Goal: Information Seeking & Learning: Find specific fact

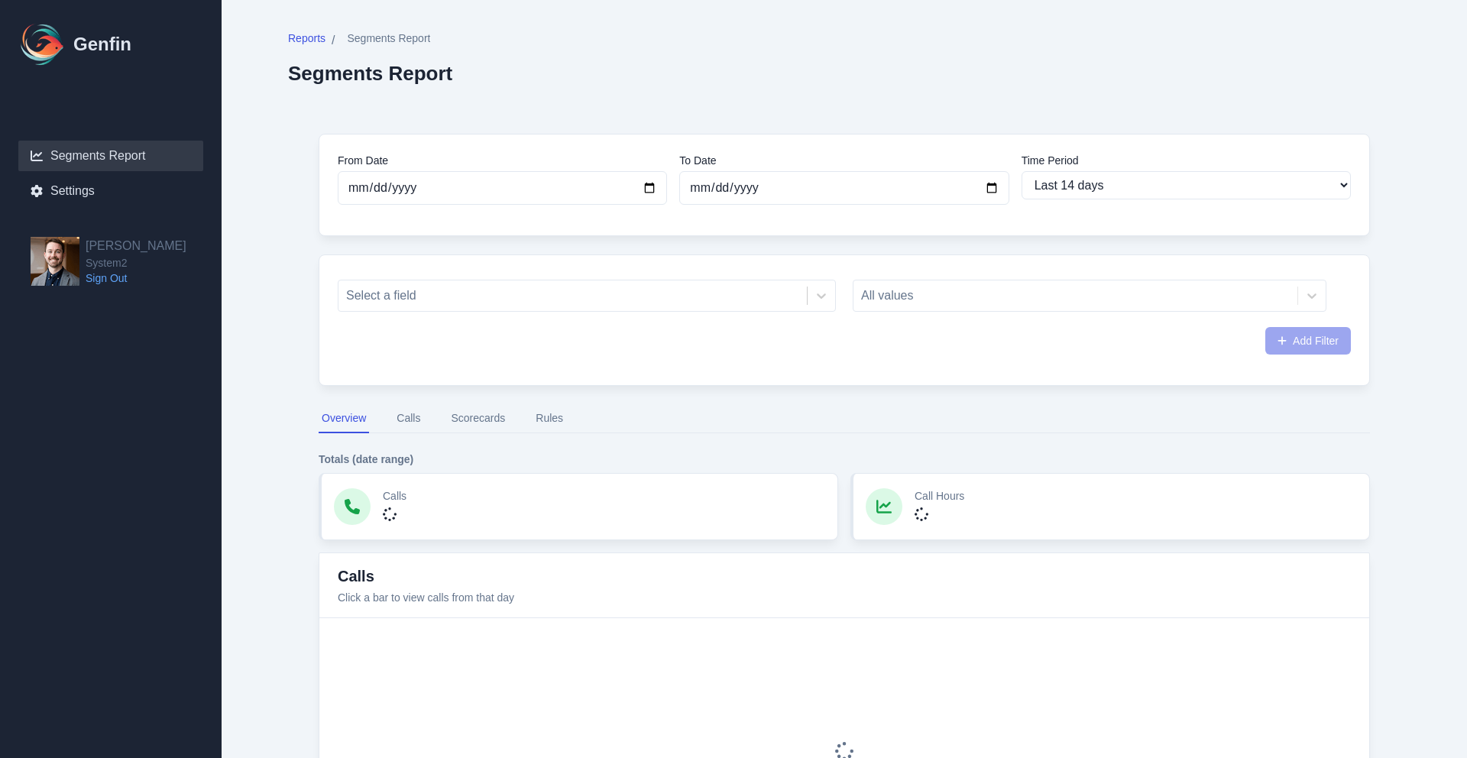
select select "14"
click at [574, 297] on div at bounding box center [572, 295] width 453 height 21
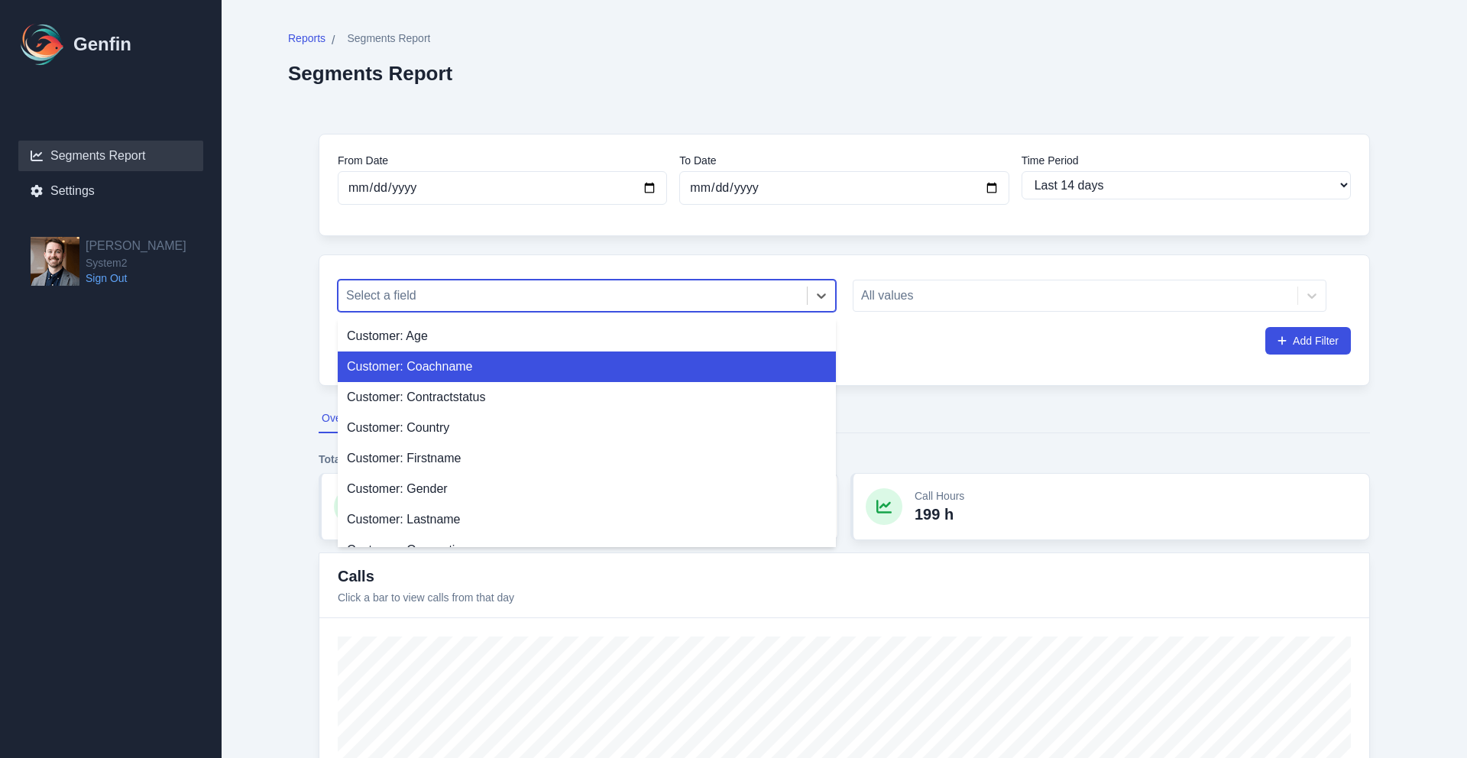
drag, startPoint x: 552, startPoint y: 361, endPoint x: 594, endPoint y: 353, distance: 42.9
click at [552, 360] on div "Customer: Coachname" at bounding box center [587, 367] width 498 height 31
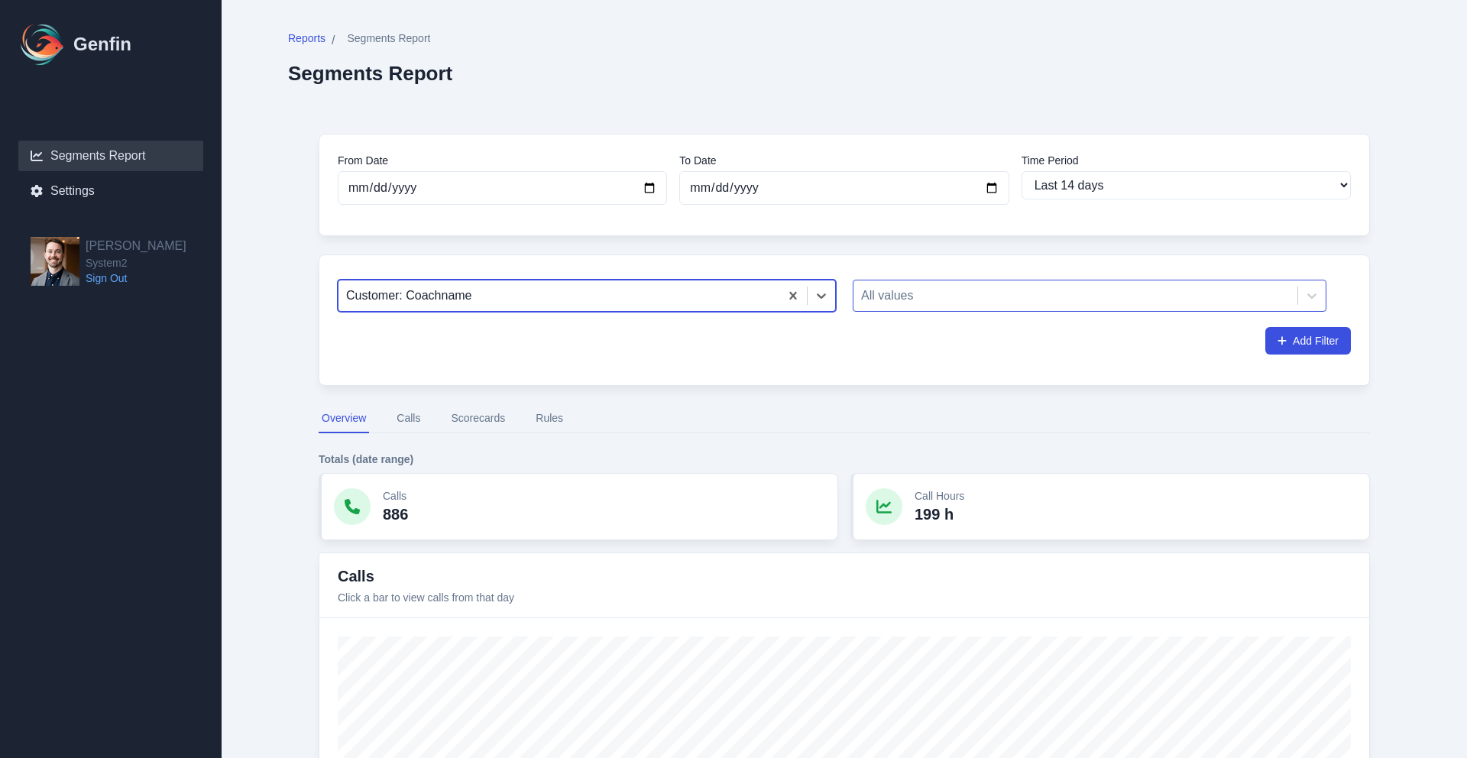
click at [936, 292] on div at bounding box center [1075, 295] width 429 height 21
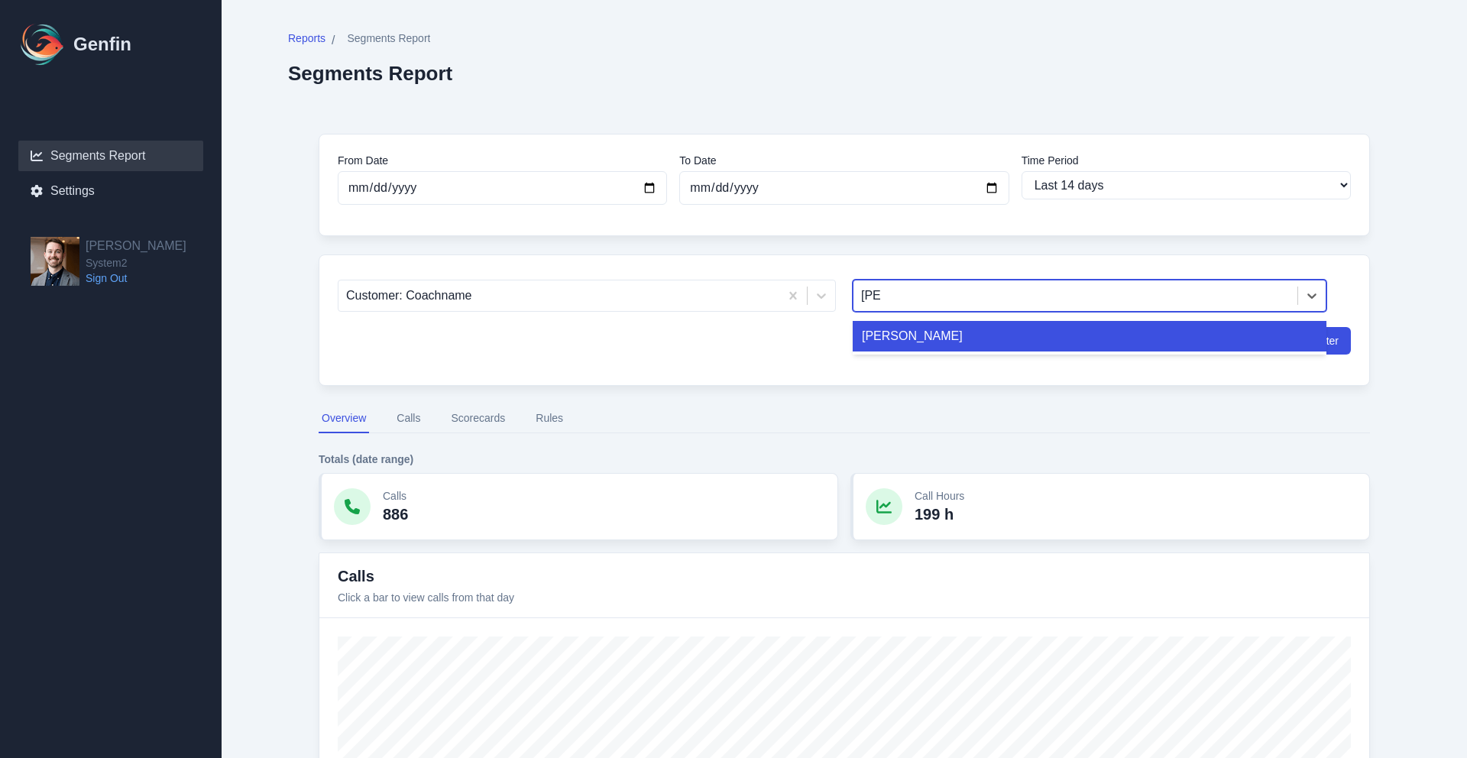
type input "[PERSON_NAME]"
click at [986, 335] on div "[PERSON_NAME]" at bounding box center [1090, 336] width 474 height 31
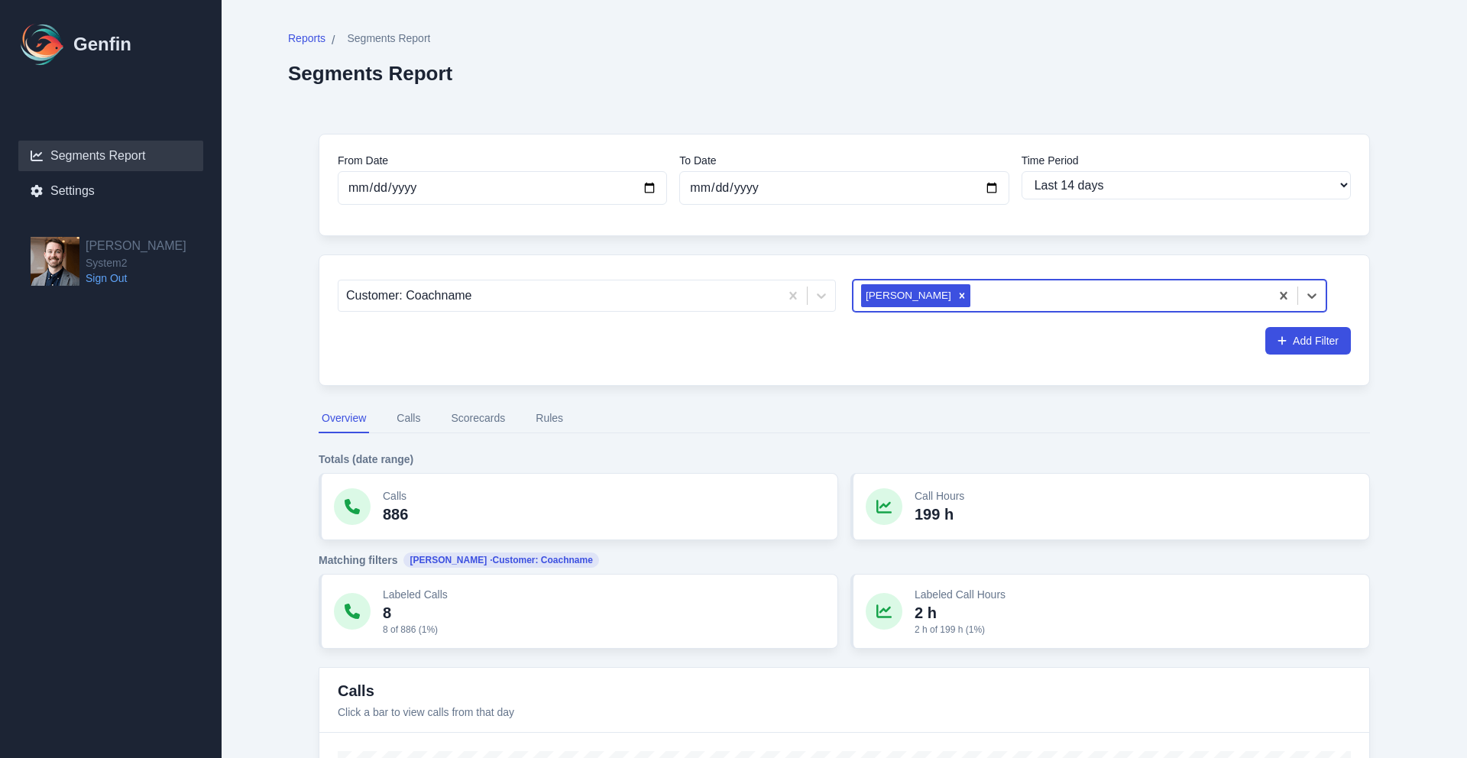
click at [823, 378] on div "Customer: Coachname option [PERSON_NAME], selected. [PERSON_NAME] Add Filter" at bounding box center [844, 319] width 1051 height 131
click at [510, 412] on nav "Overview Calls Scorecards Rules" at bounding box center [844, 418] width 1051 height 29
click at [478, 416] on button "Scorecards" at bounding box center [478, 418] width 60 height 29
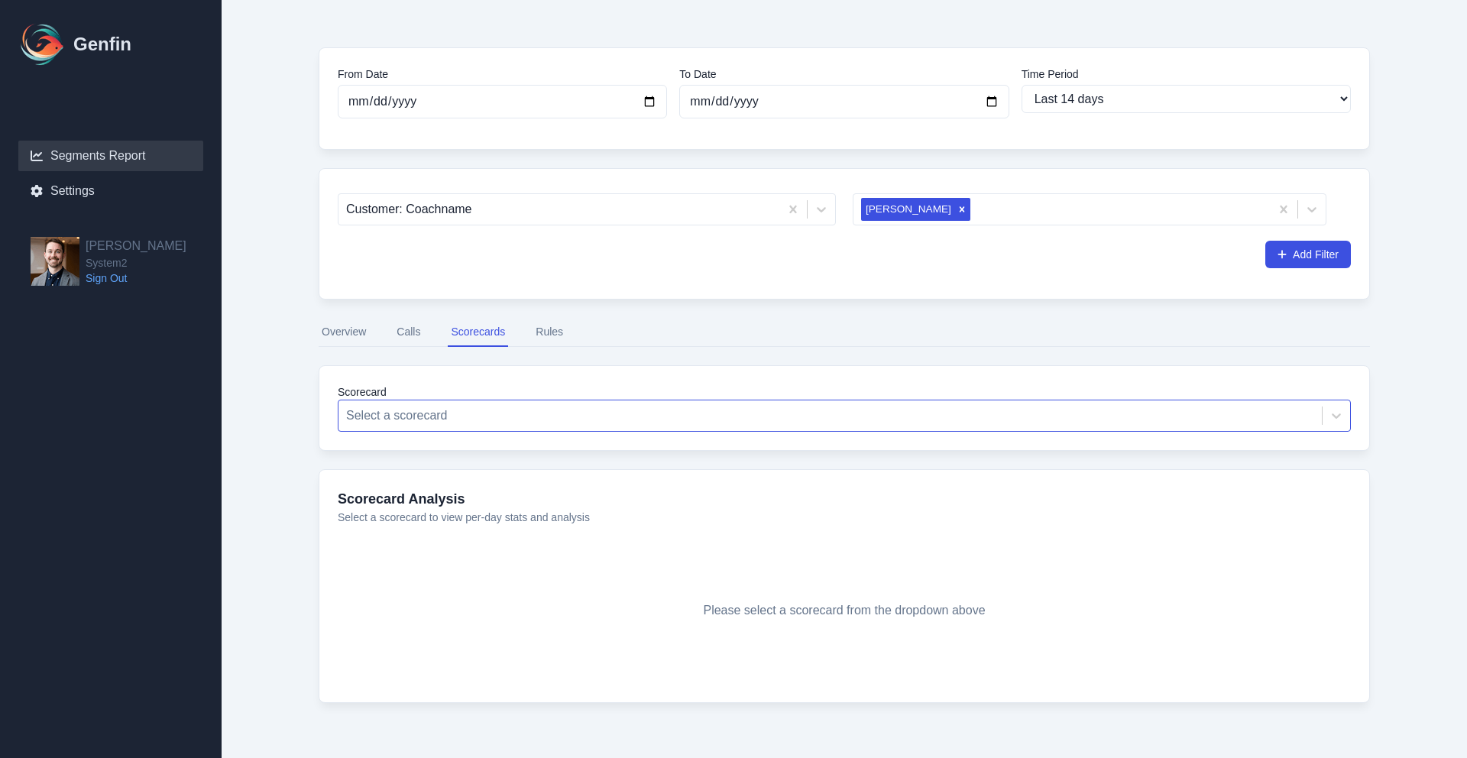
scroll to position [117, 0]
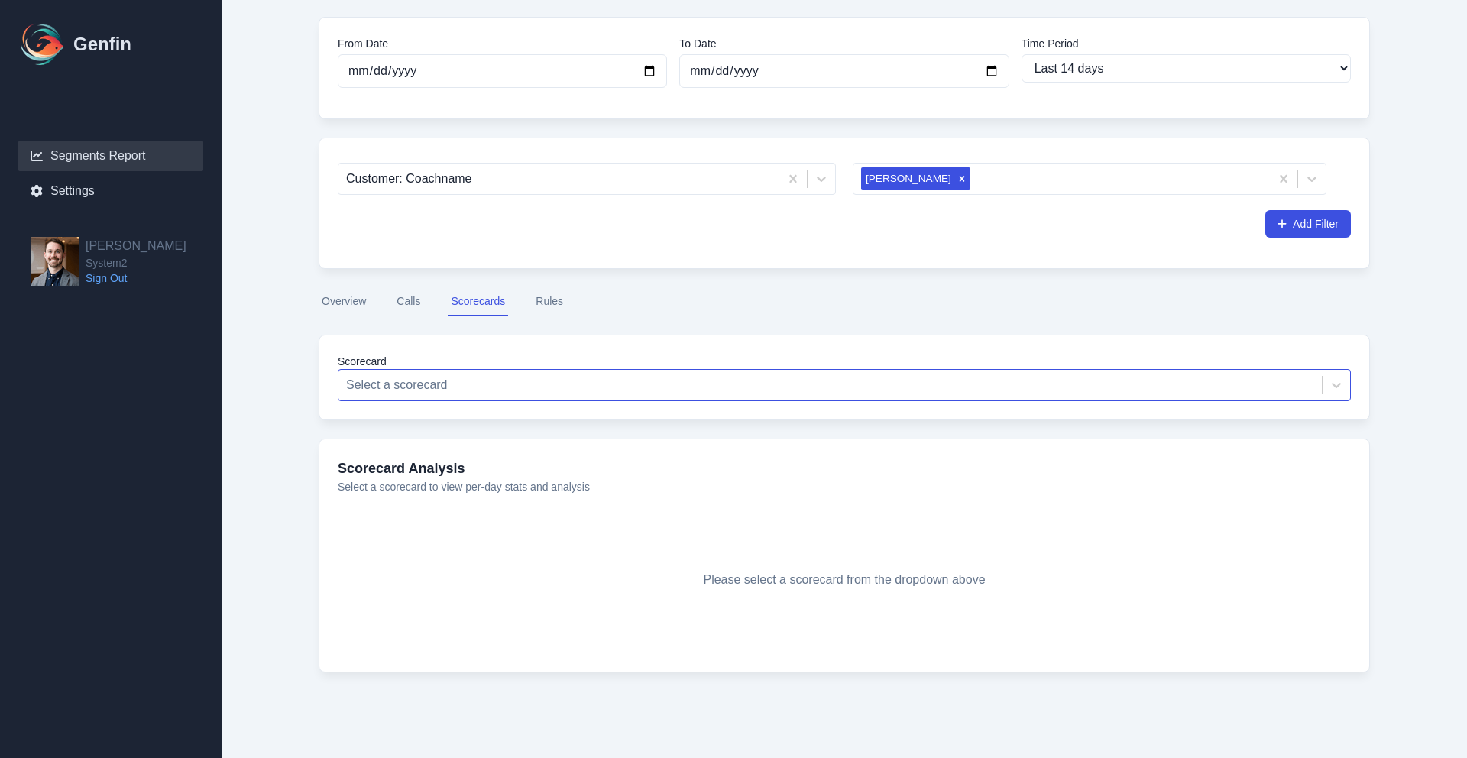
click at [748, 401] on div "Scorecard Select a scorecard" at bounding box center [844, 378] width 1051 height 86
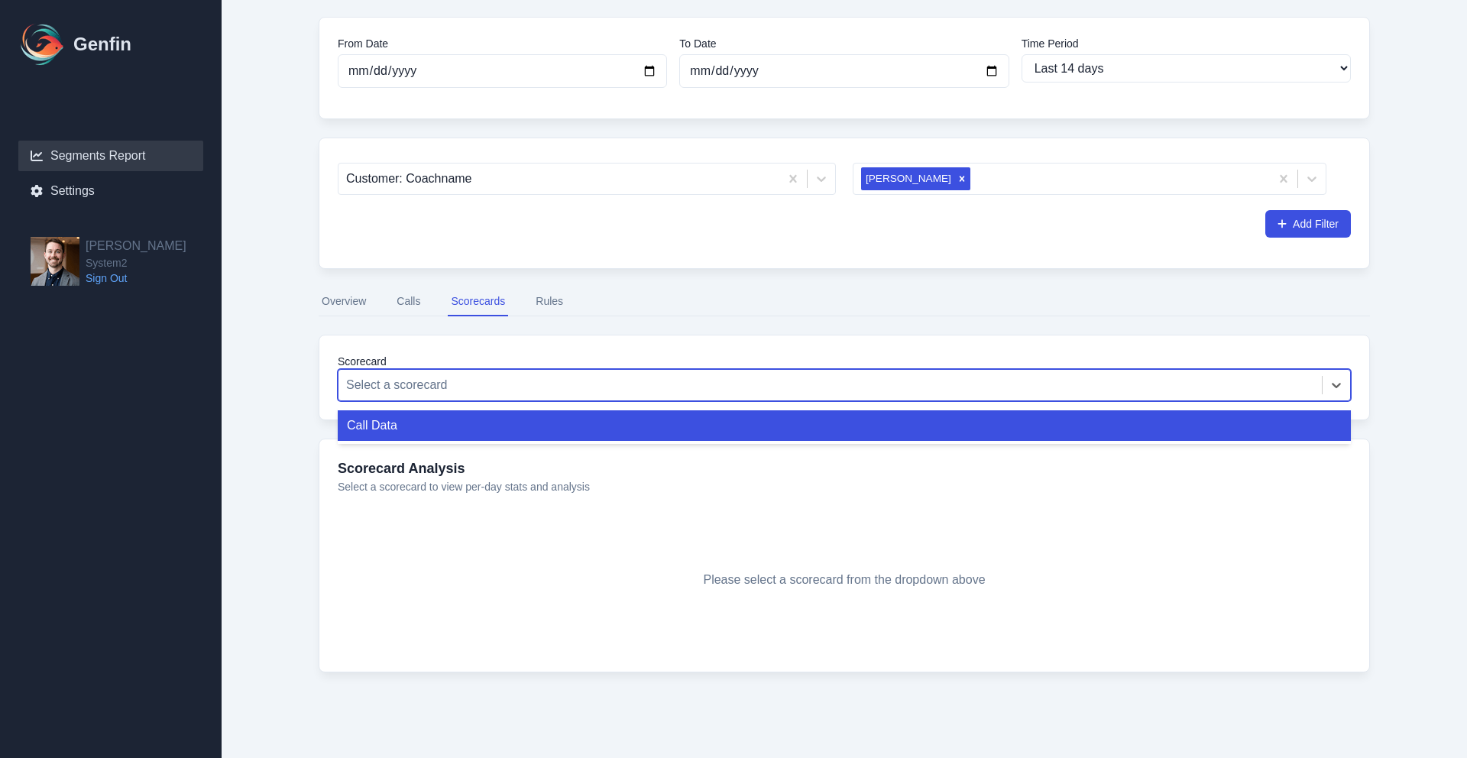
click at [750, 388] on div at bounding box center [830, 384] width 968 height 21
click at [727, 422] on div "Call Data" at bounding box center [844, 425] width 1013 height 31
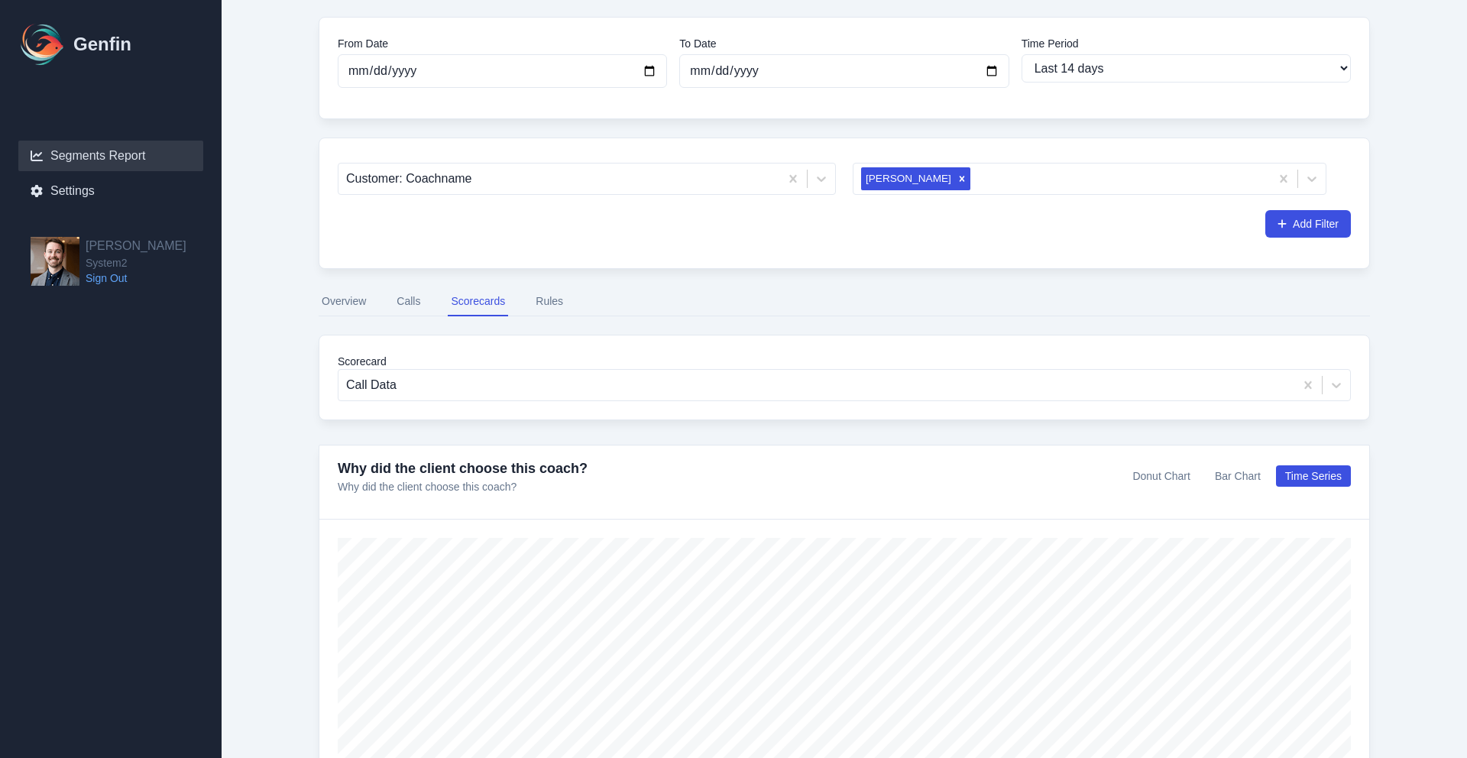
drag, startPoint x: 549, startPoint y: 304, endPoint x: 566, endPoint y: 330, distance: 31.4
click at [549, 305] on button "Rules" at bounding box center [550, 301] width 34 height 29
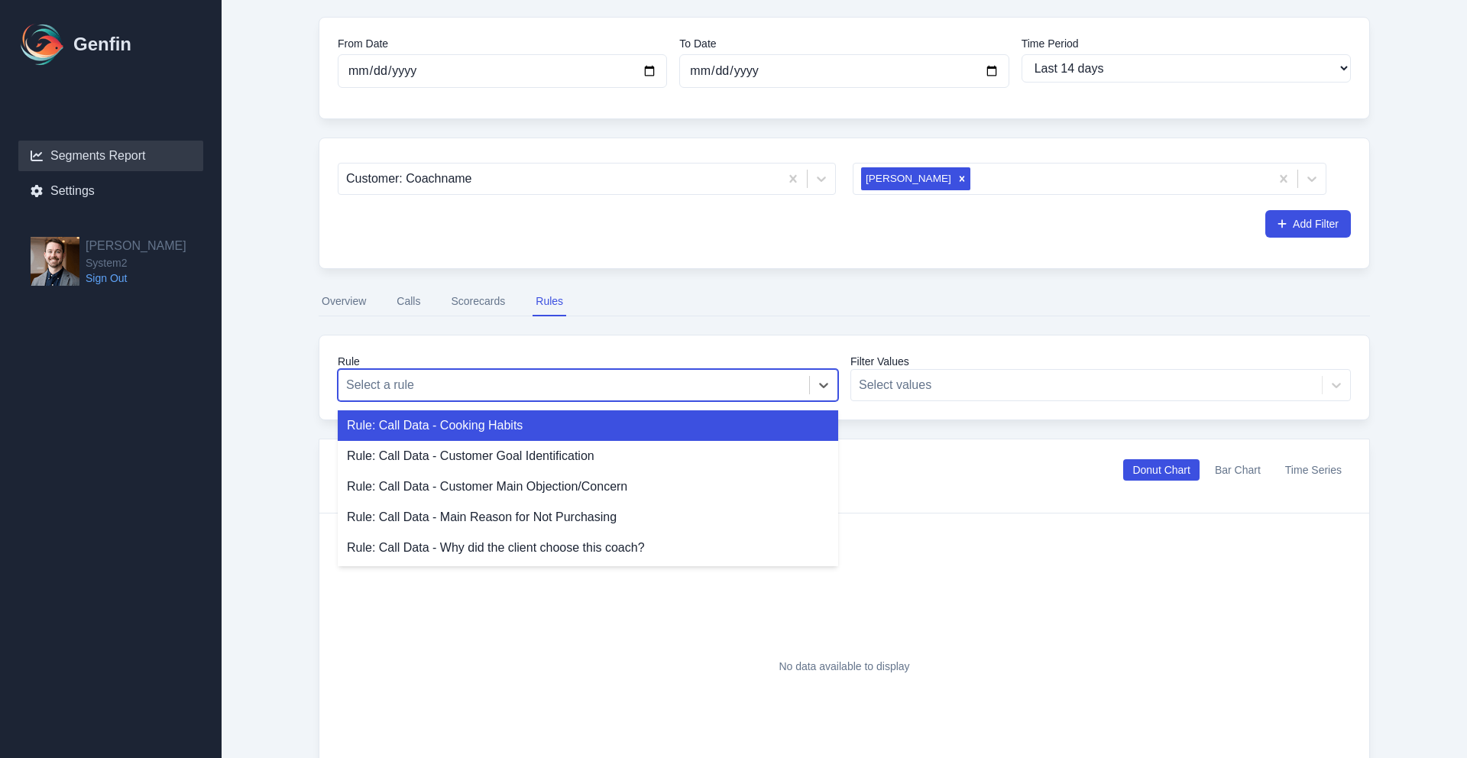
click at [559, 377] on div at bounding box center [573, 384] width 455 height 21
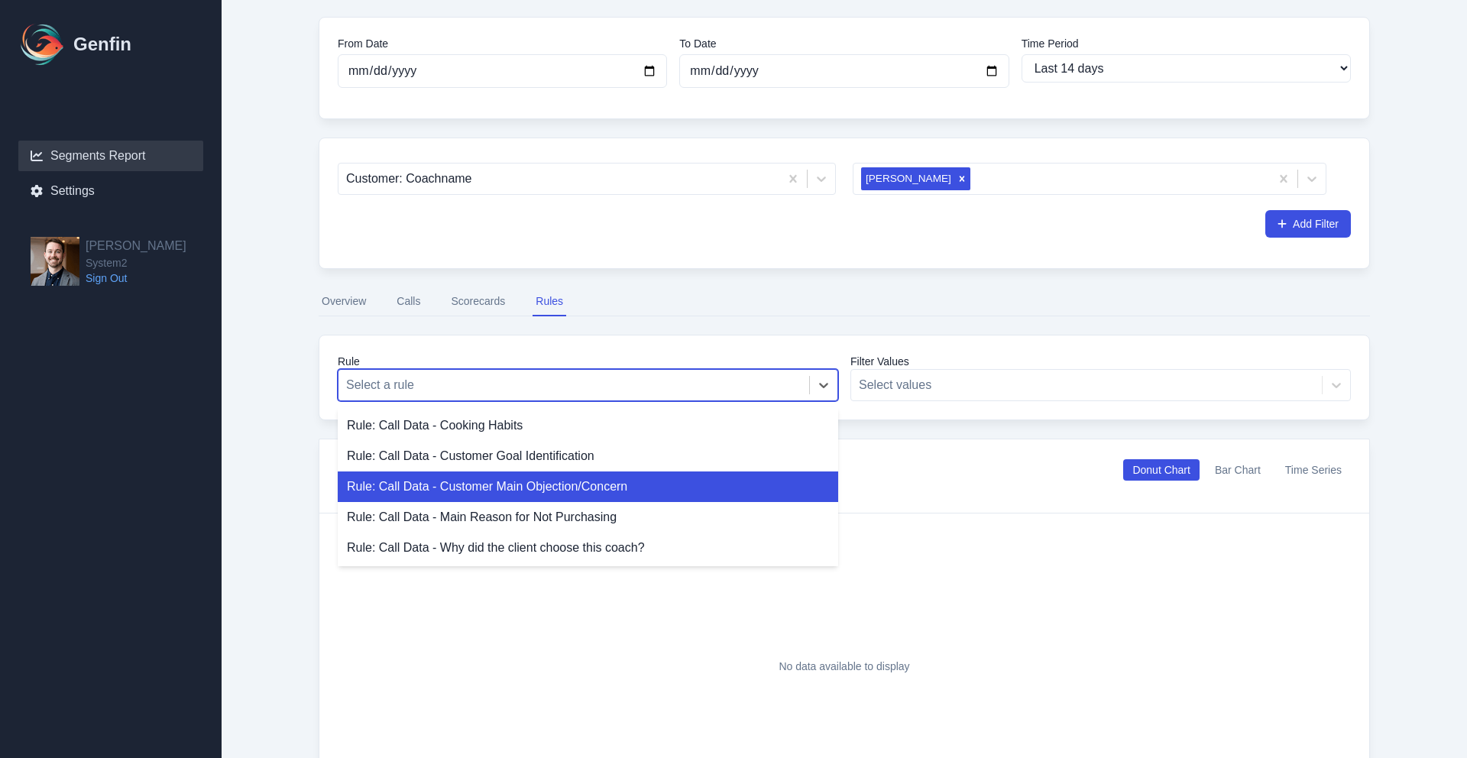
click at [624, 484] on div "Rule: Call Data - Customer Main Objection/Concern" at bounding box center [588, 486] width 501 height 31
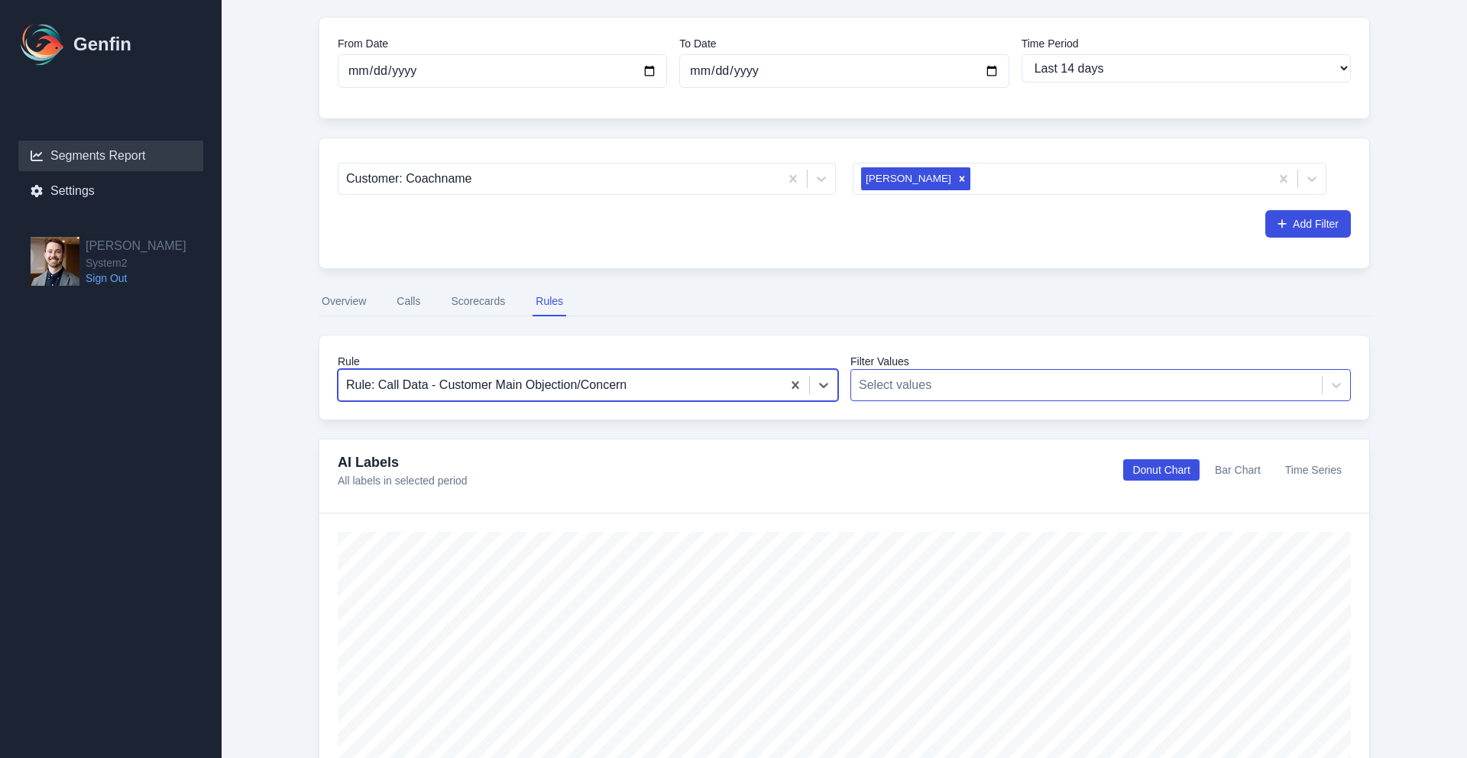
click at [957, 394] on div at bounding box center [1086, 384] width 455 height 21
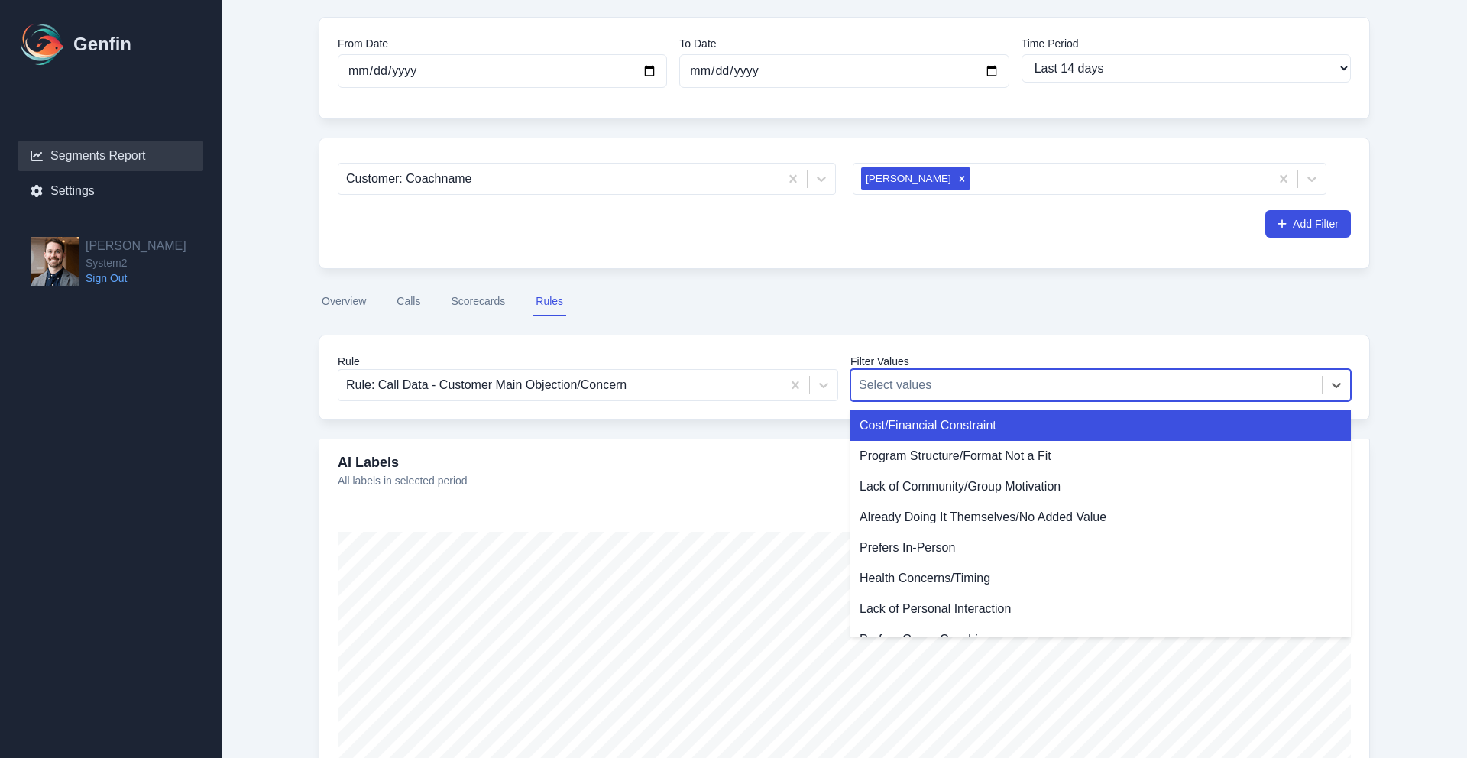
click at [922, 349] on div "Rule Rule: Call Data - Customer Main Objection/Concern Filter Values Cost/Finan…" at bounding box center [844, 378] width 1051 height 86
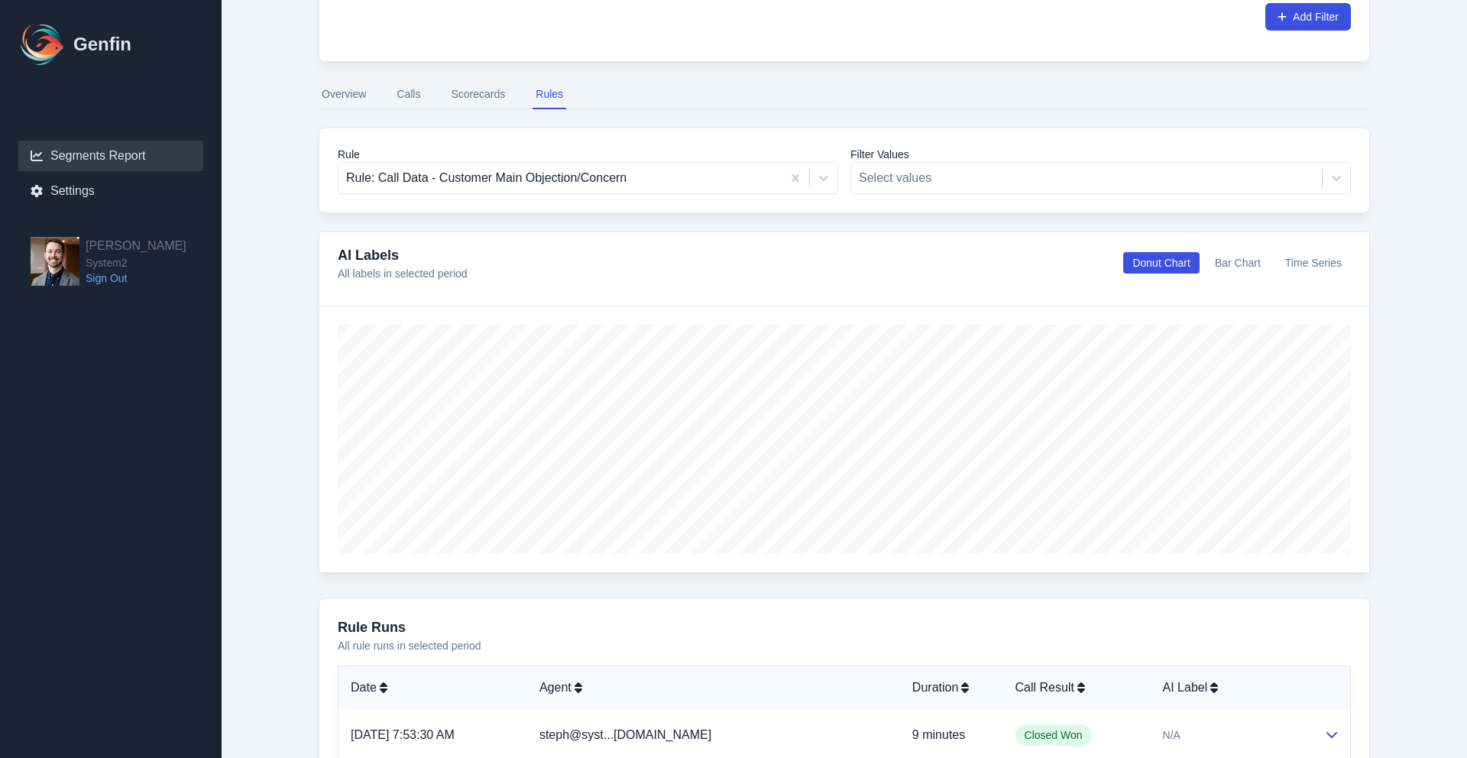
scroll to position [448, 0]
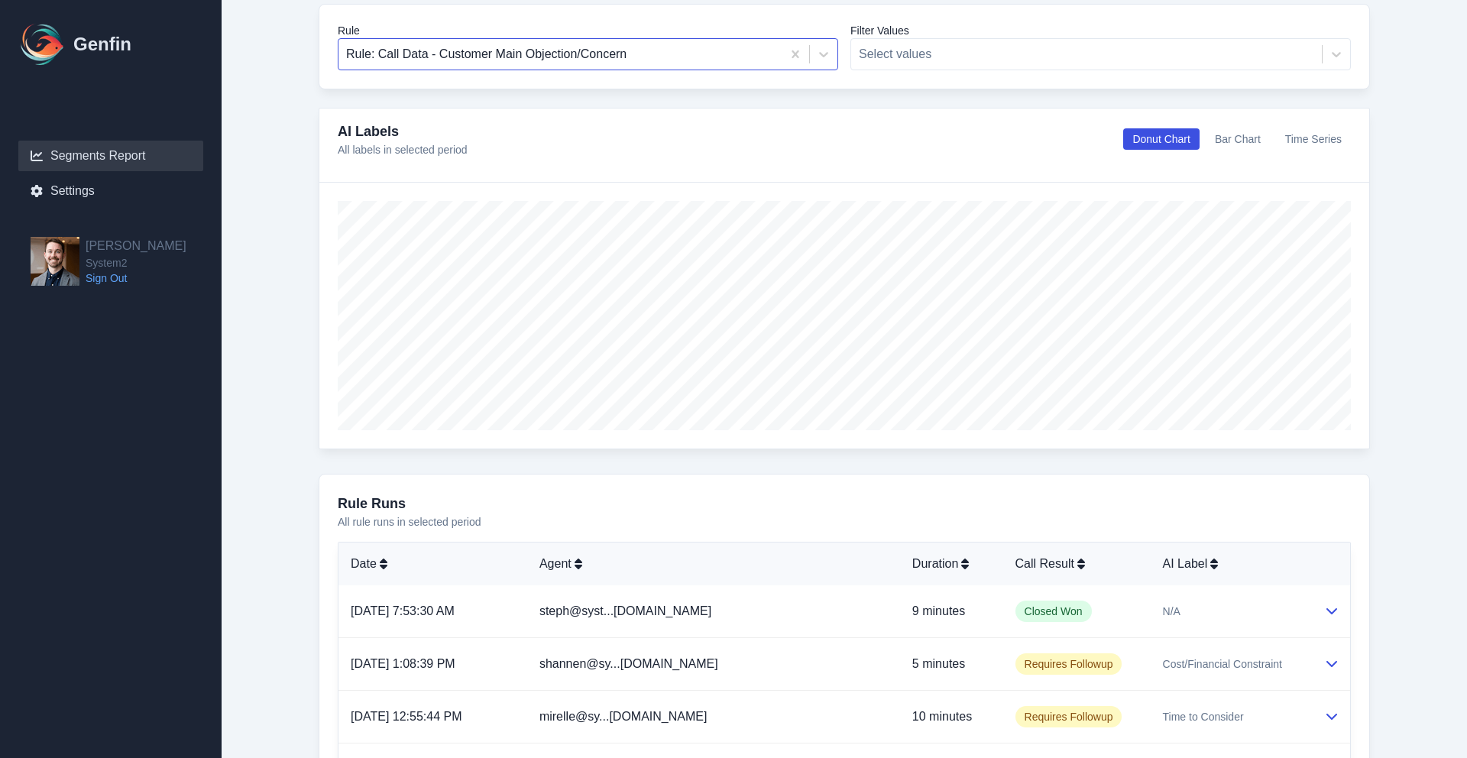
click at [571, 54] on div at bounding box center [560, 54] width 428 height 21
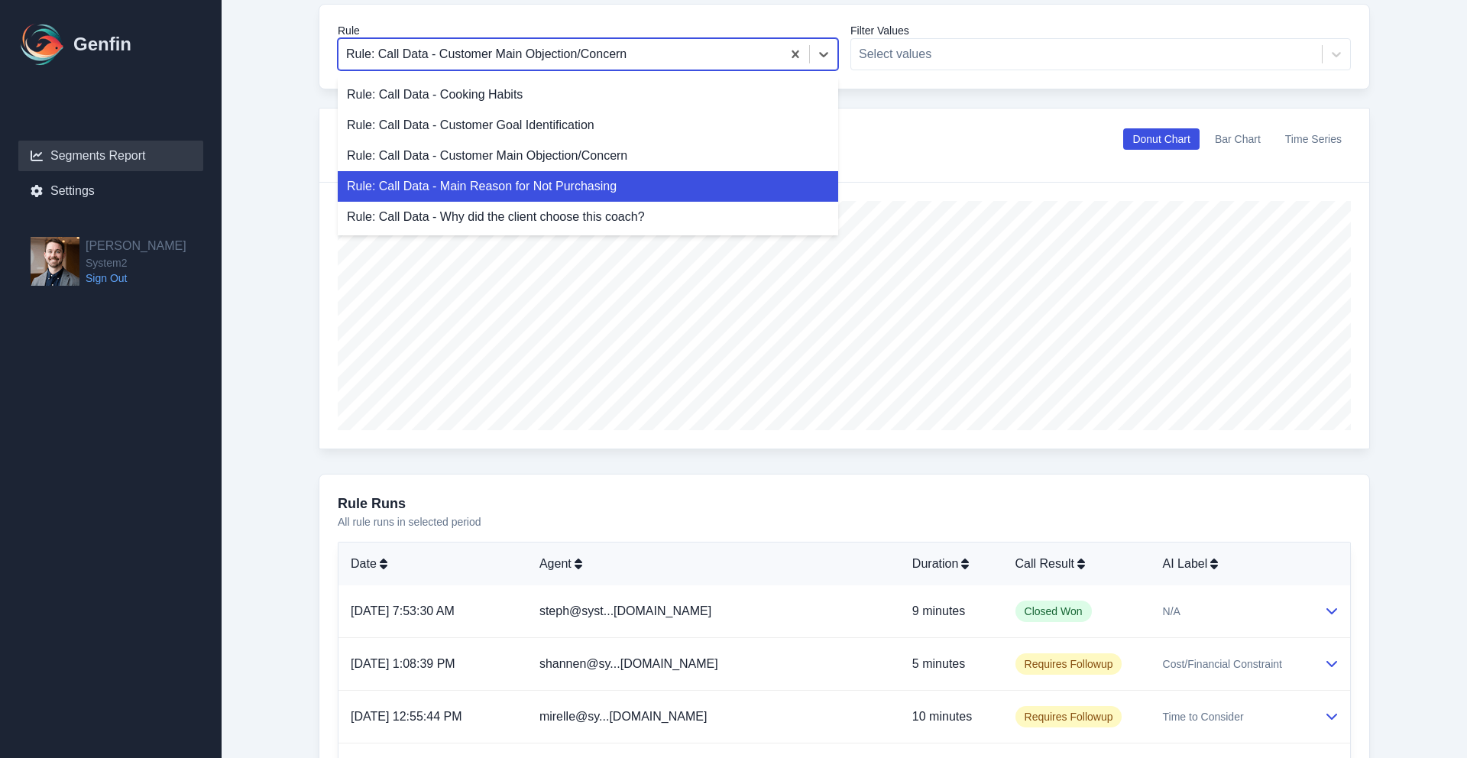
click at [592, 179] on div "Rule: Call Data - Main Reason for Not Purchasing" at bounding box center [588, 186] width 501 height 31
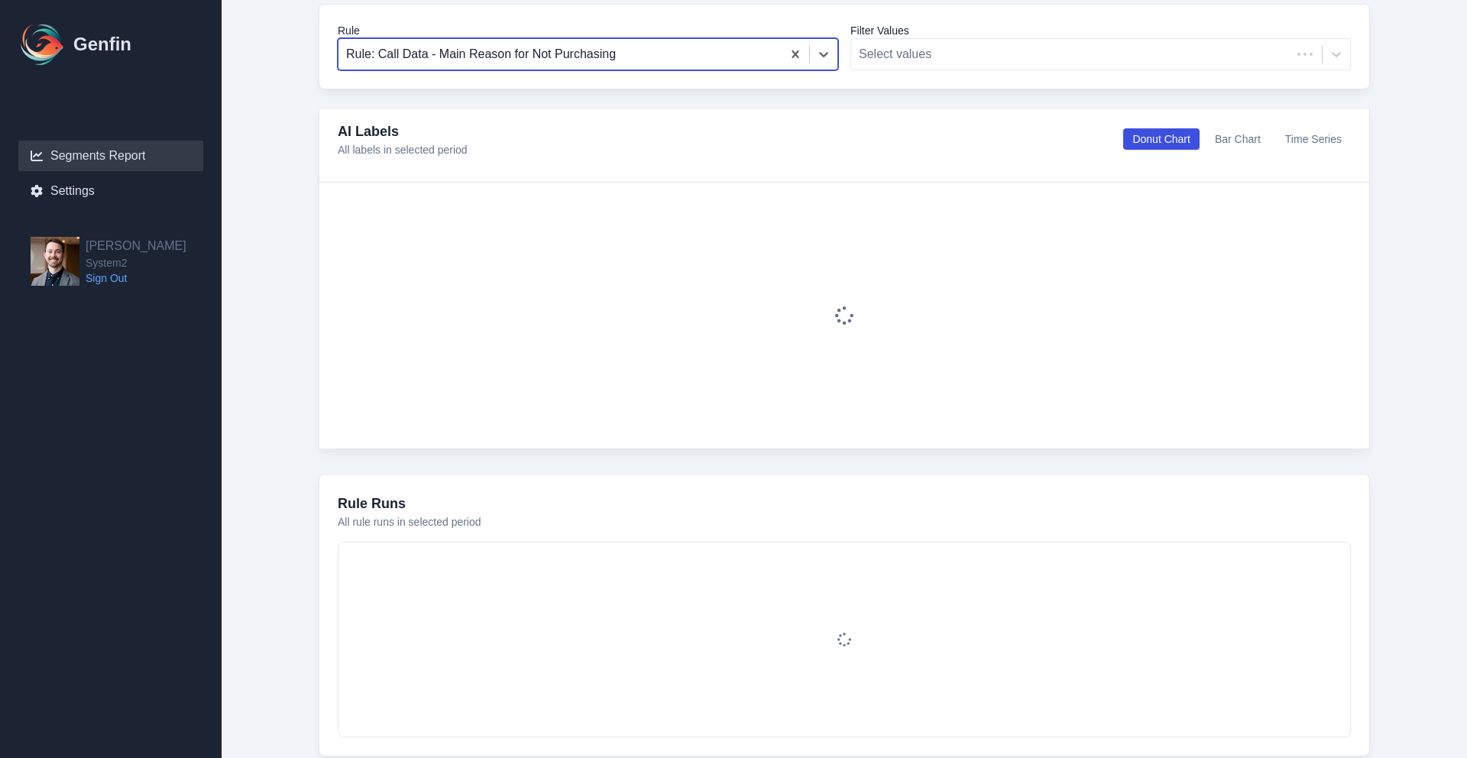
scroll to position [434, 0]
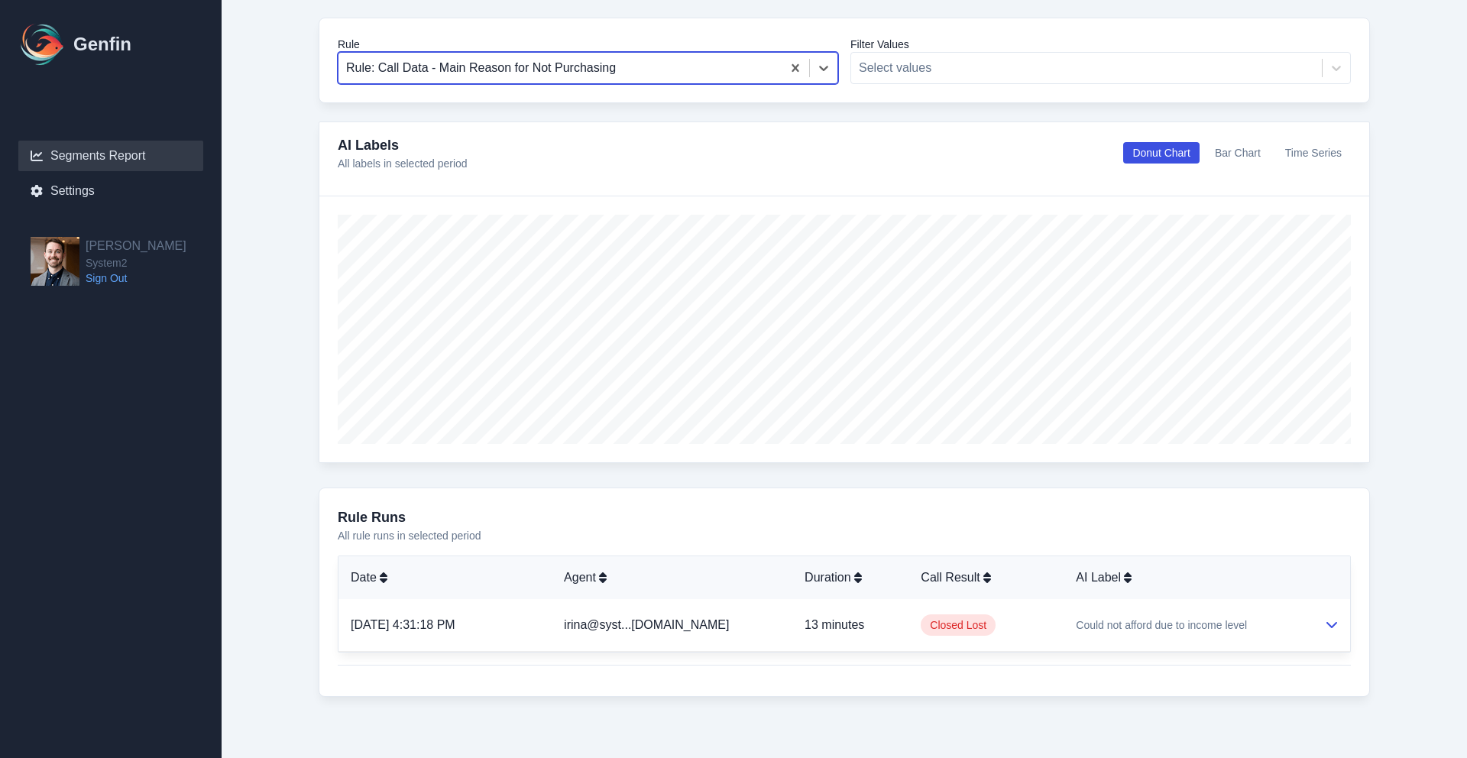
click at [556, 76] on div at bounding box center [560, 67] width 428 height 21
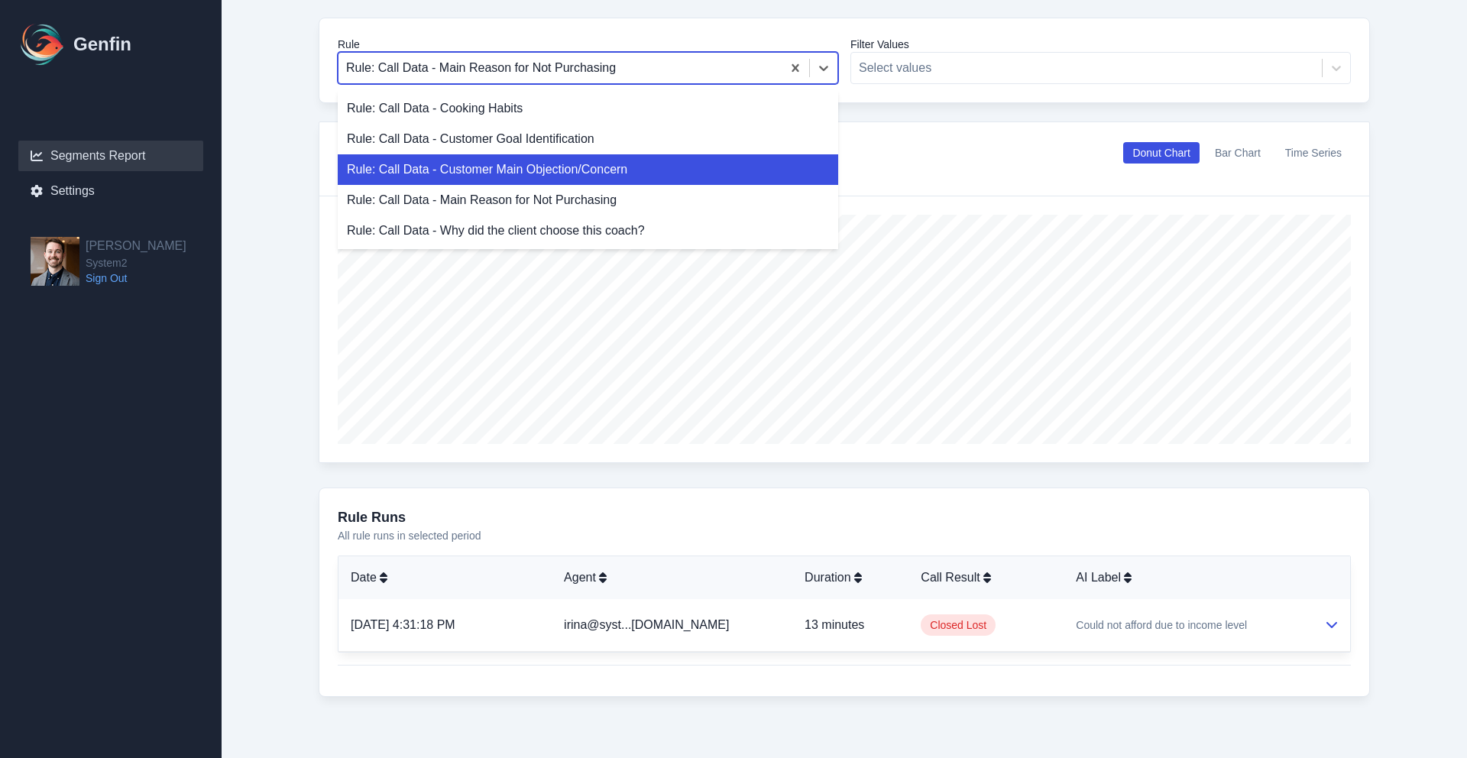
click at [564, 162] on div "Rule: Call Data - Customer Main Objection/Concern" at bounding box center [588, 169] width 501 height 31
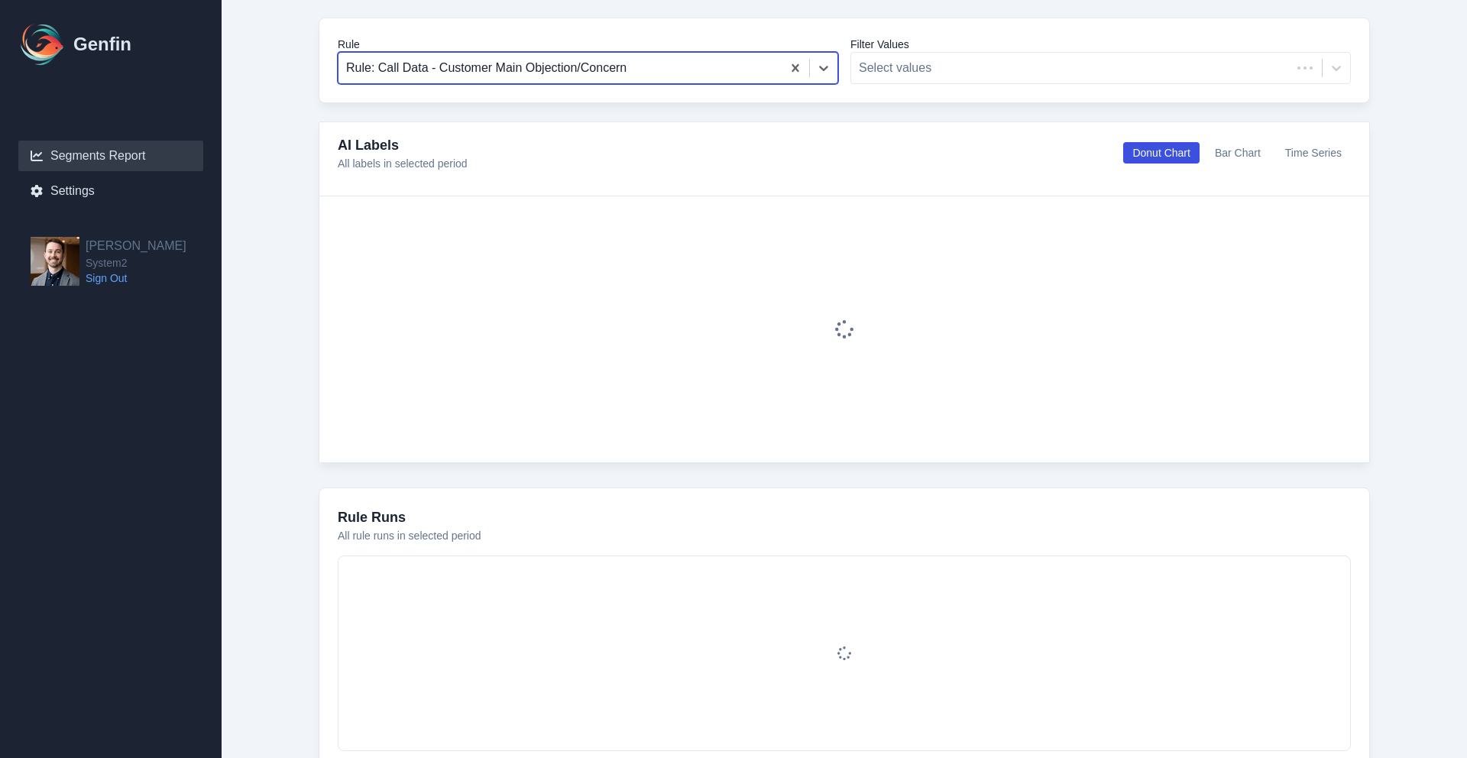
scroll to position [448, 0]
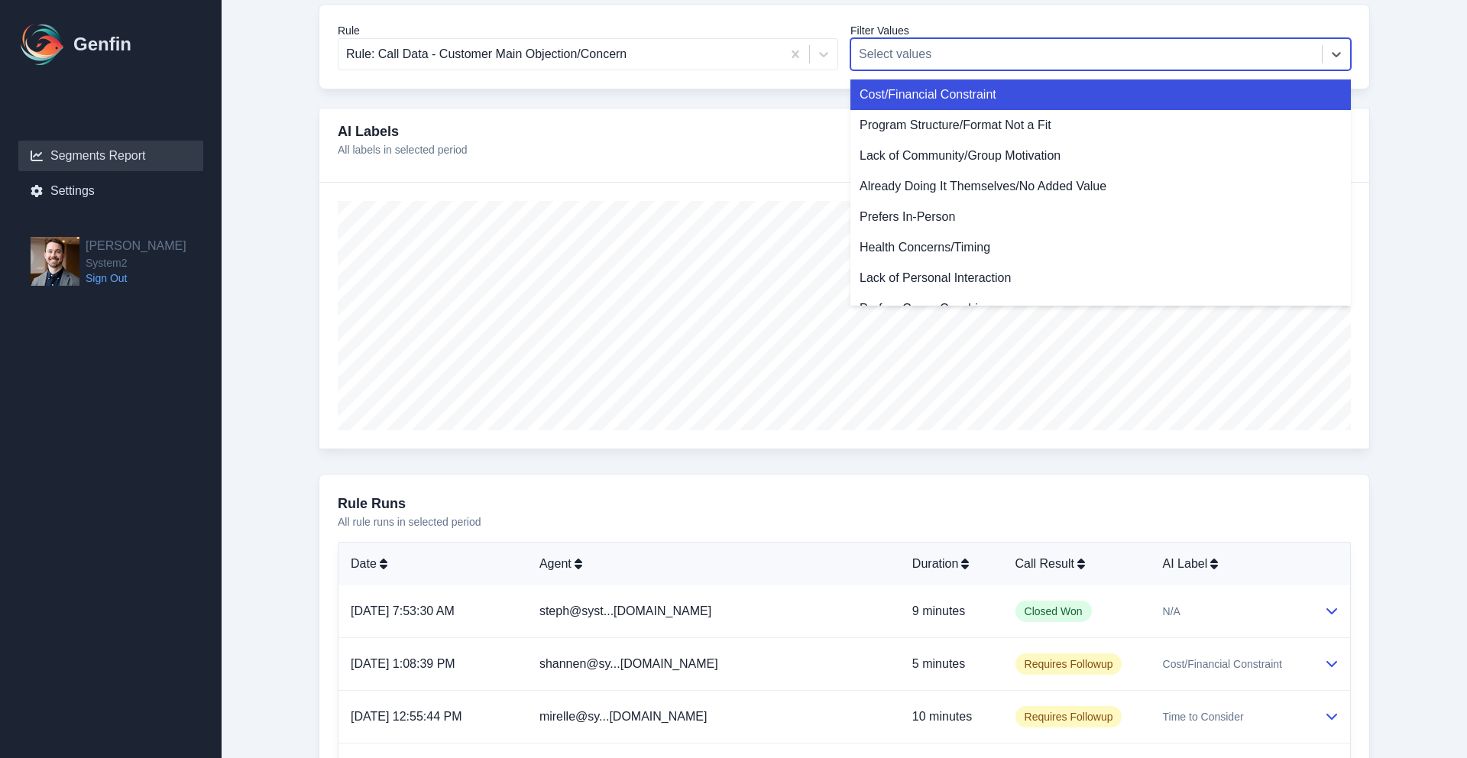
drag, startPoint x: 971, startPoint y: 60, endPoint x: 953, endPoint y: 89, distance: 33.7
click at [971, 60] on div at bounding box center [1086, 54] width 455 height 21
drag, startPoint x: 757, startPoint y: 96, endPoint x: 790, endPoint y: 131, distance: 48.1
click at [757, 96] on div "From Date [DATE] To Date [DATE] Time Period Last 7 days Last 14 days Last 30 da…" at bounding box center [844, 342] width 1113 height 1375
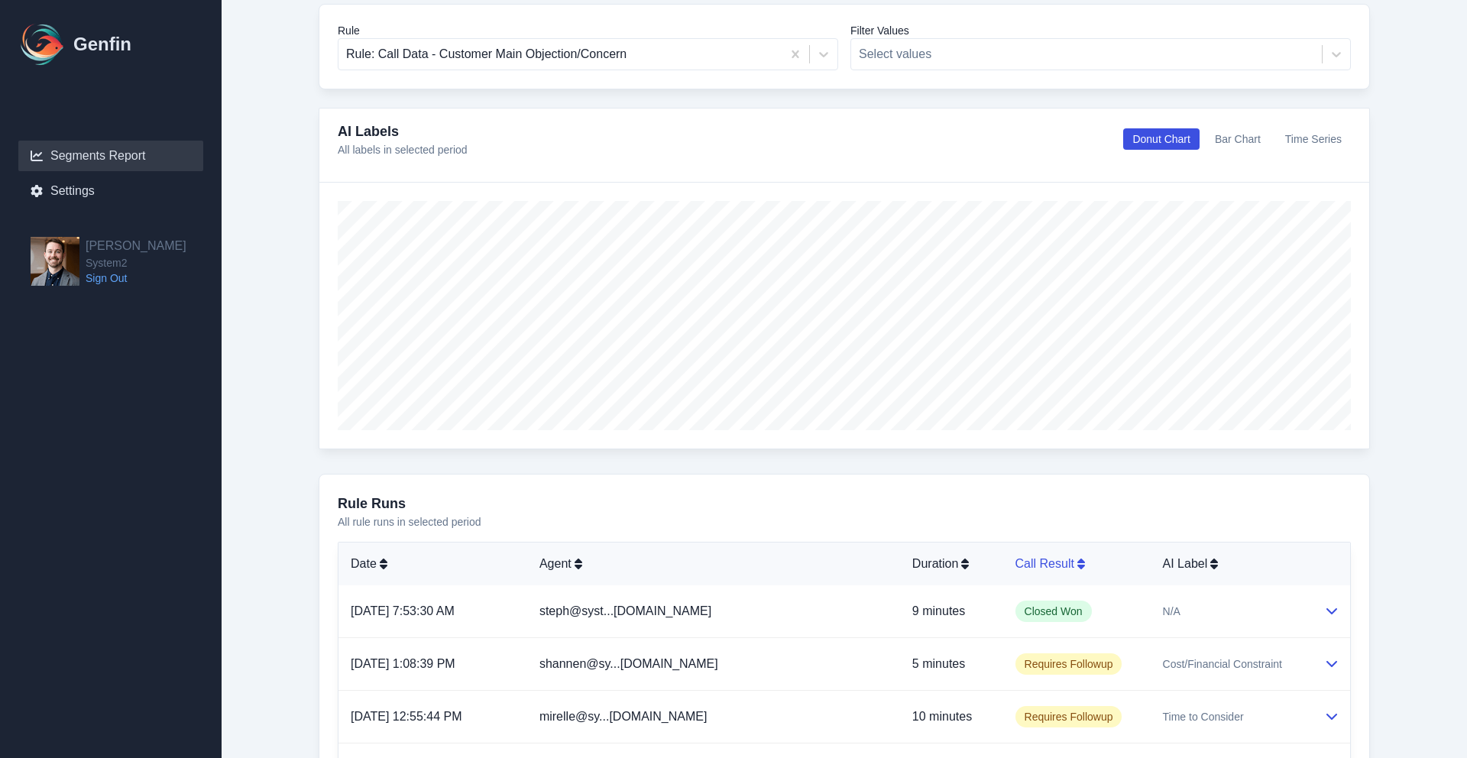
click at [1077, 568] on icon at bounding box center [1081, 564] width 8 height 12
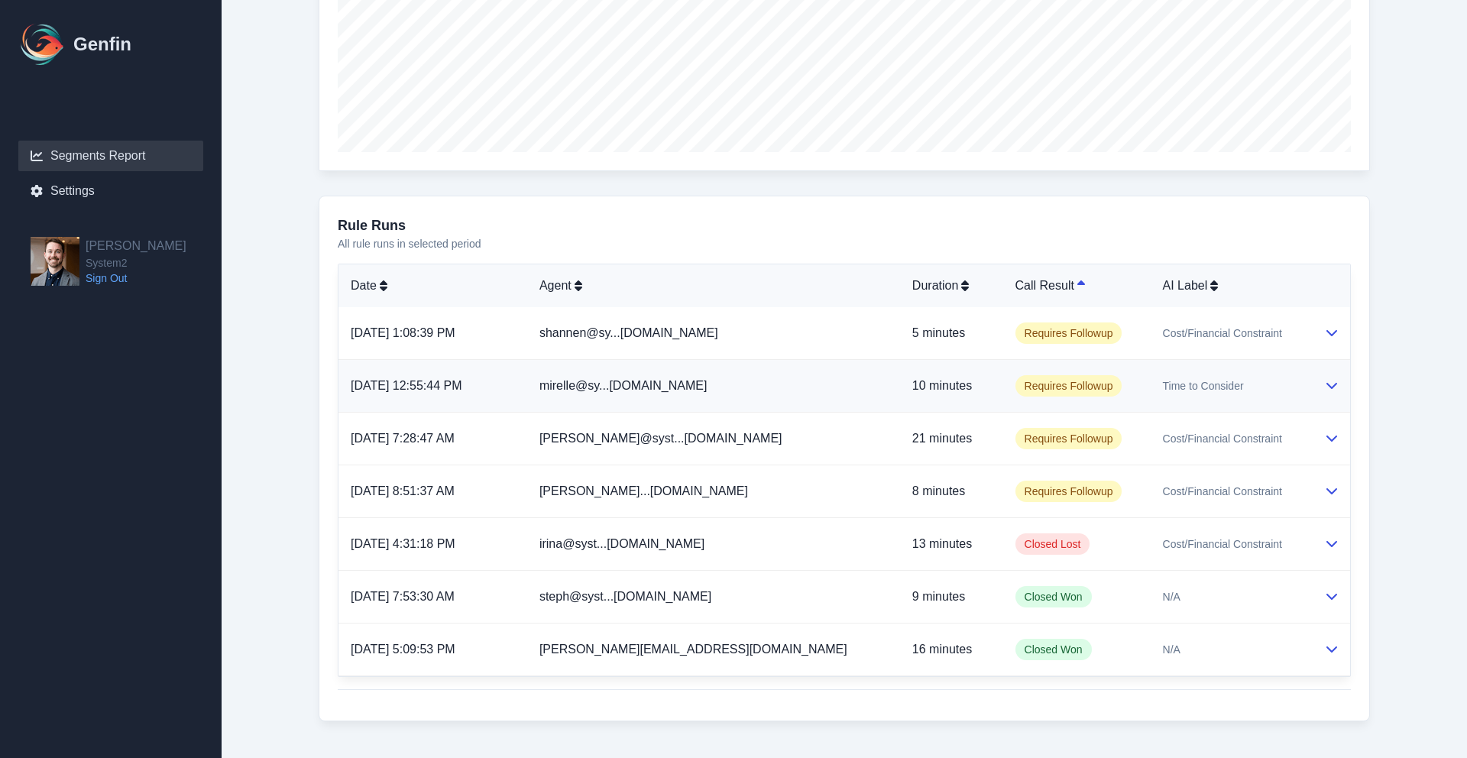
scroll to position [750, 0]
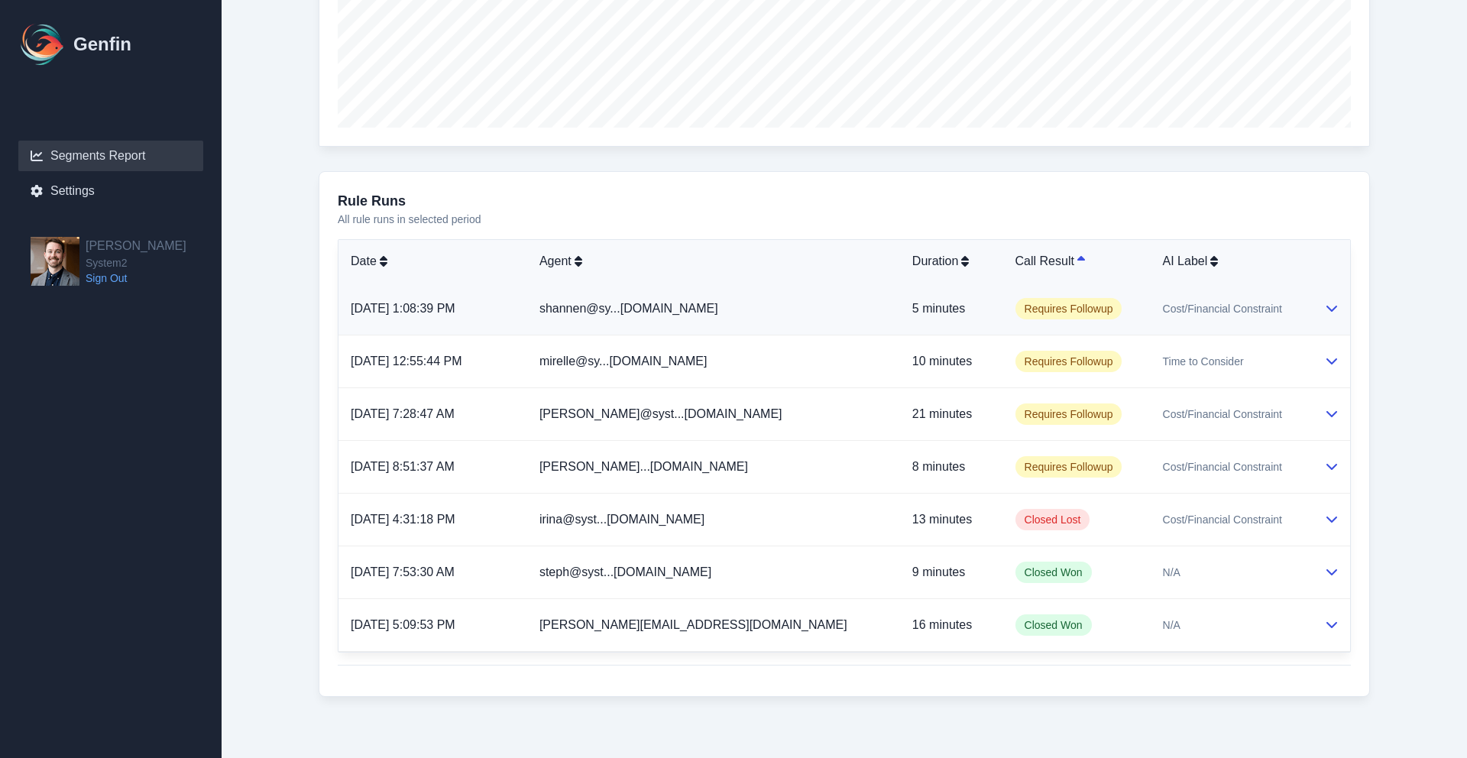
click at [1106, 313] on td "Requires Followup" at bounding box center [1076, 309] width 147 height 53
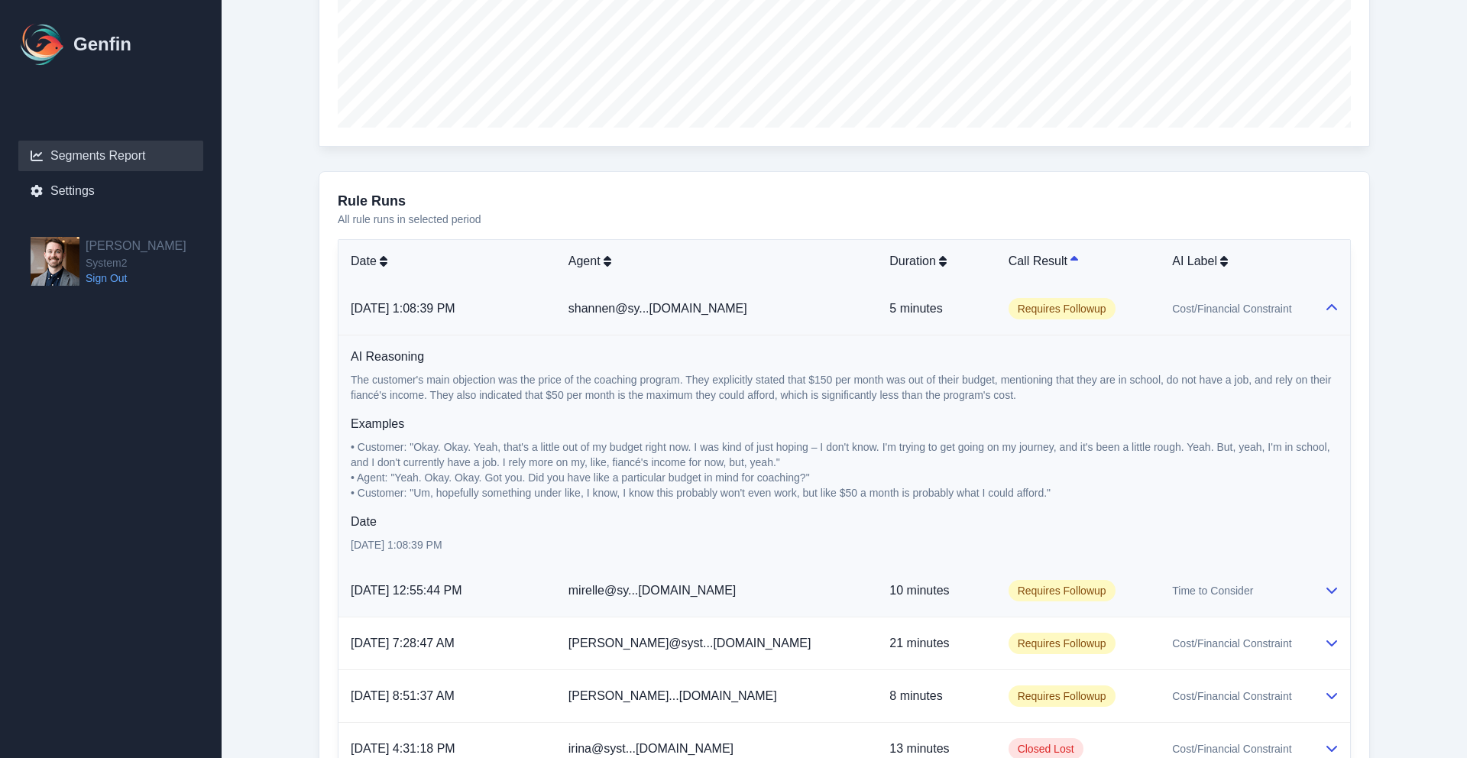
click at [1160, 575] on td "Time to Consider" at bounding box center [1236, 591] width 152 height 53
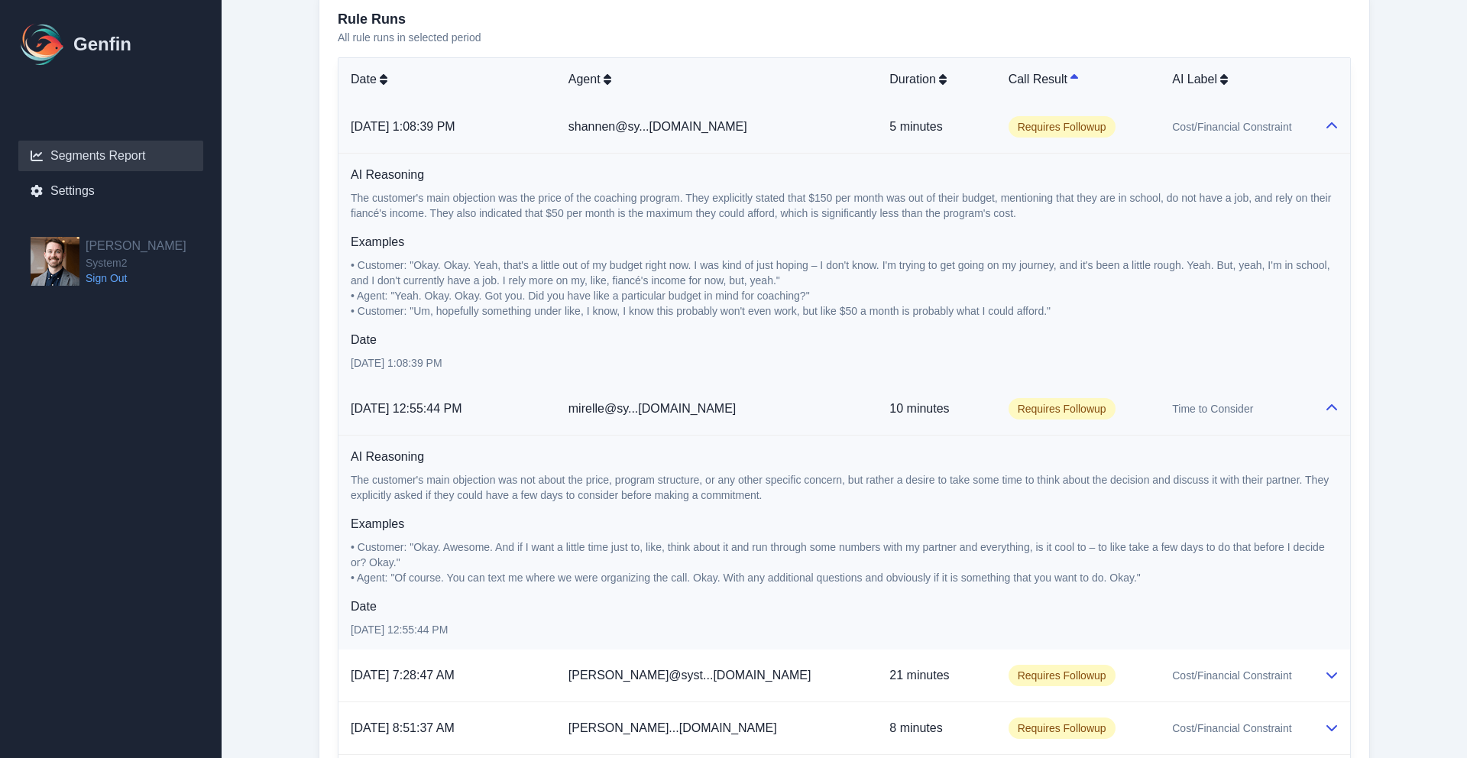
scroll to position [1194, 0]
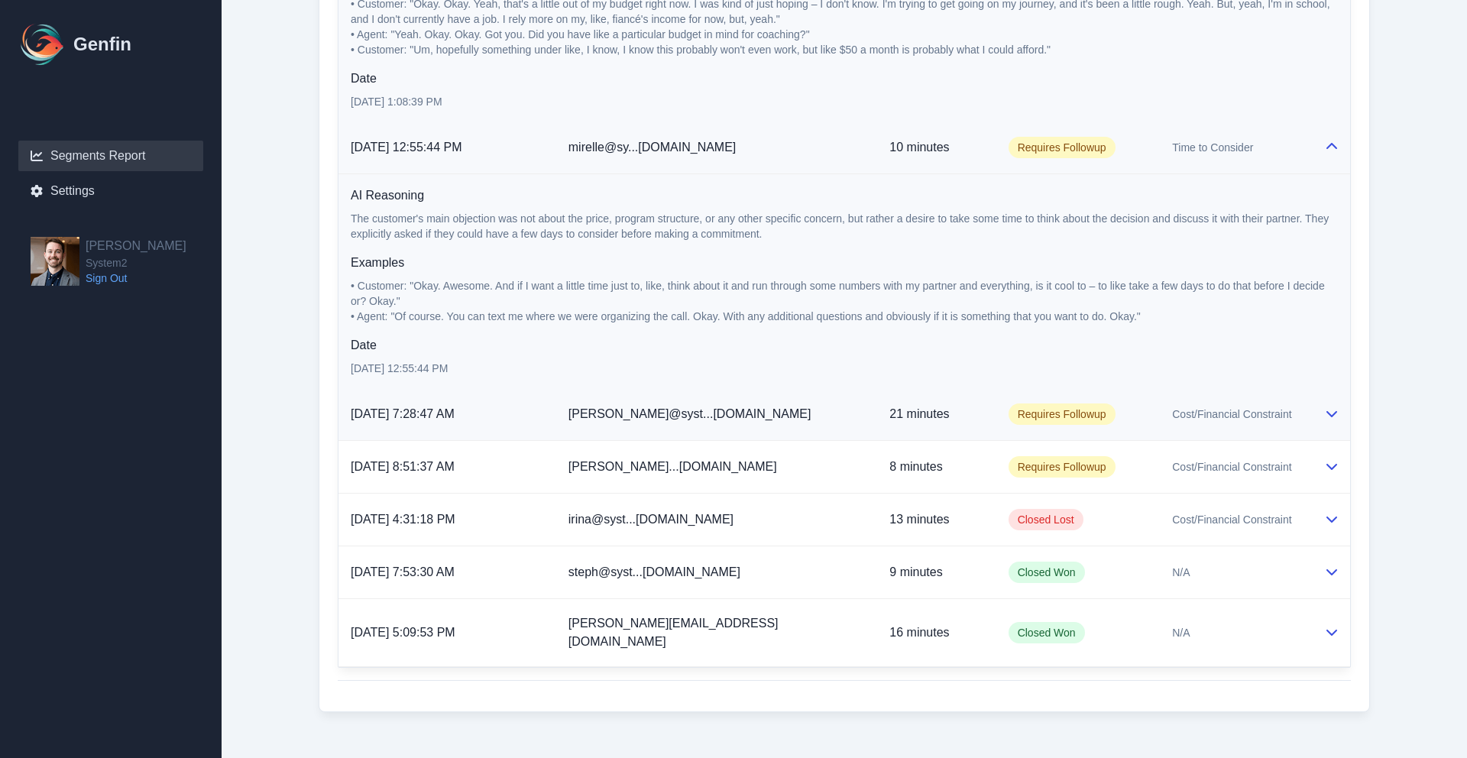
click at [1172, 418] on span "Cost/Financial Constraint" at bounding box center [1231, 414] width 119 height 15
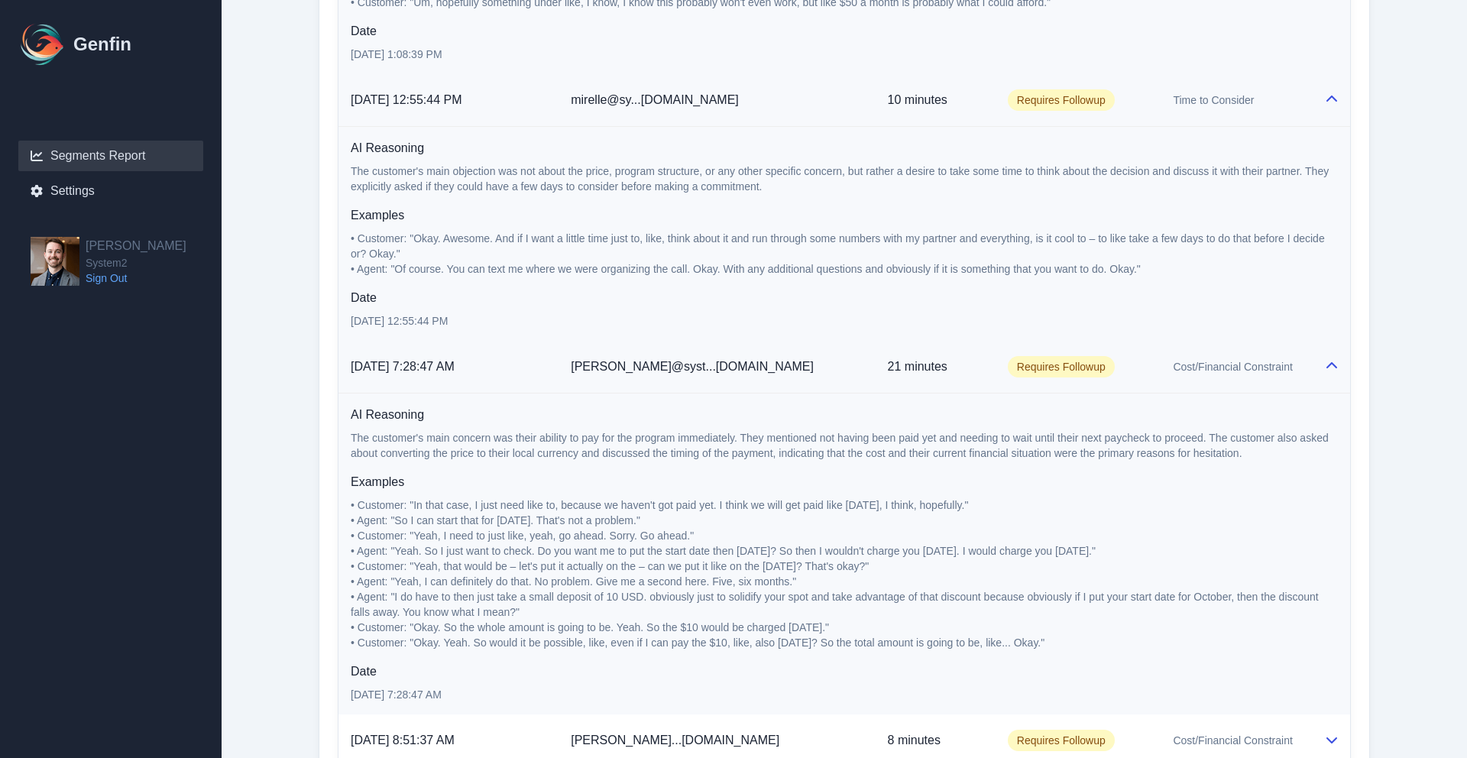
scroll to position [1515, 0]
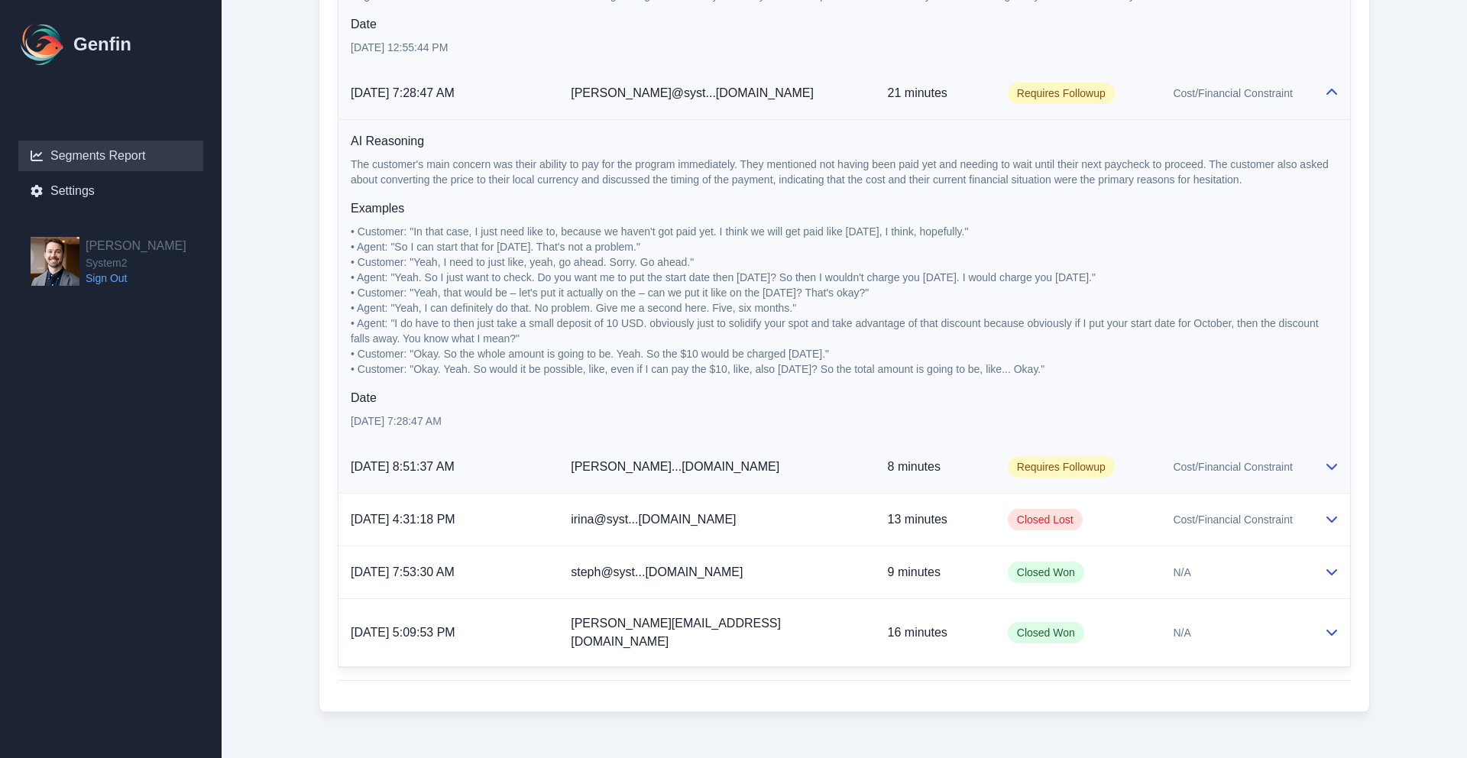
click at [1161, 454] on td "Cost/Financial Constraint" at bounding box center [1236, 467] width 151 height 53
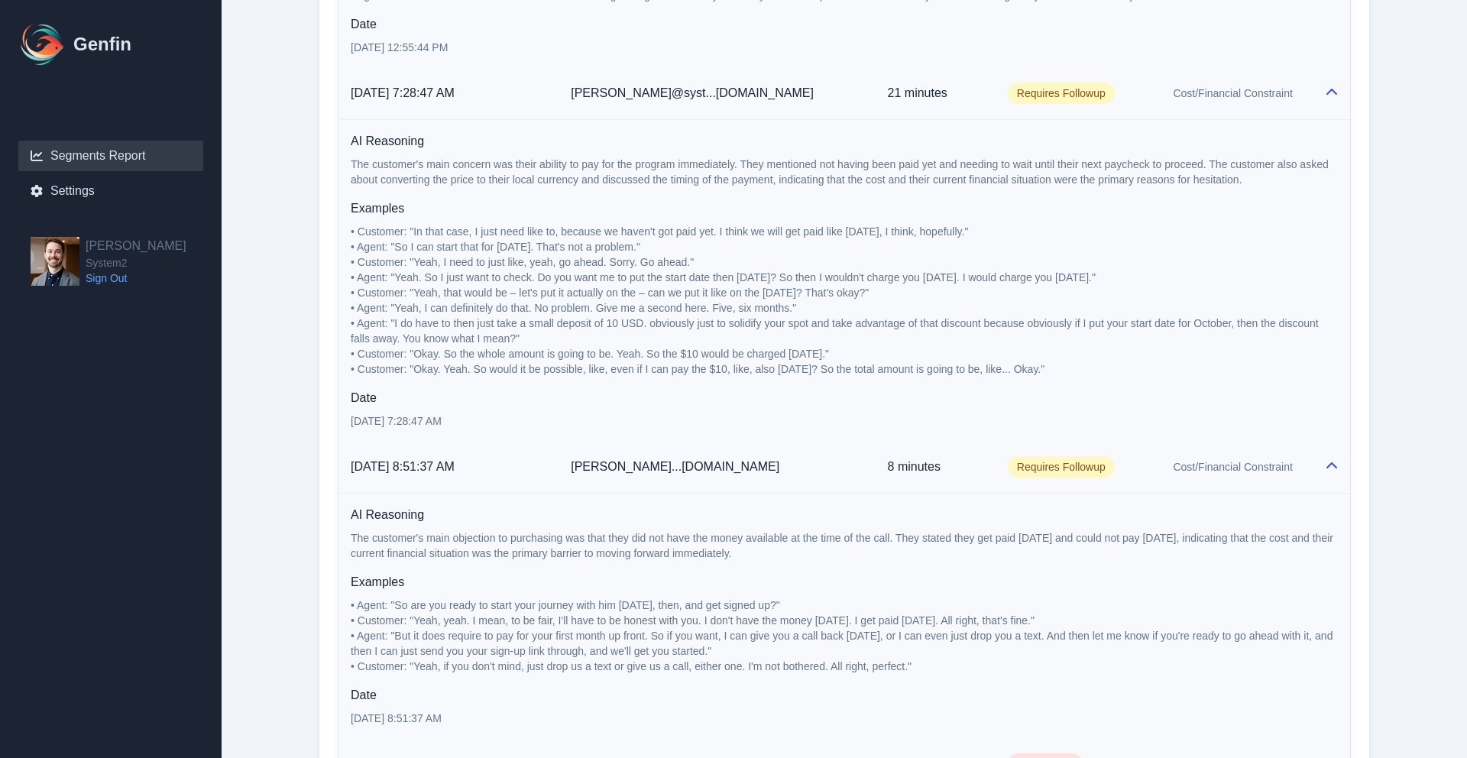
scroll to position [1759, 0]
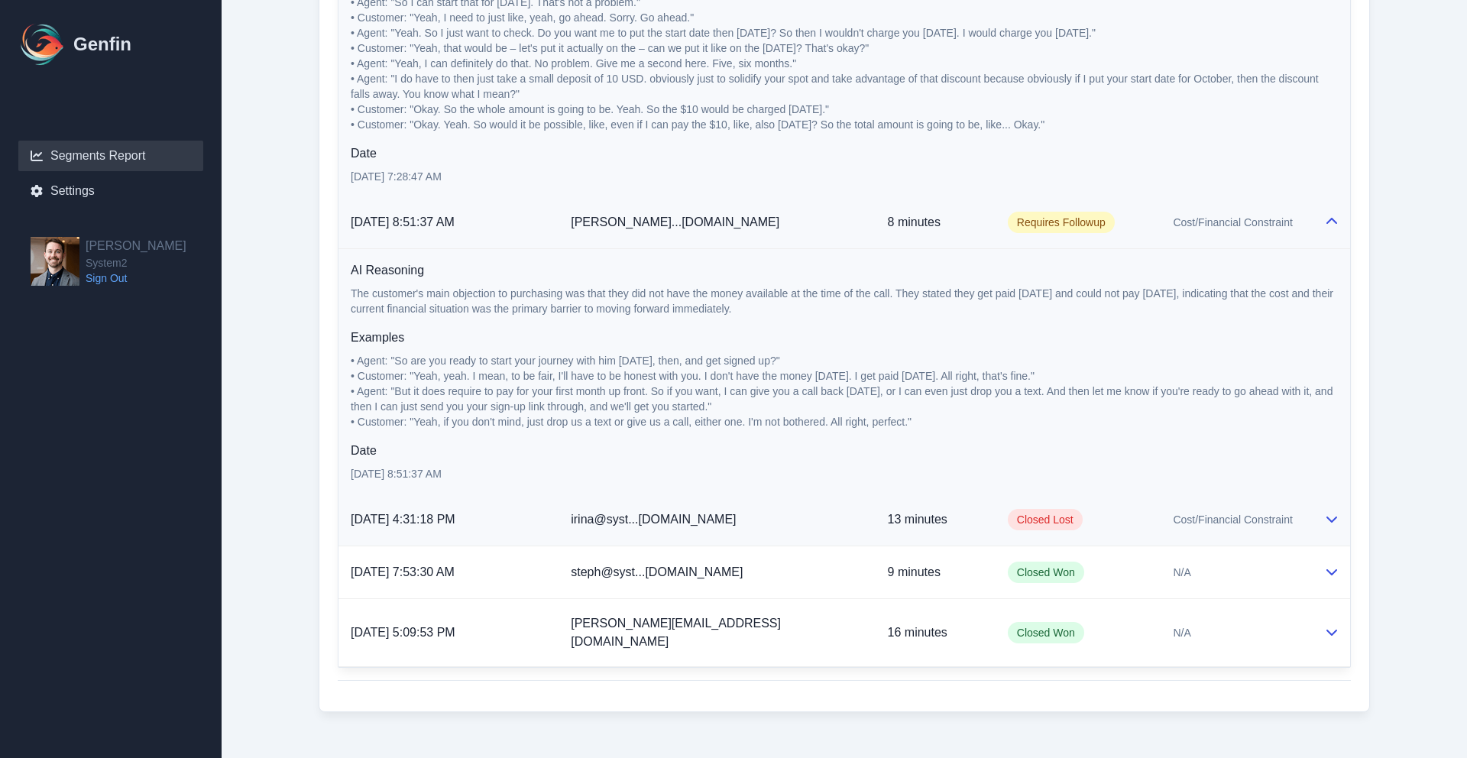
click at [1173, 516] on span "Cost/Financial Constraint" at bounding box center [1232, 519] width 119 height 15
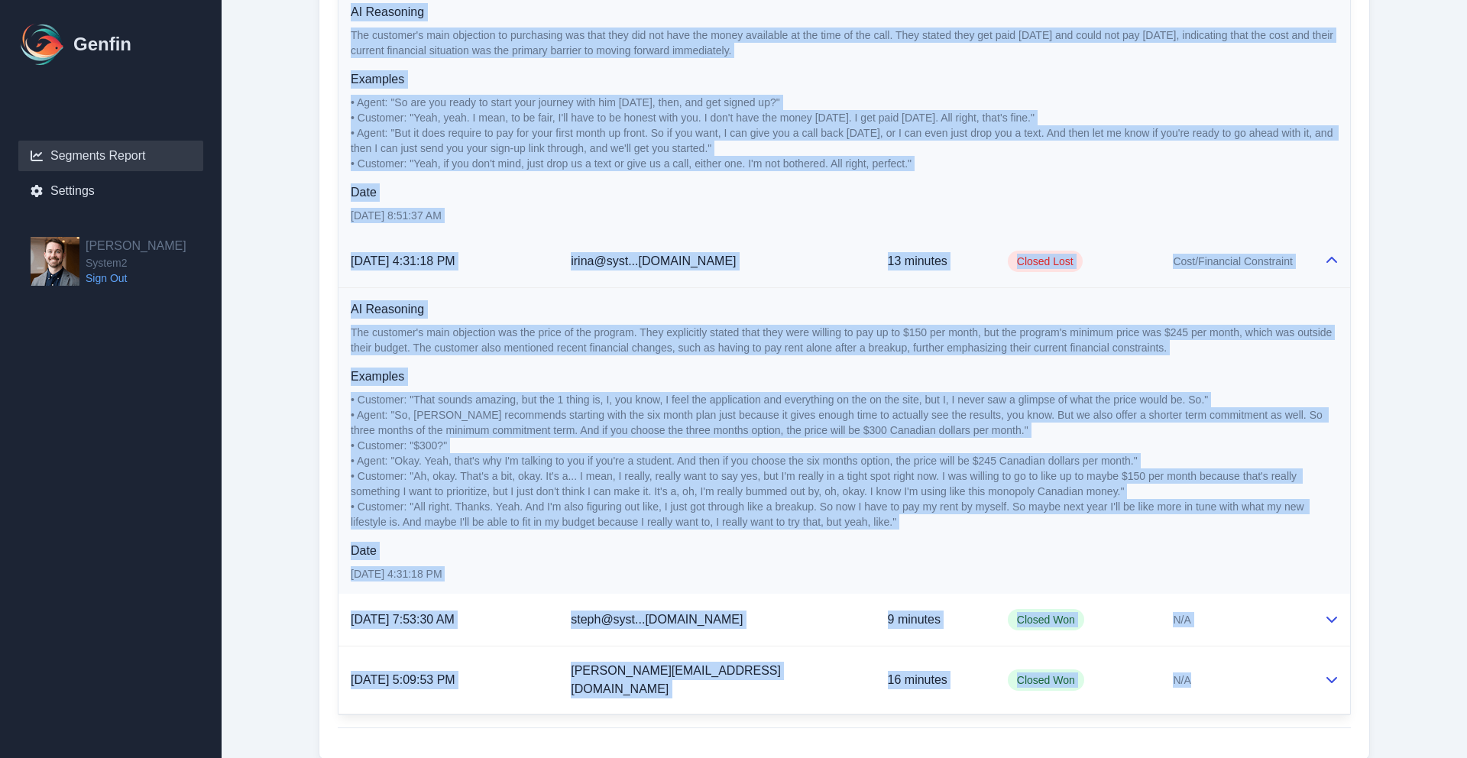
scroll to position [2065, 0]
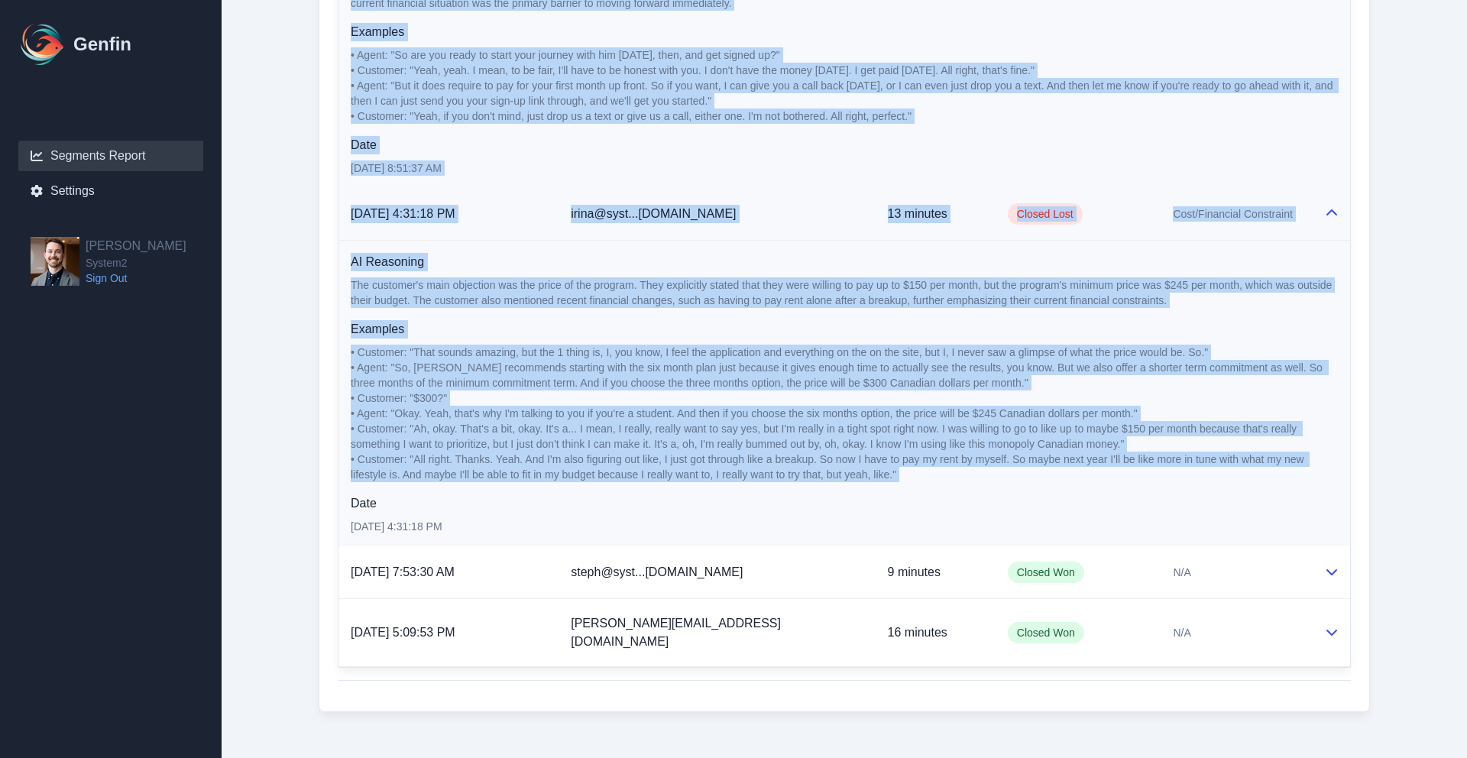
drag, startPoint x: 345, startPoint y: 400, endPoint x: 1175, endPoint y: 482, distance: 833.1
copy tbody "1/54/8375, 0:19:45 LO ipsumdo@si...a0.consect 8 adipisc Elitsedd Eiusmodt Inci/…"
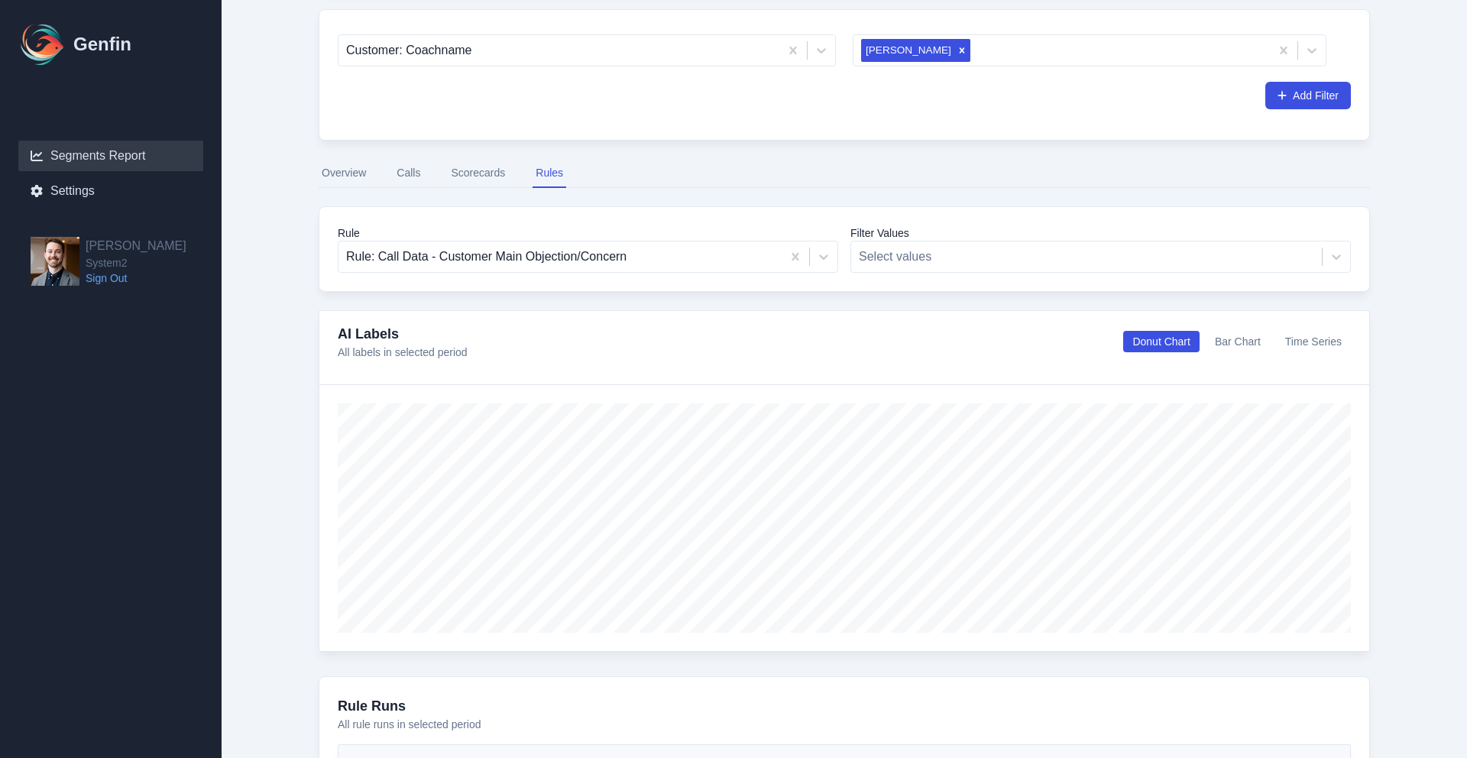
scroll to position [251, 0]
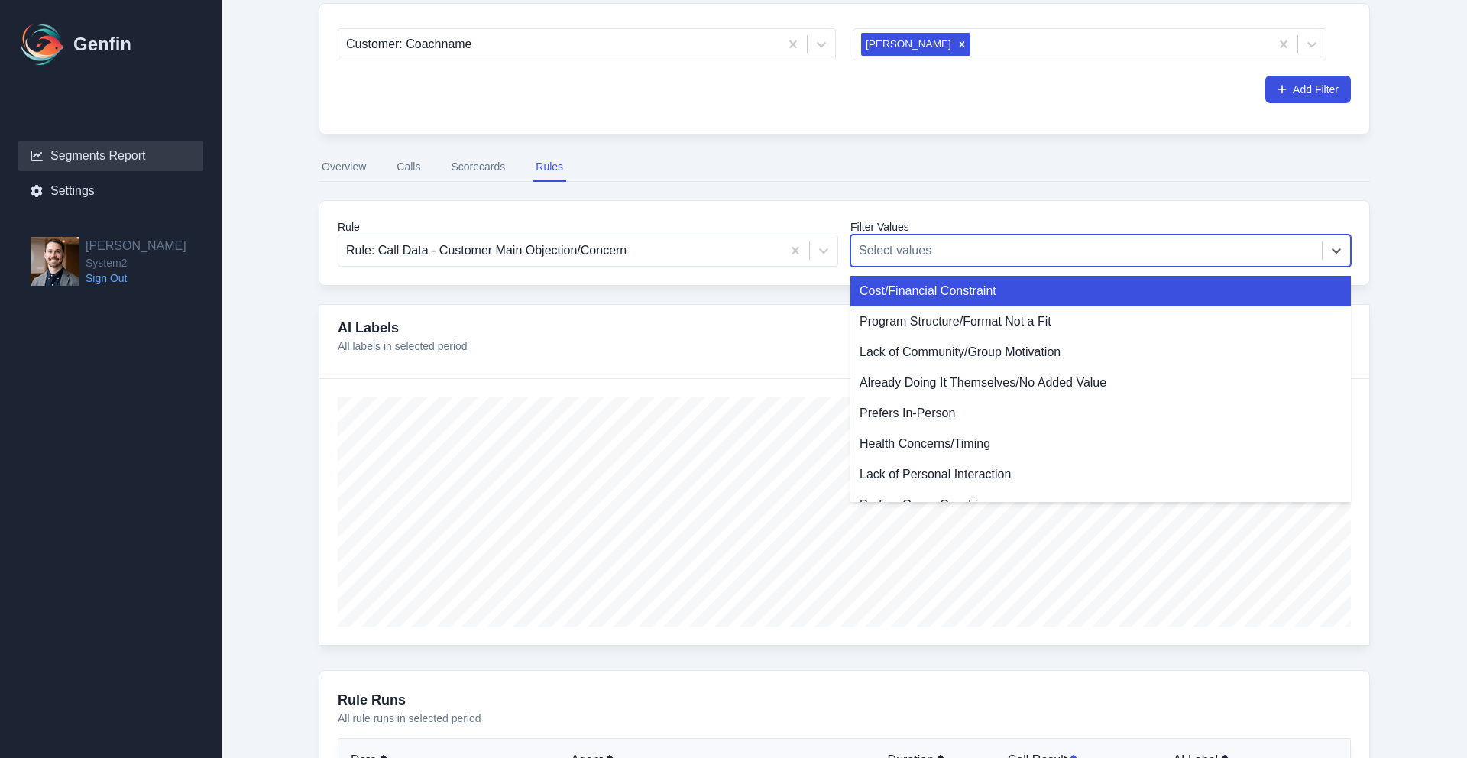
click at [1046, 235] on div "Select values" at bounding box center [1101, 251] width 501 height 32
click at [714, 267] on div "Rule Rule: Call Data - Customer Main Objection/Concern Filter Values Cost/Finan…" at bounding box center [844, 243] width 1051 height 86
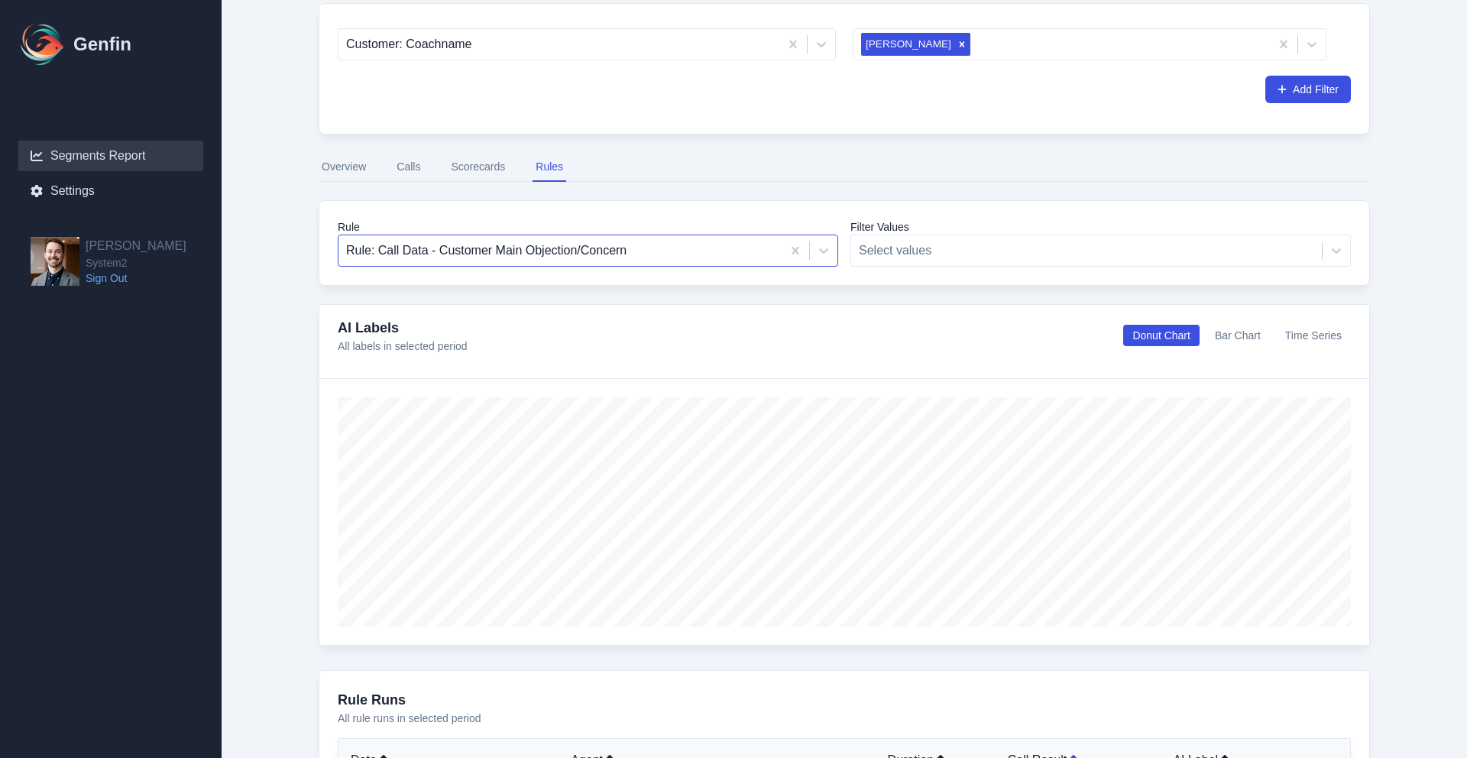
click at [697, 254] on div at bounding box center [560, 250] width 428 height 21
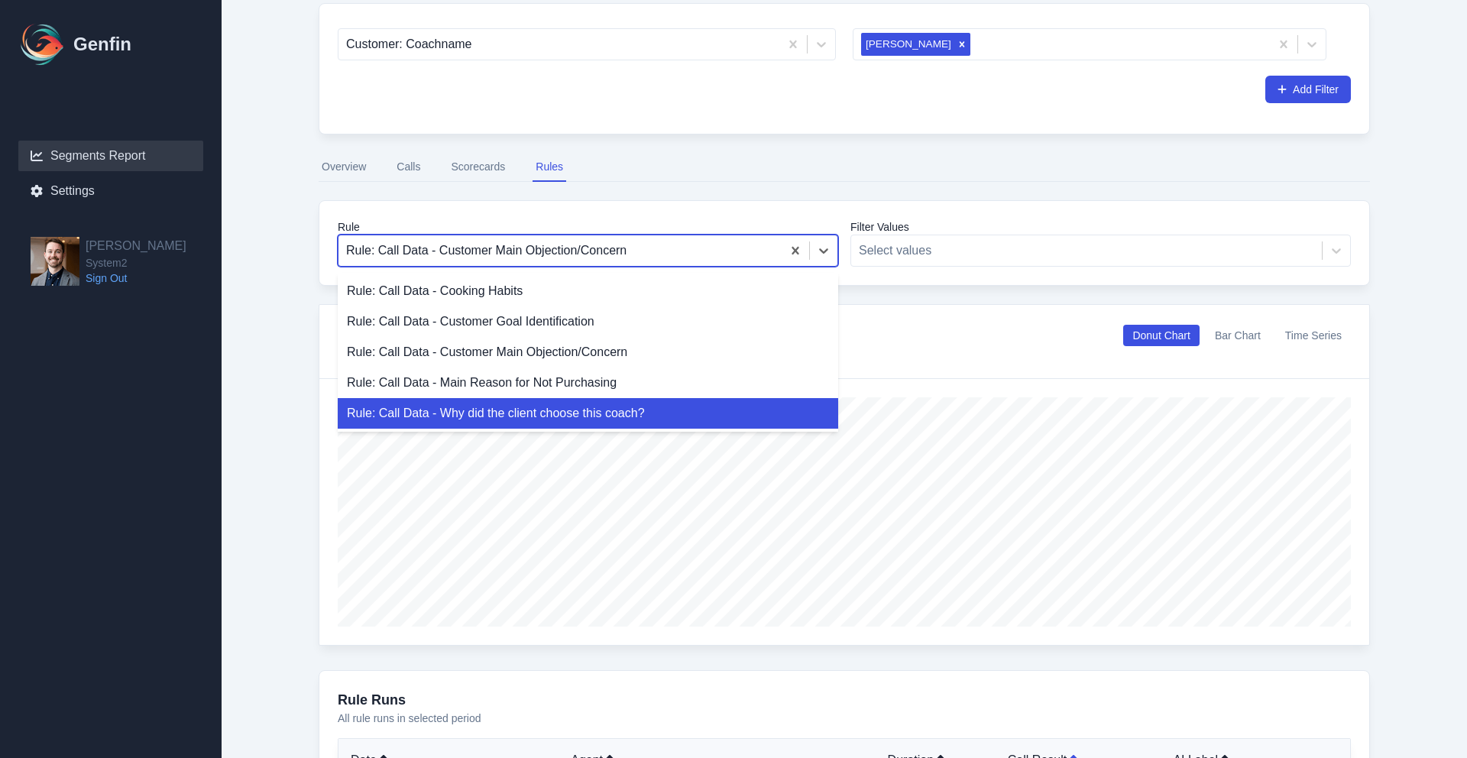
click at [640, 410] on div "Rule: Call Data - Why did the client choose this coach?" at bounding box center [588, 413] width 501 height 31
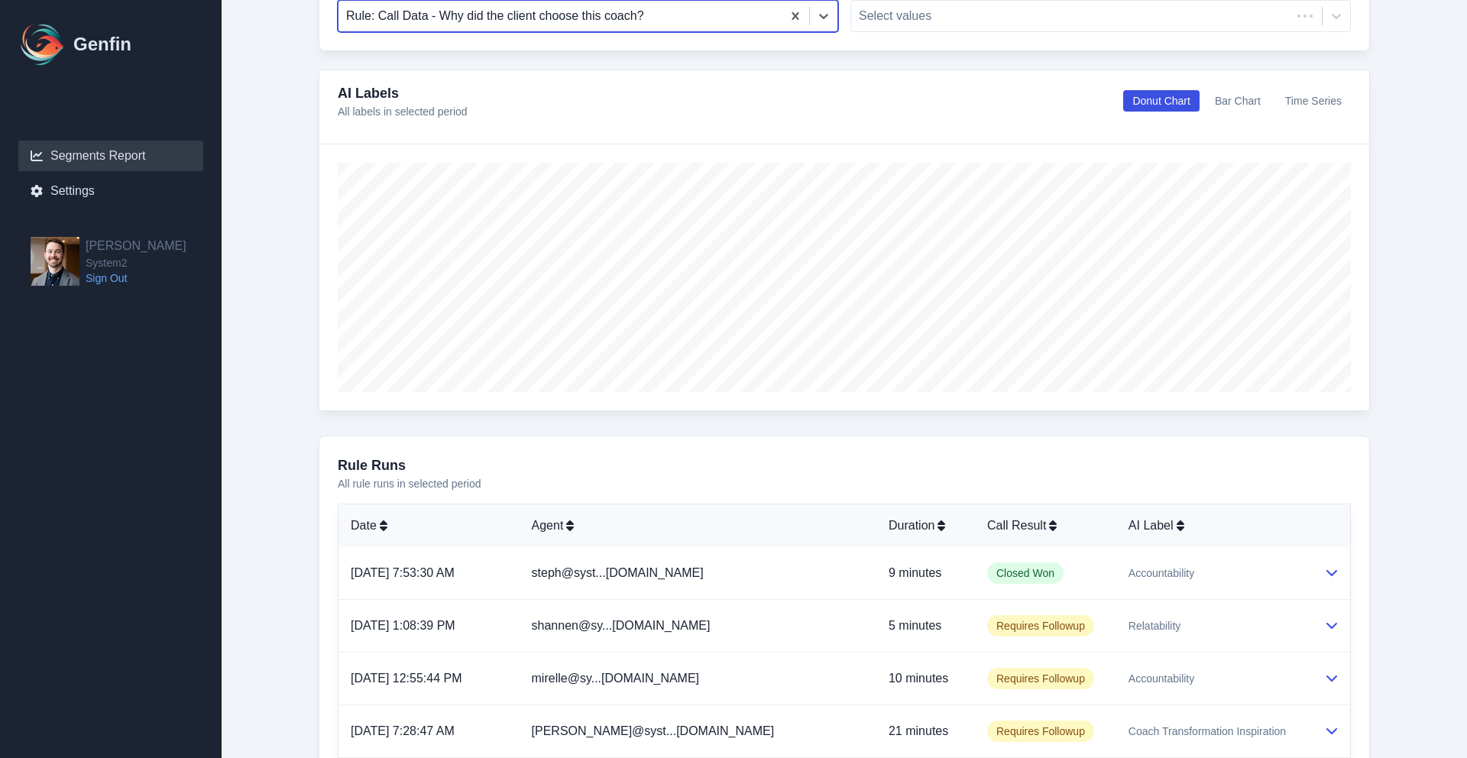
scroll to position [750, 0]
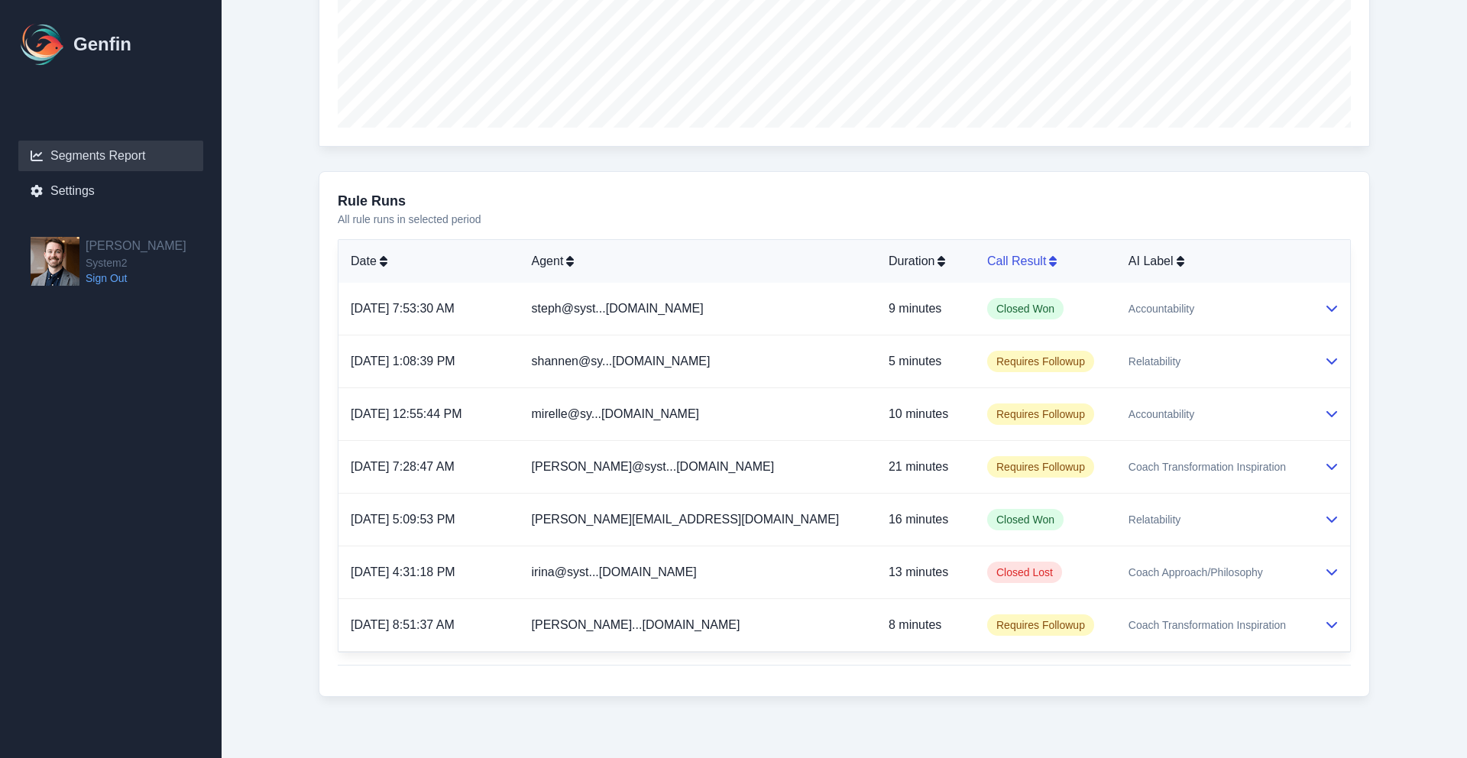
click at [1049, 264] on icon at bounding box center [1053, 261] width 8 height 12
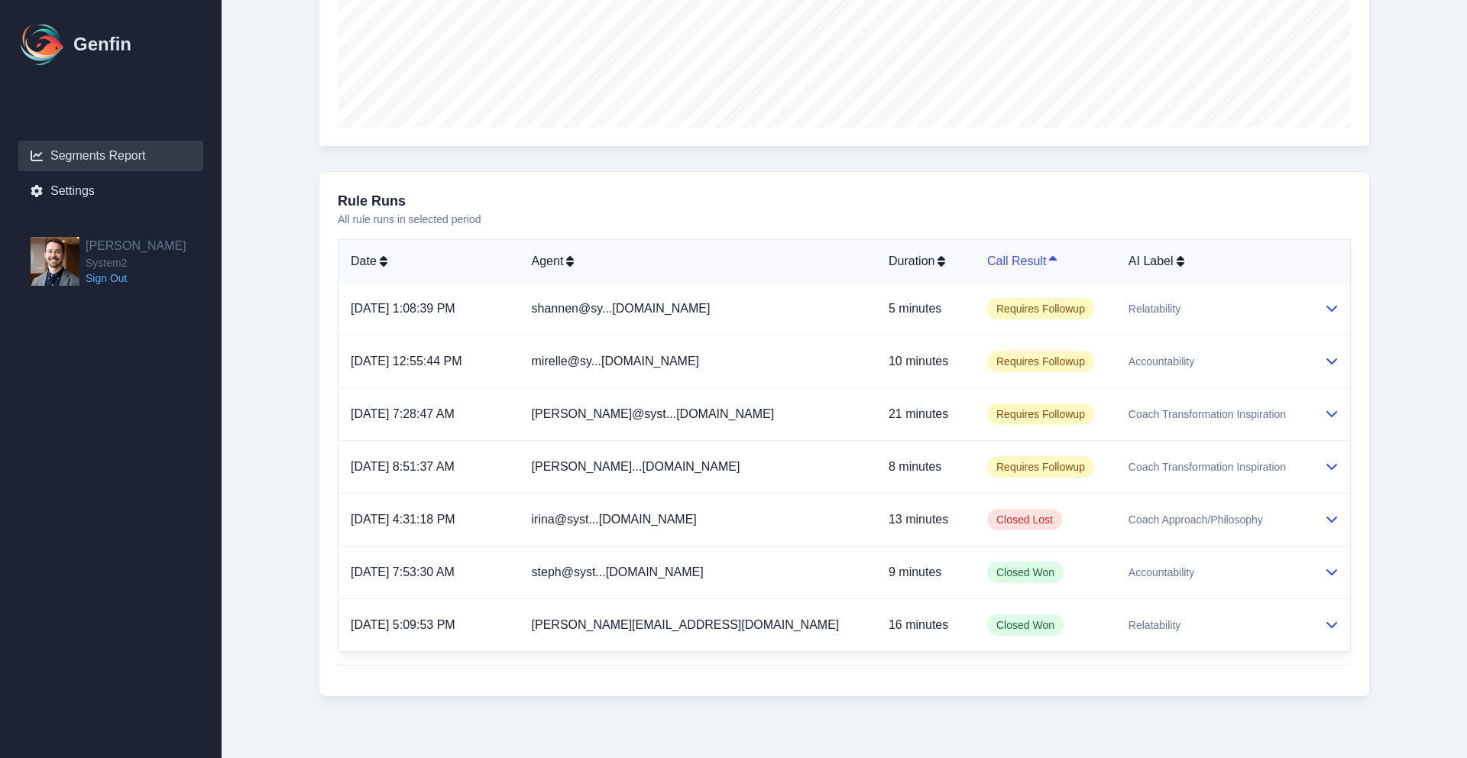
click at [1049, 264] on icon at bounding box center [1053, 261] width 8 height 12
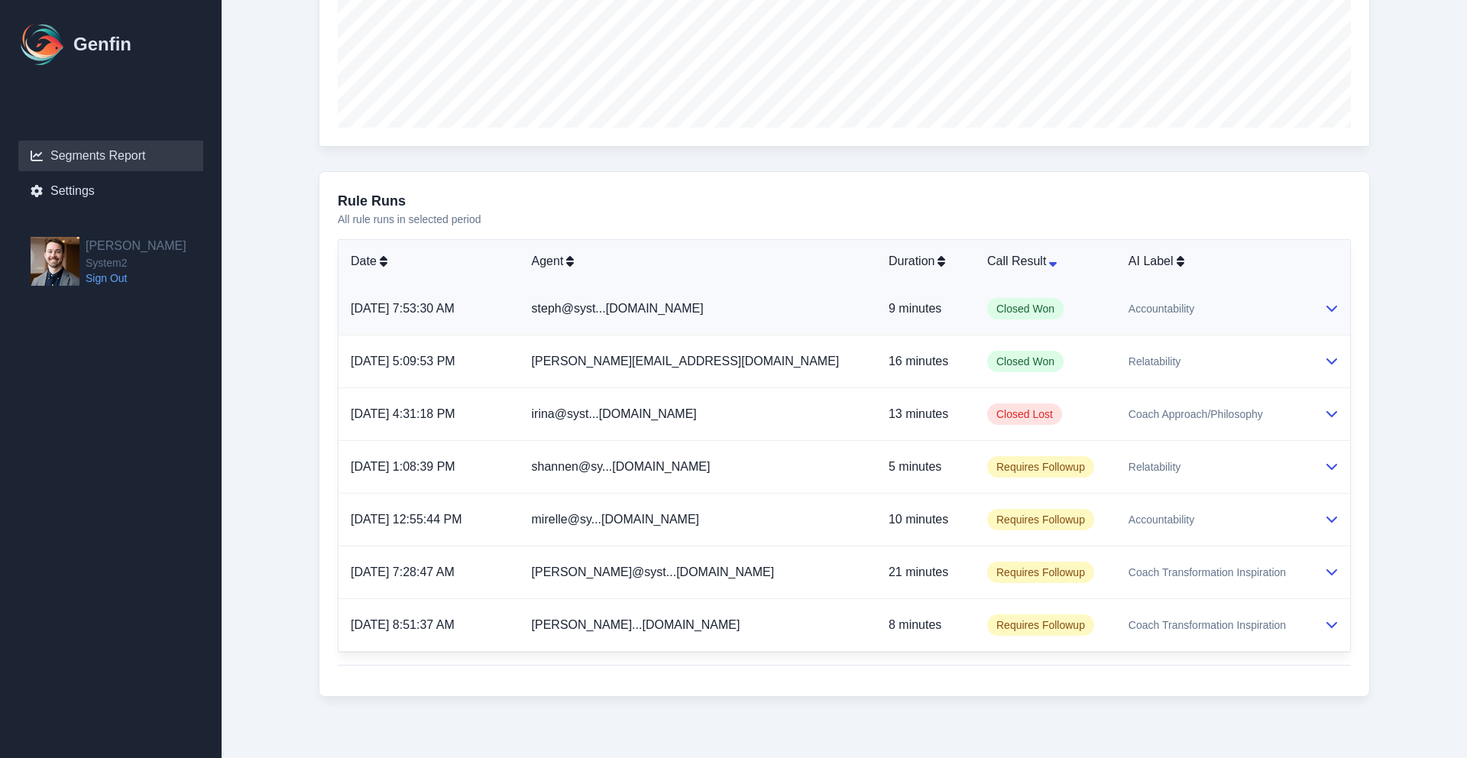
click at [1183, 306] on div "Accountability" at bounding box center [1214, 308] width 171 height 15
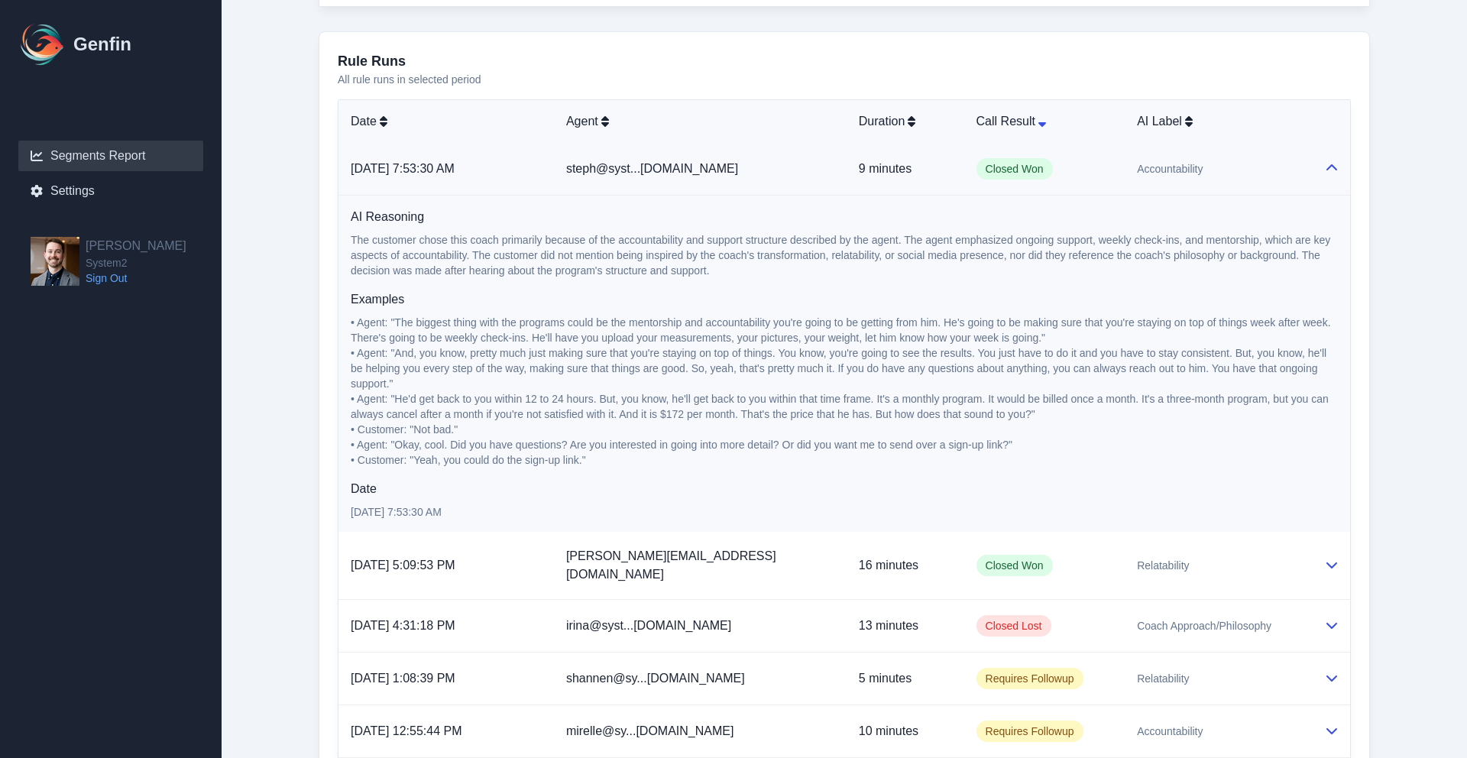
scroll to position [922, 0]
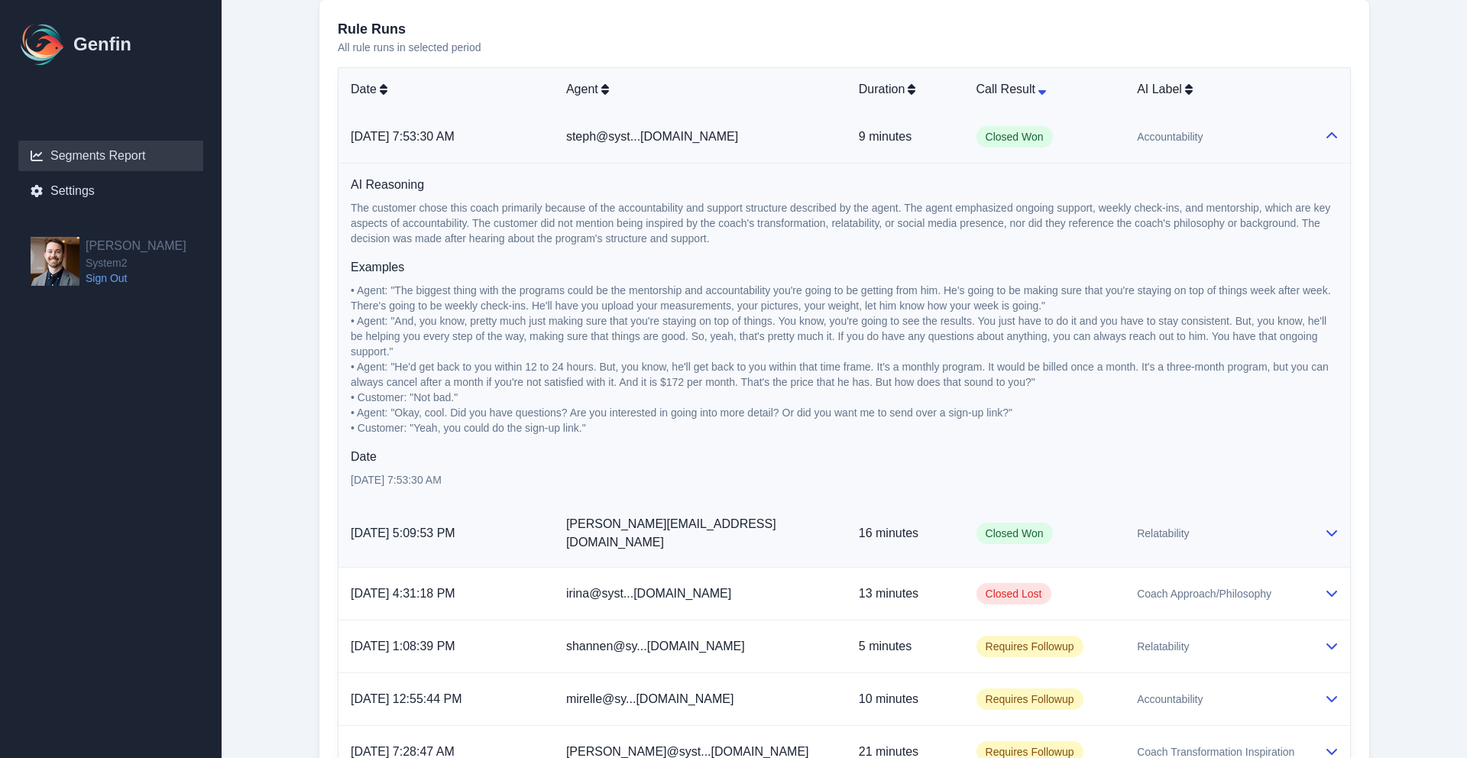
click at [1201, 533] on div "Relatability" at bounding box center [1218, 533] width 163 height 15
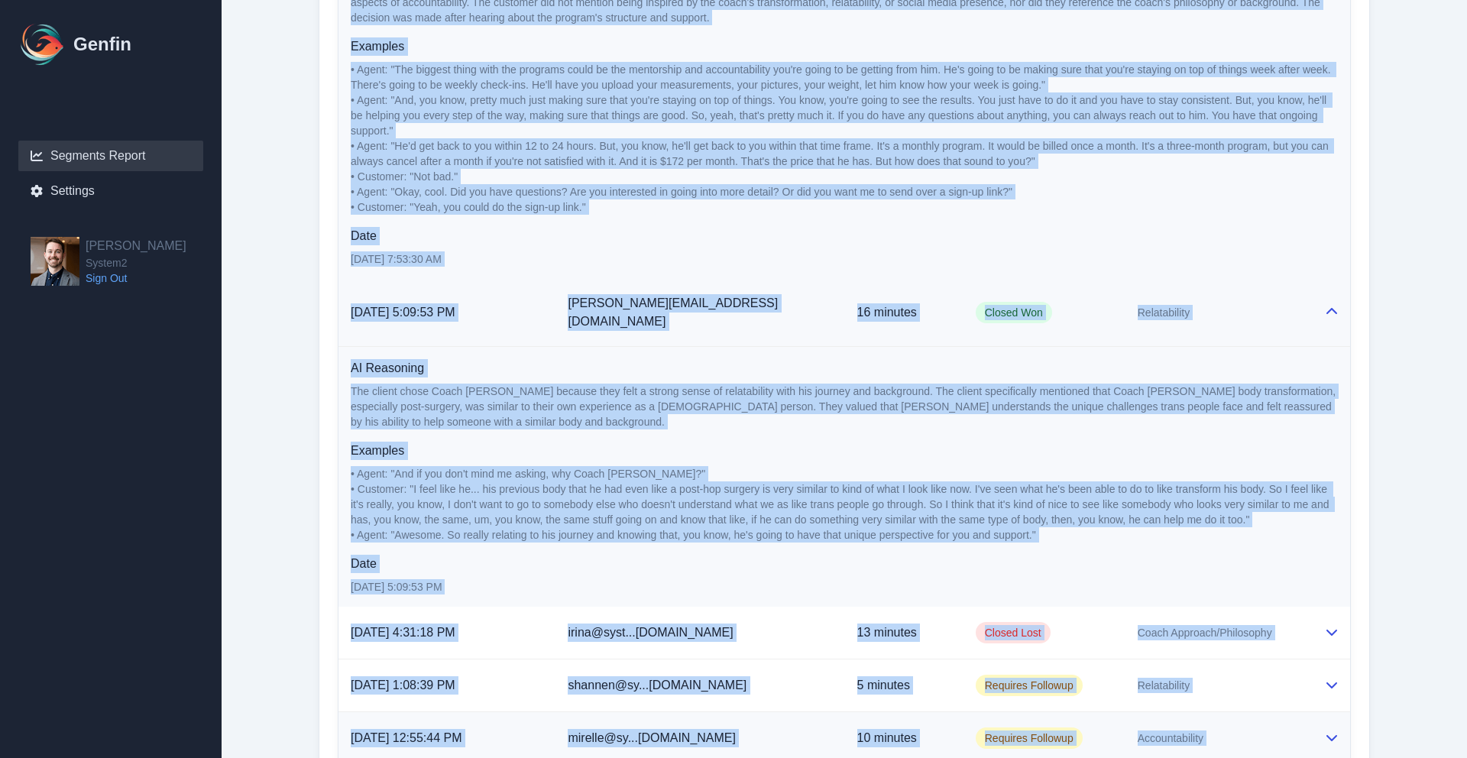
scroll to position [1175, 0]
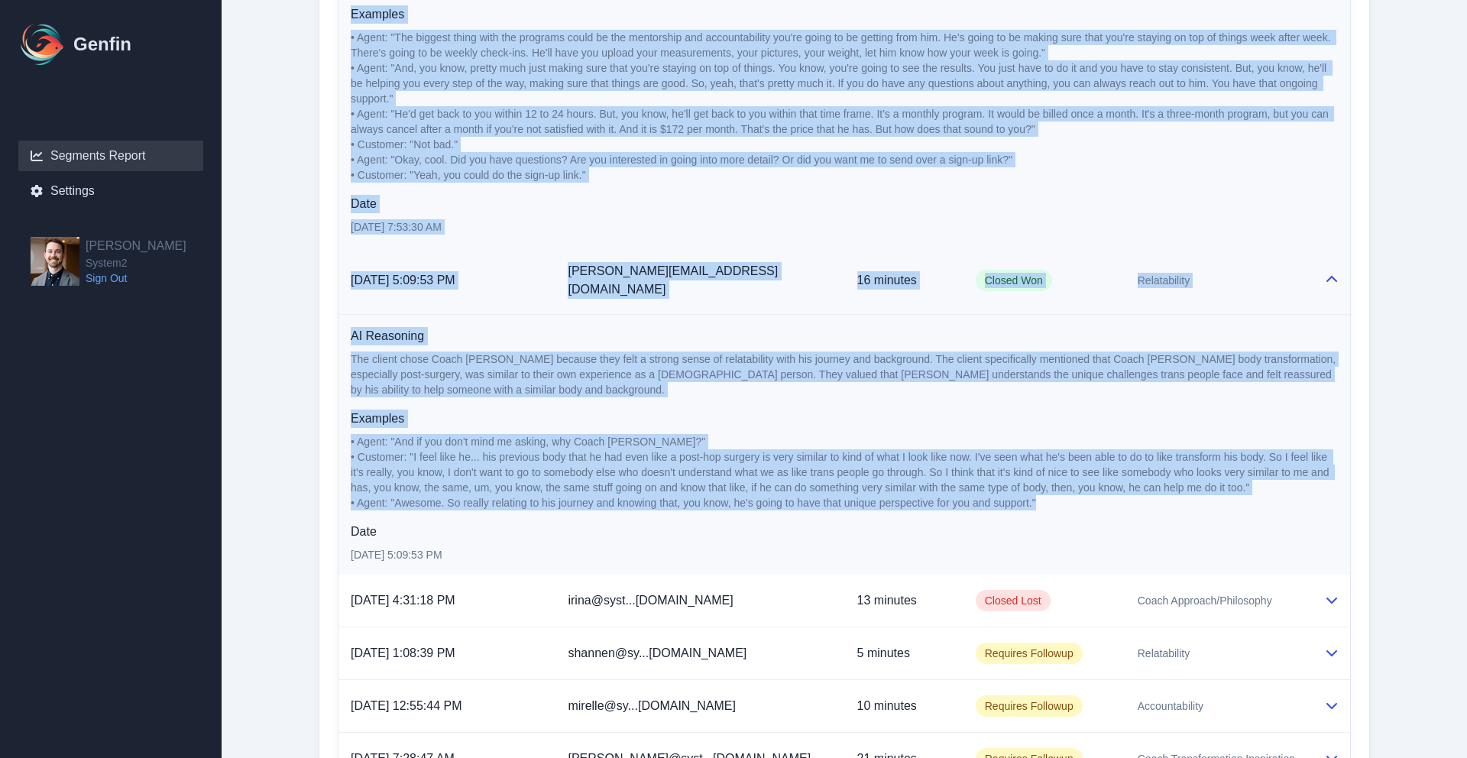
drag, startPoint x: 347, startPoint y: 131, endPoint x: 1145, endPoint y: 494, distance: 876.2
click at [1145, 494] on tbody "[DATE] 7:53:30 AM steph@syst...[DOMAIN_NAME] 9 minutes Closed Won Accountabilit…" at bounding box center [845, 348] width 1012 height 980
copy tbody "27/1/4206, 4:66:92 LO ipsum@dolo...s5.ametcon 4 adipisc Elitse Doe Temporincidi…"
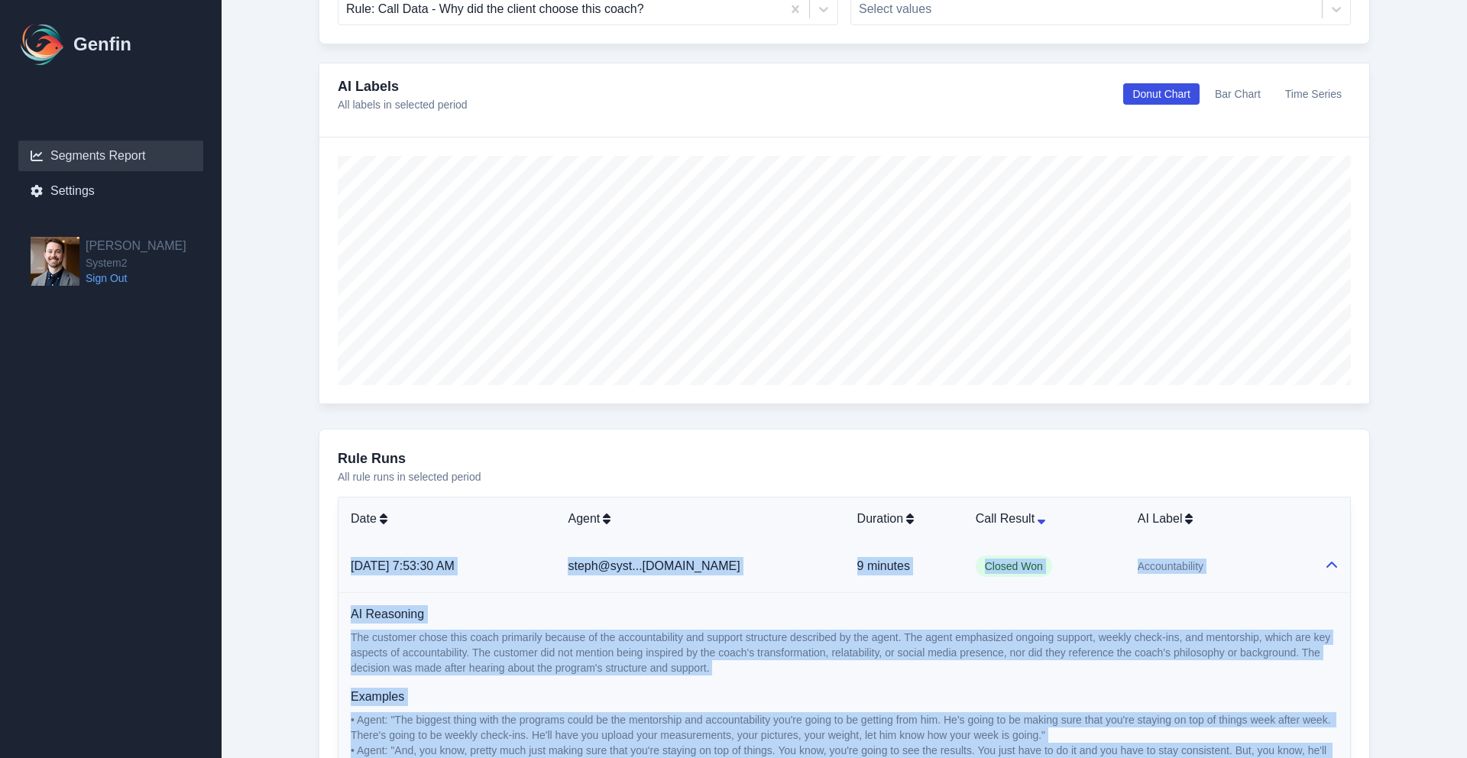
scroll to position [0, 0]
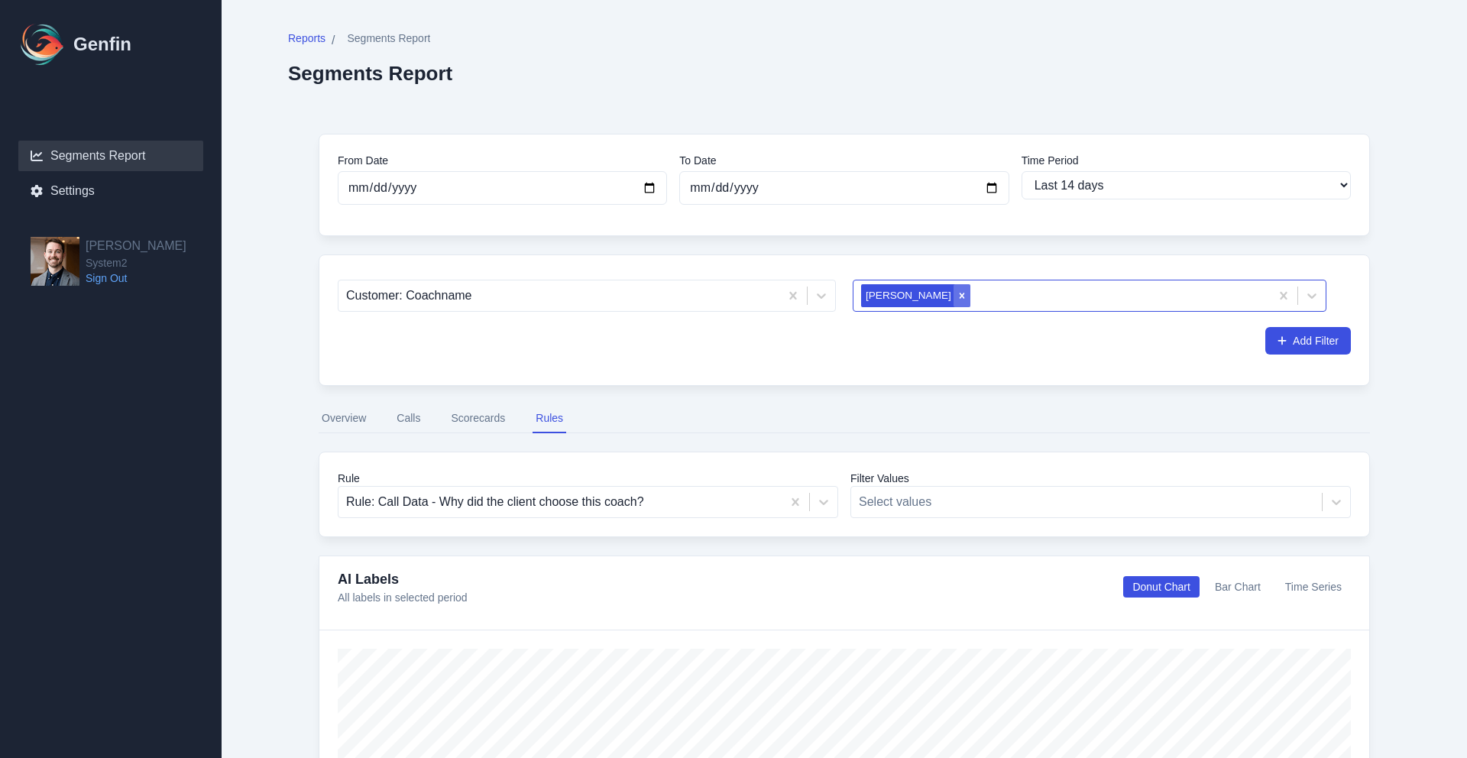
click at [957, 300] on icon "Remove Lucas" at bounding box center [962, 295] width 11 height 11
click at [906, 300] on div at bounding box center [1075, 295] width 429 height 21
type input "dust"
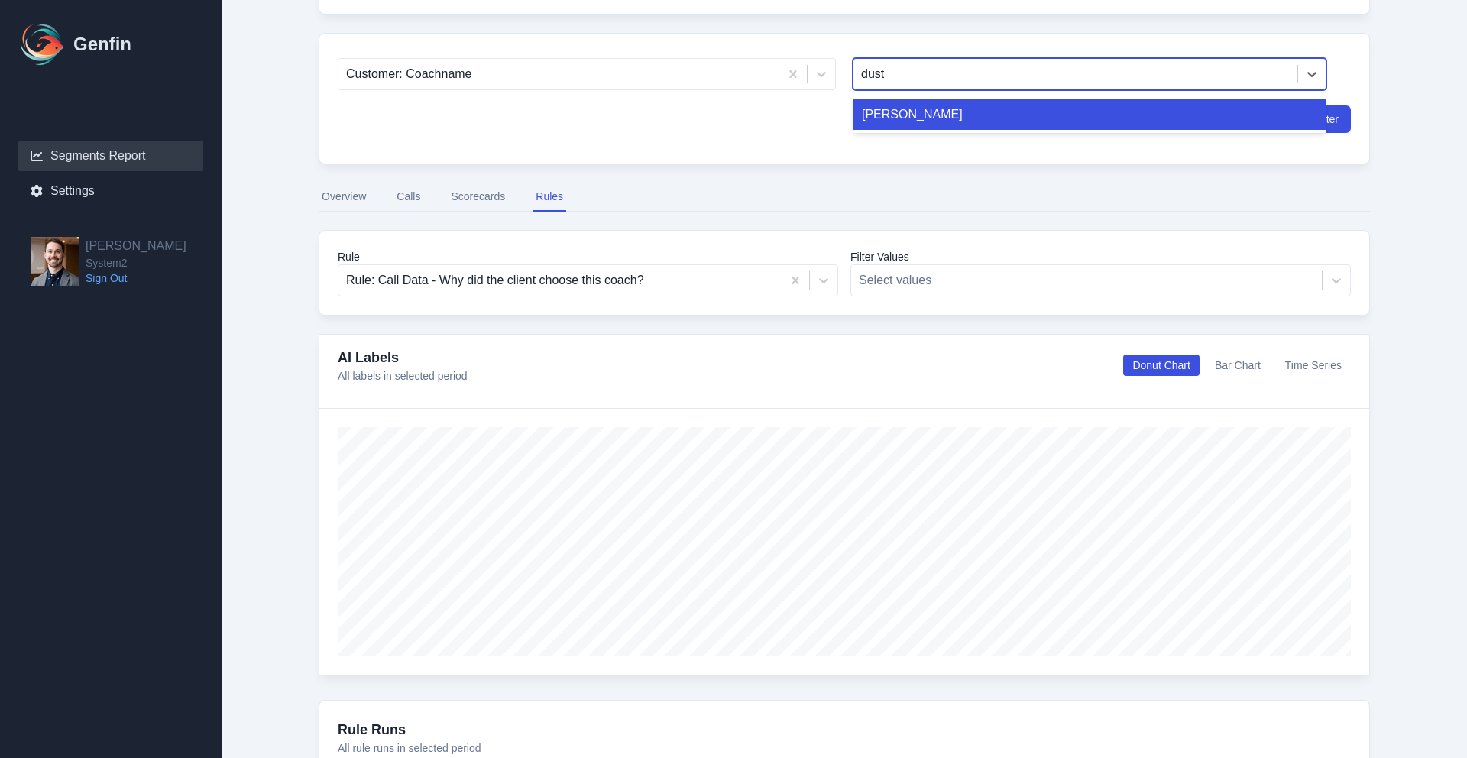
scroll to position [320, 0]
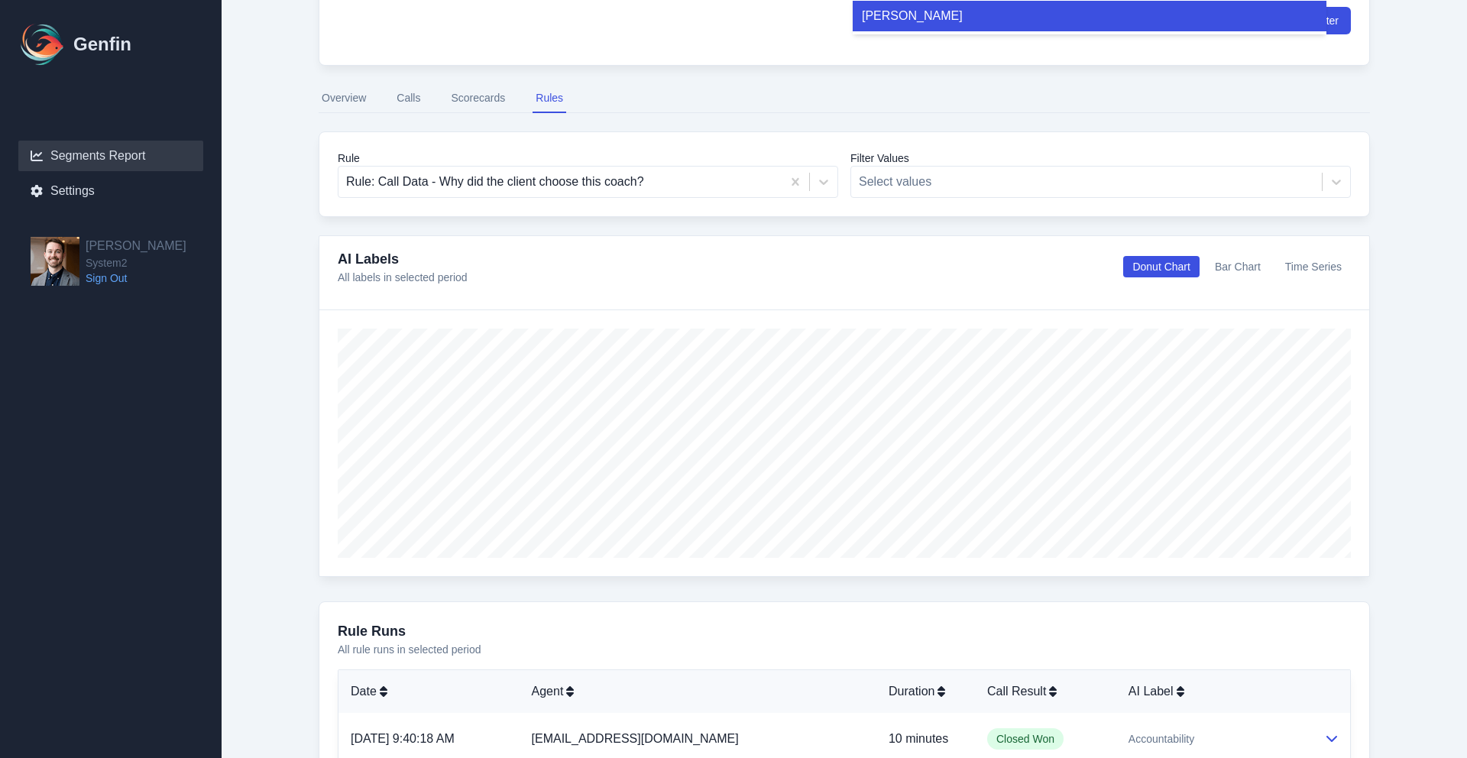
click at [896, 21] on div "[PERSON_NAME]" at bounding box center [1090, 16] width 474 height 31
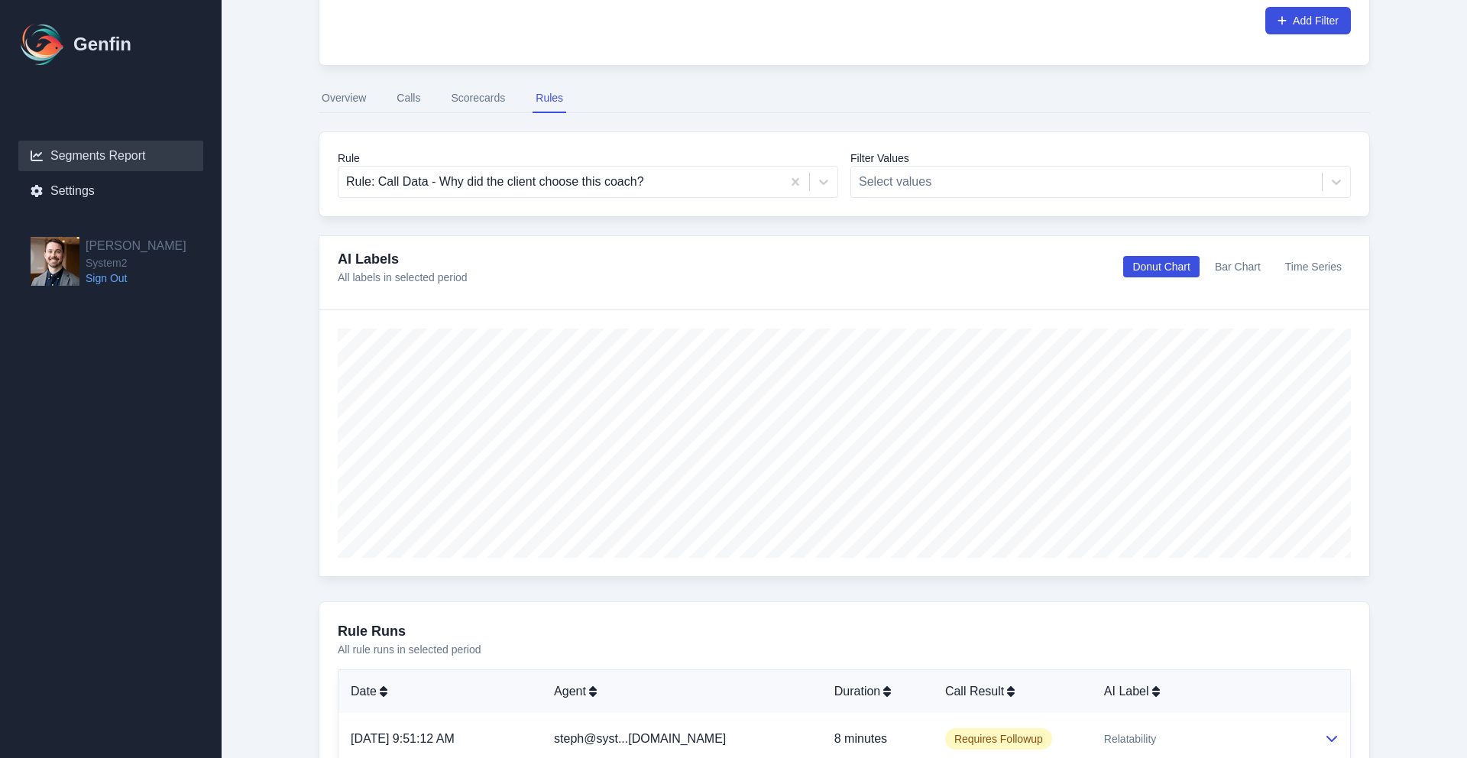
scroll to position [592, 0]
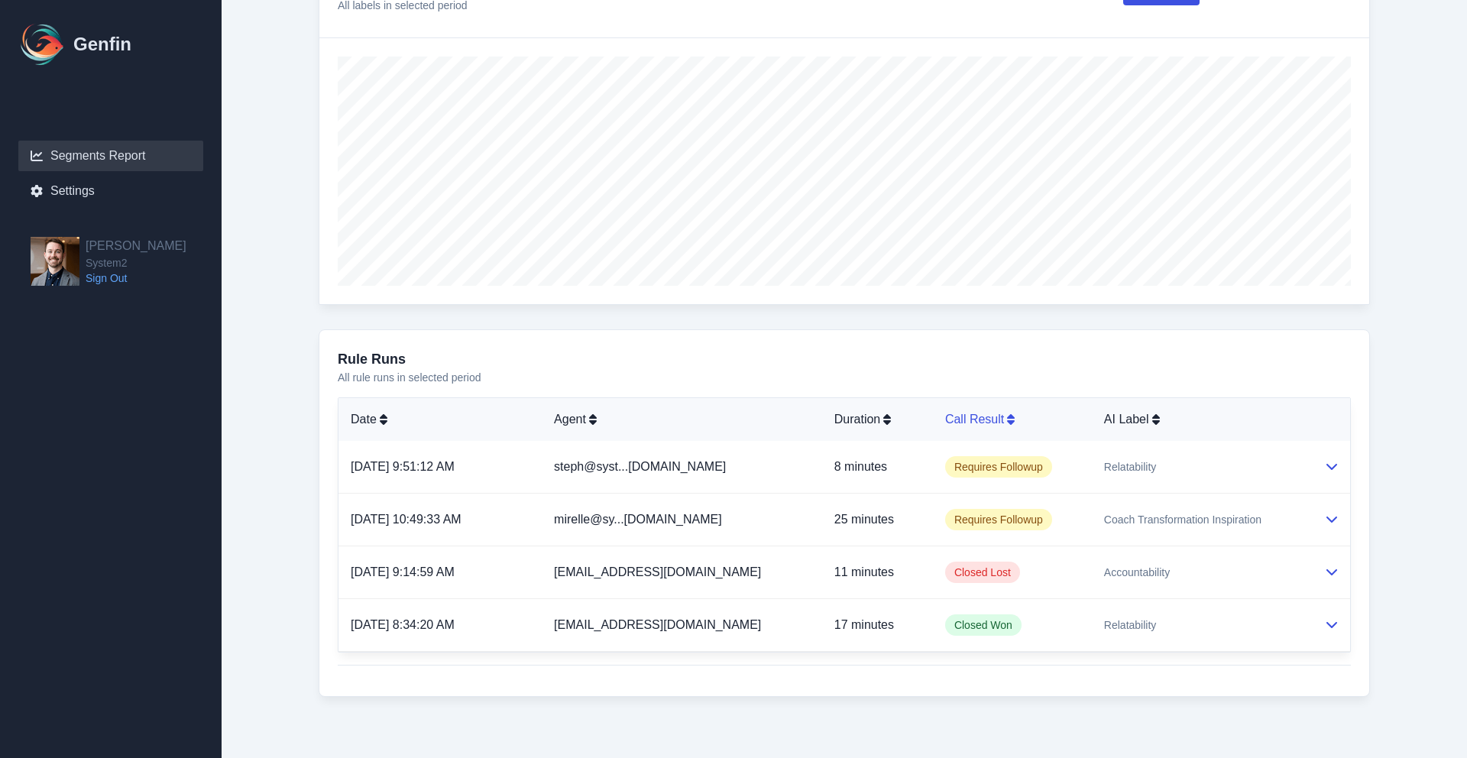
click at [1007, 422] on icon at bounding box center [1011, 419] width 8 height 11
click at [1007, 422] on icon at bounding box center [1011, 419] width 8 height 12
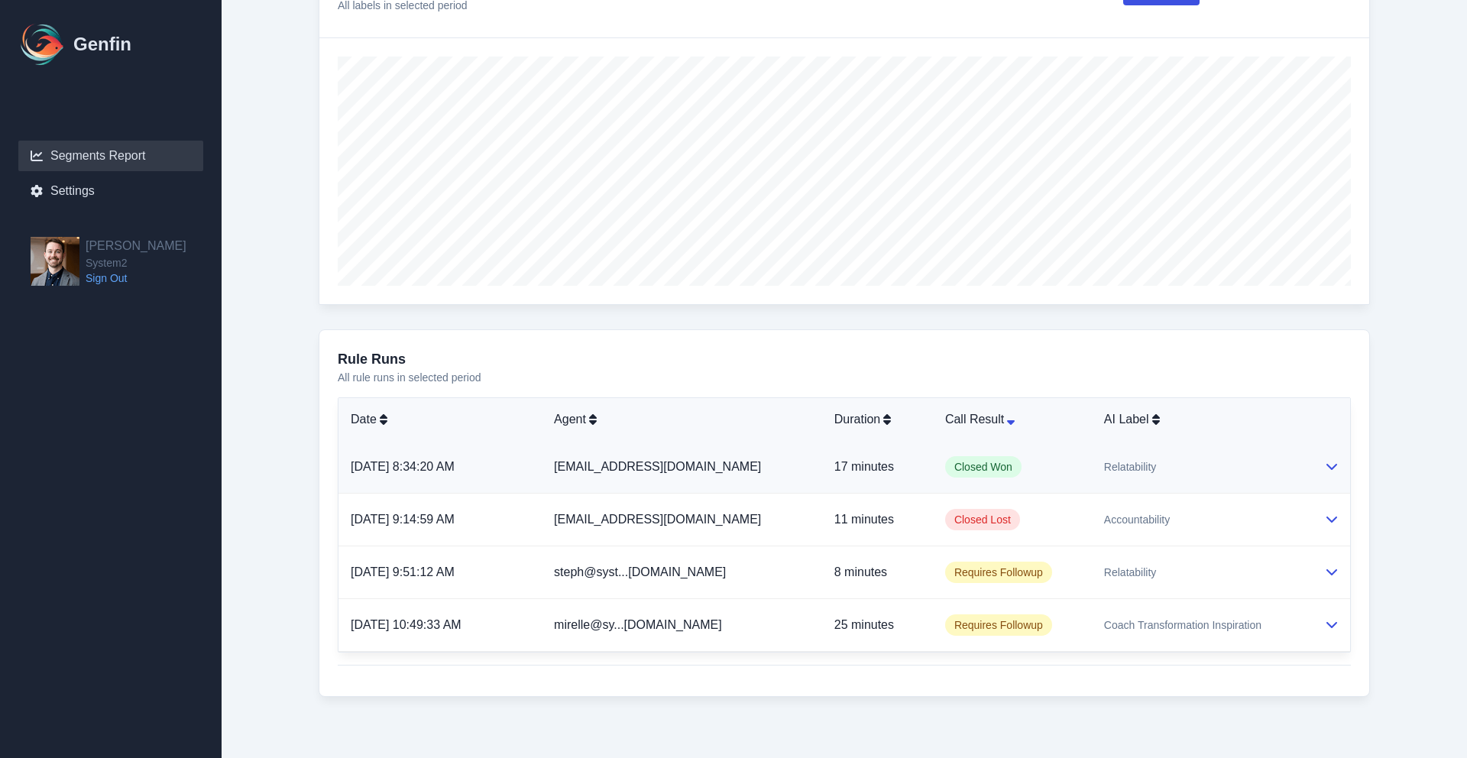
click at [1060, 461] on td "Closed Won" at bounding box center [1012, 467] width 159 height 53
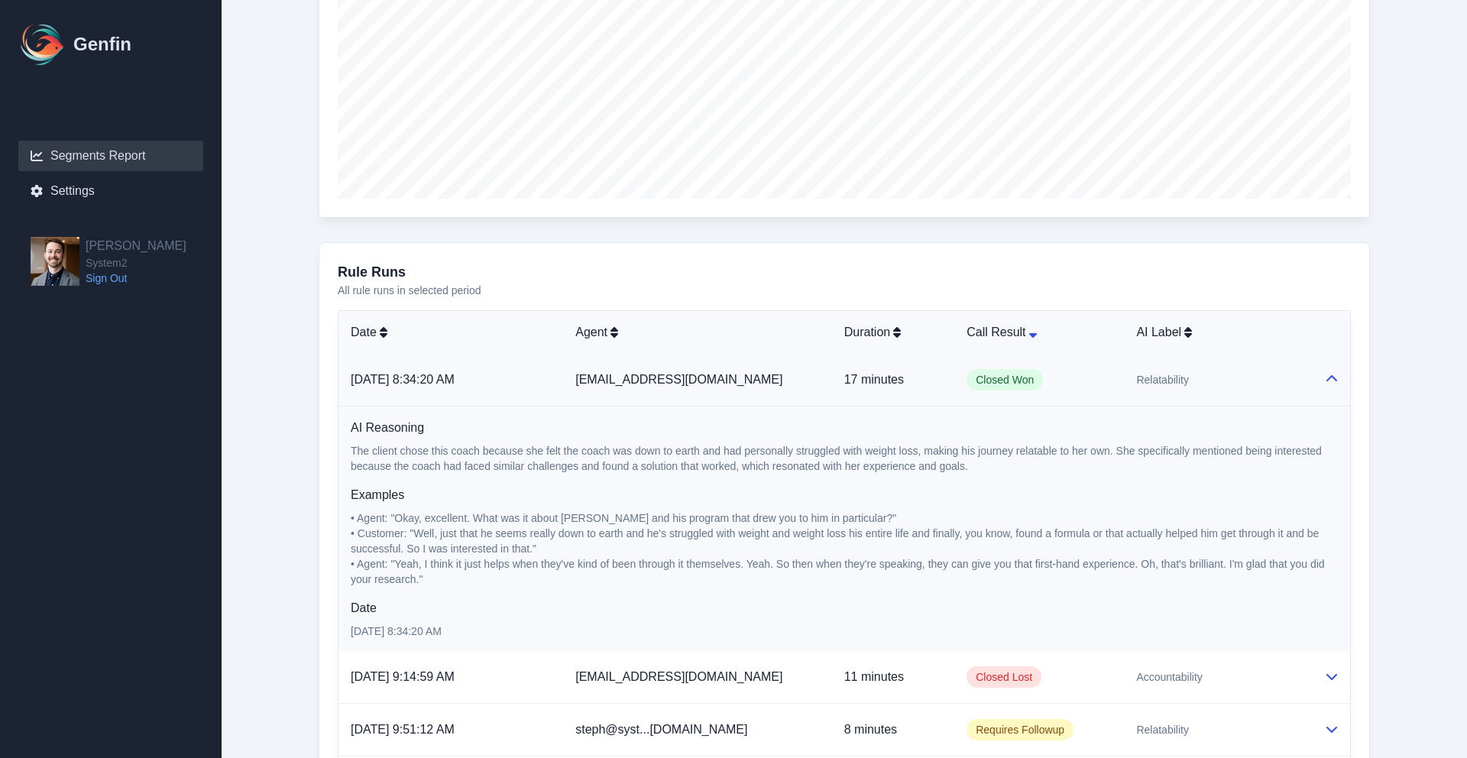
scroll to position [737, 0]
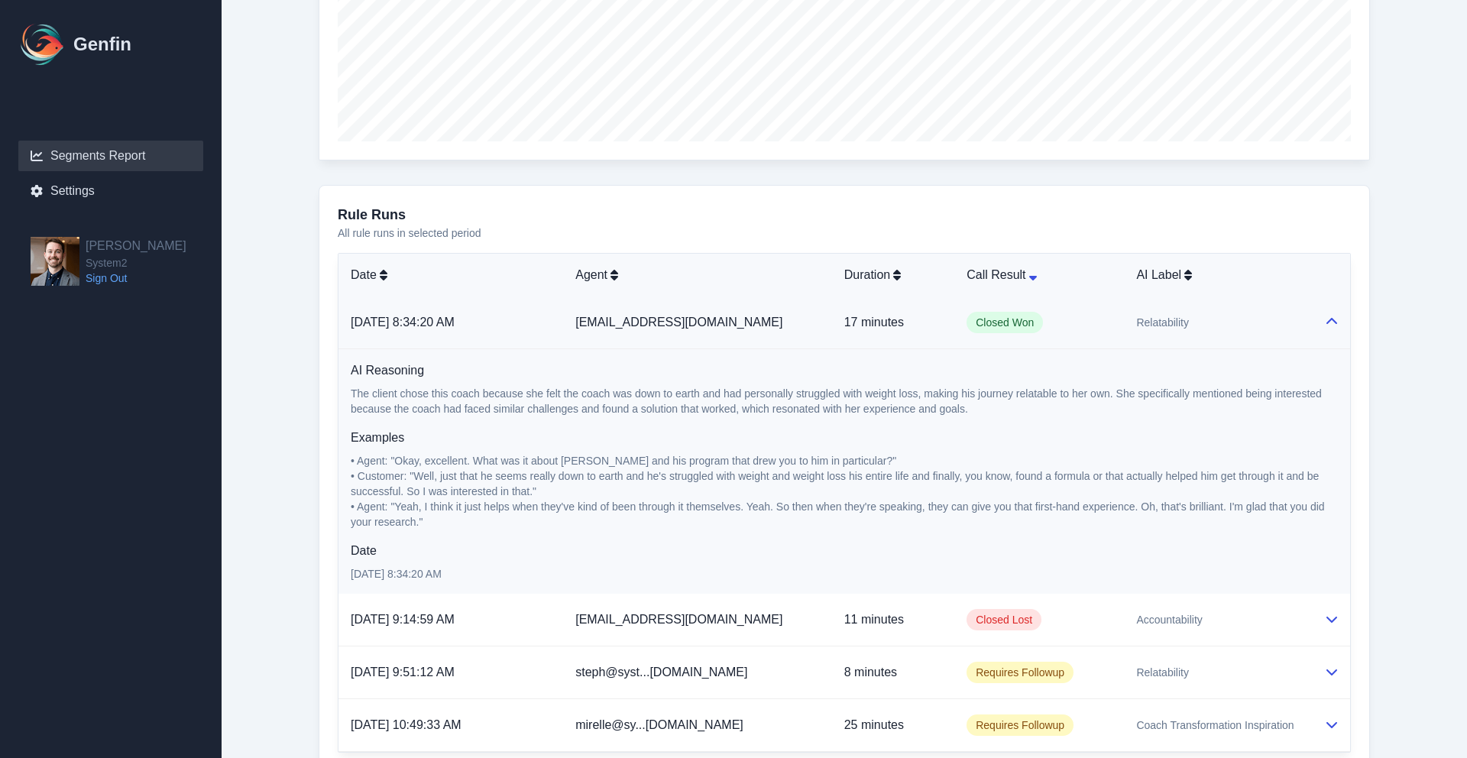
drag, startPoint x: 345, startPoint y: 316, endPoint x: 995, endPoint y: 573, distance: 698.5
click at [996, 573] on tbody "[DATE] 8:34:20 AM [EMAIL_ADDRESS][DOMAIN_NAME] 17 minutes Closed Won Relatabili…" at bounding box center [845, 523] width 1012 height 455
copy tbody "0/07/3861, 9:45:81 LO ipsu@dolors5.ametcon 63 adipisc Elitse Doe Temporincidi U…"
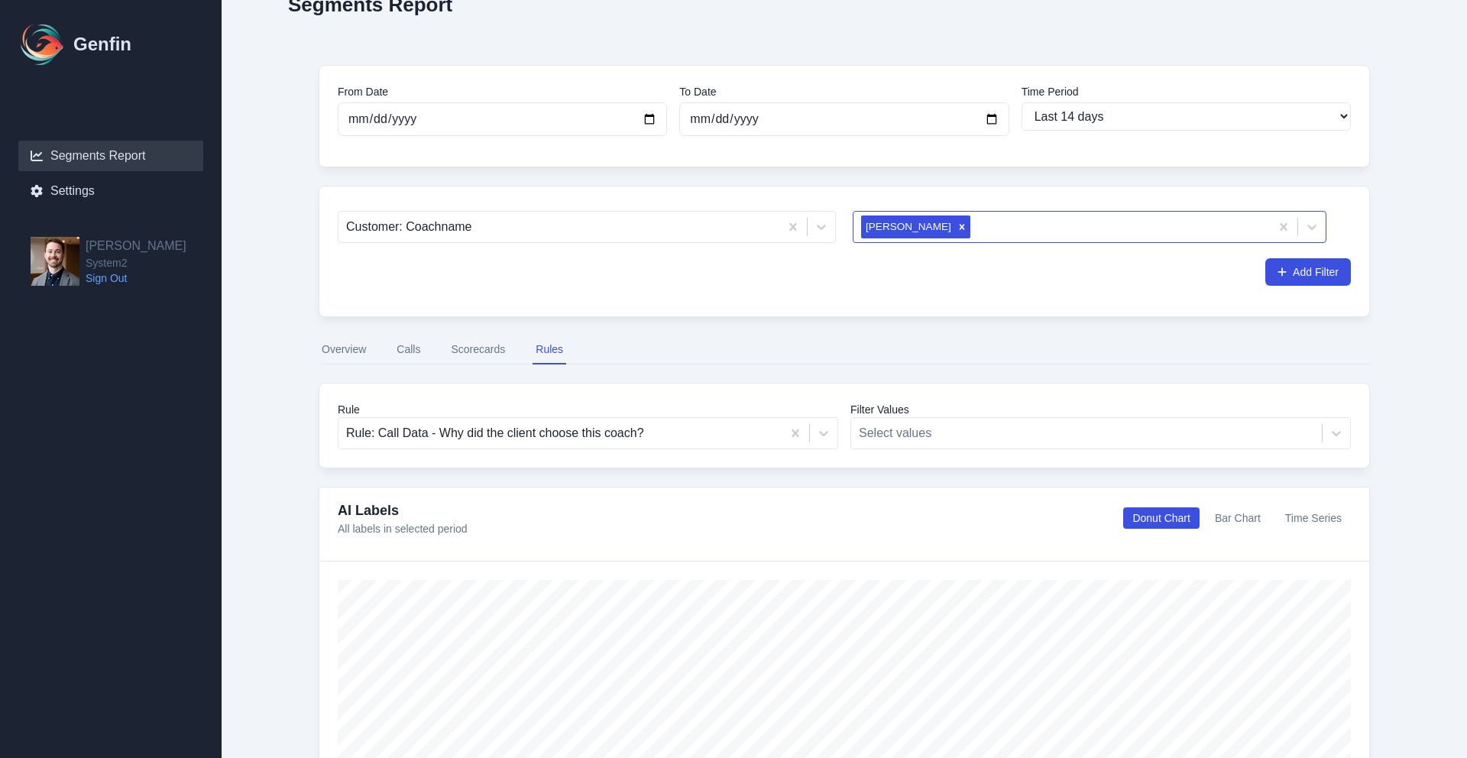
scroll to position [97, 0]
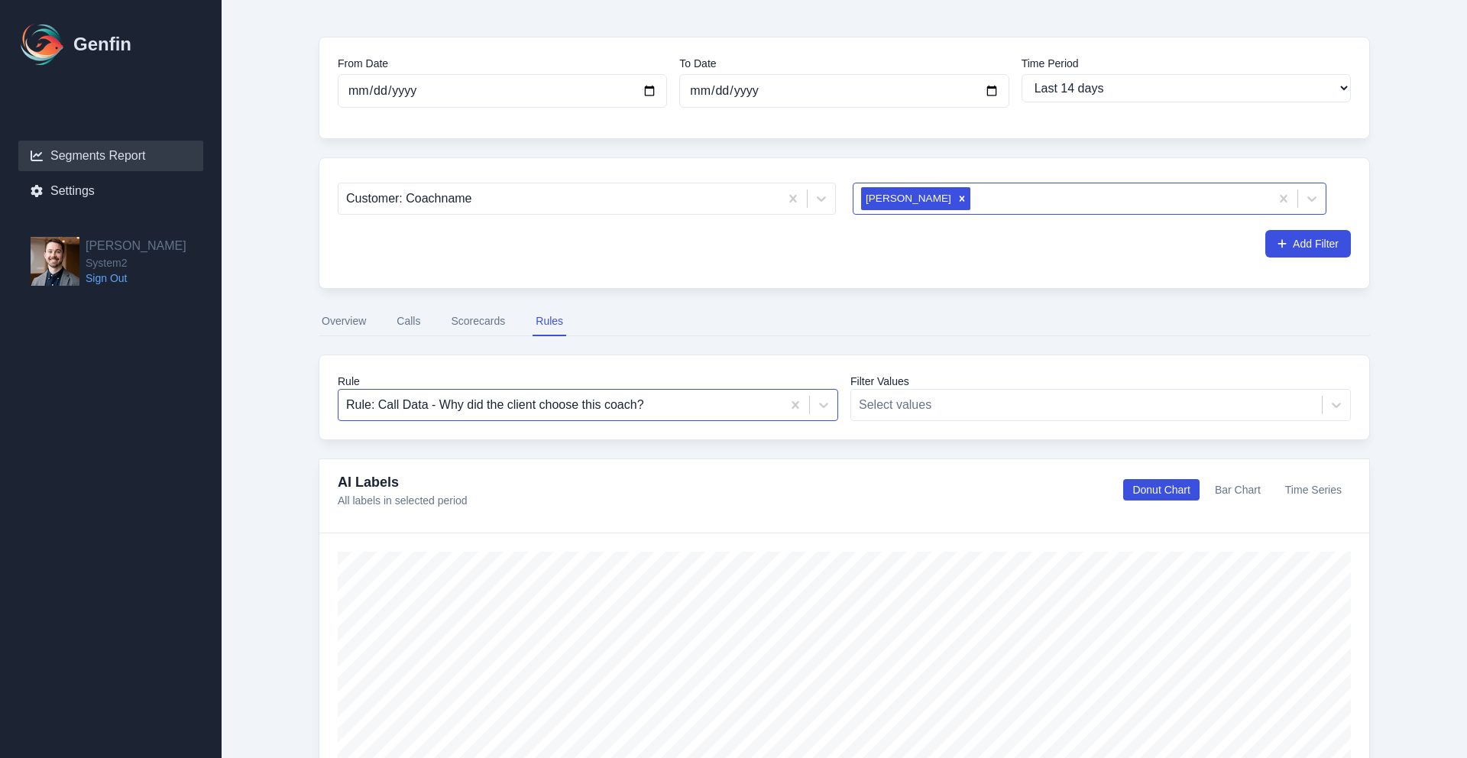
click at [538, 417] on div "Rule: Call Data - Why did the client choose this coach?" at bounding box center [560, 405] width 443 height 28
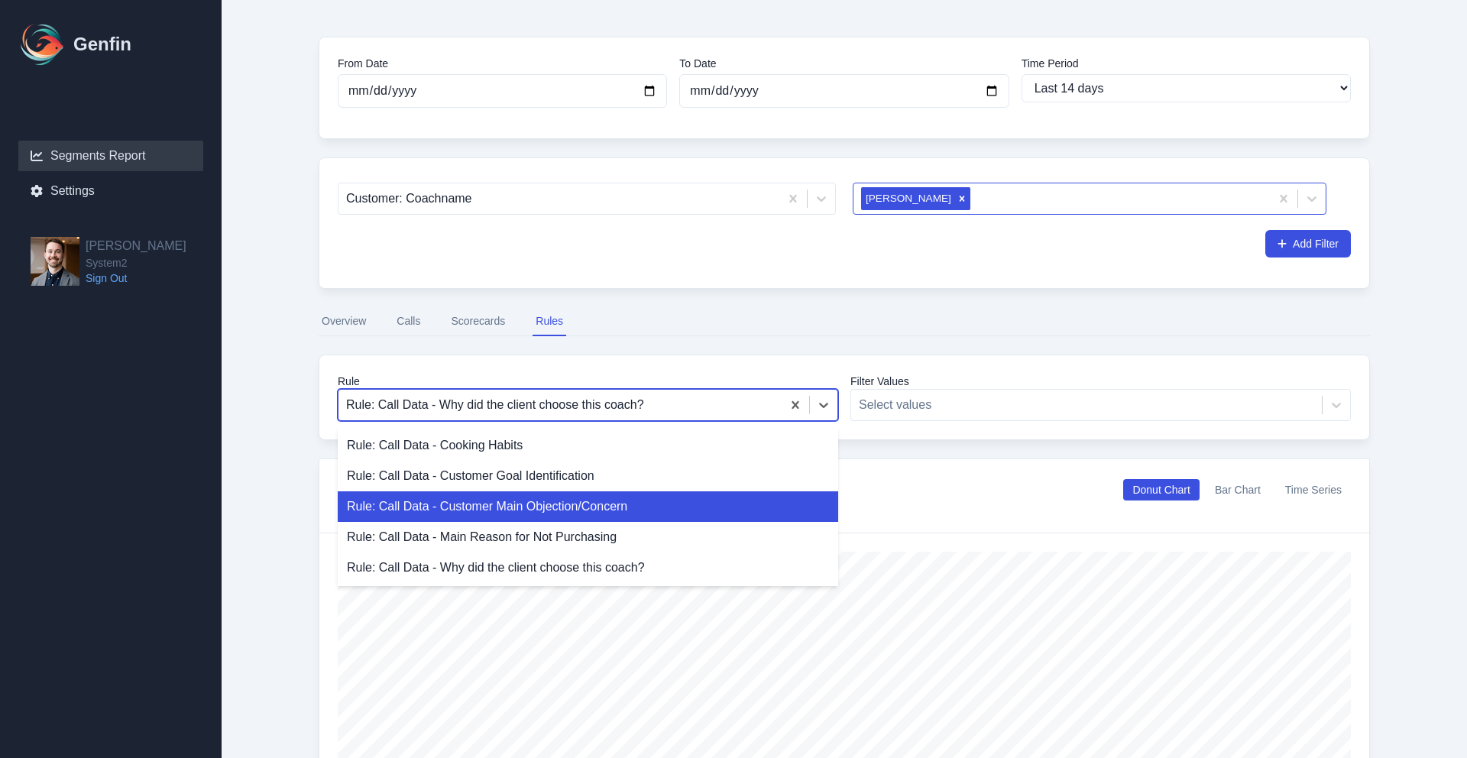
click at [563, 502] on div "Rule: Call Data - Customer Main Objection/Concern" at bounding box center [588, 506] width 501 height 31
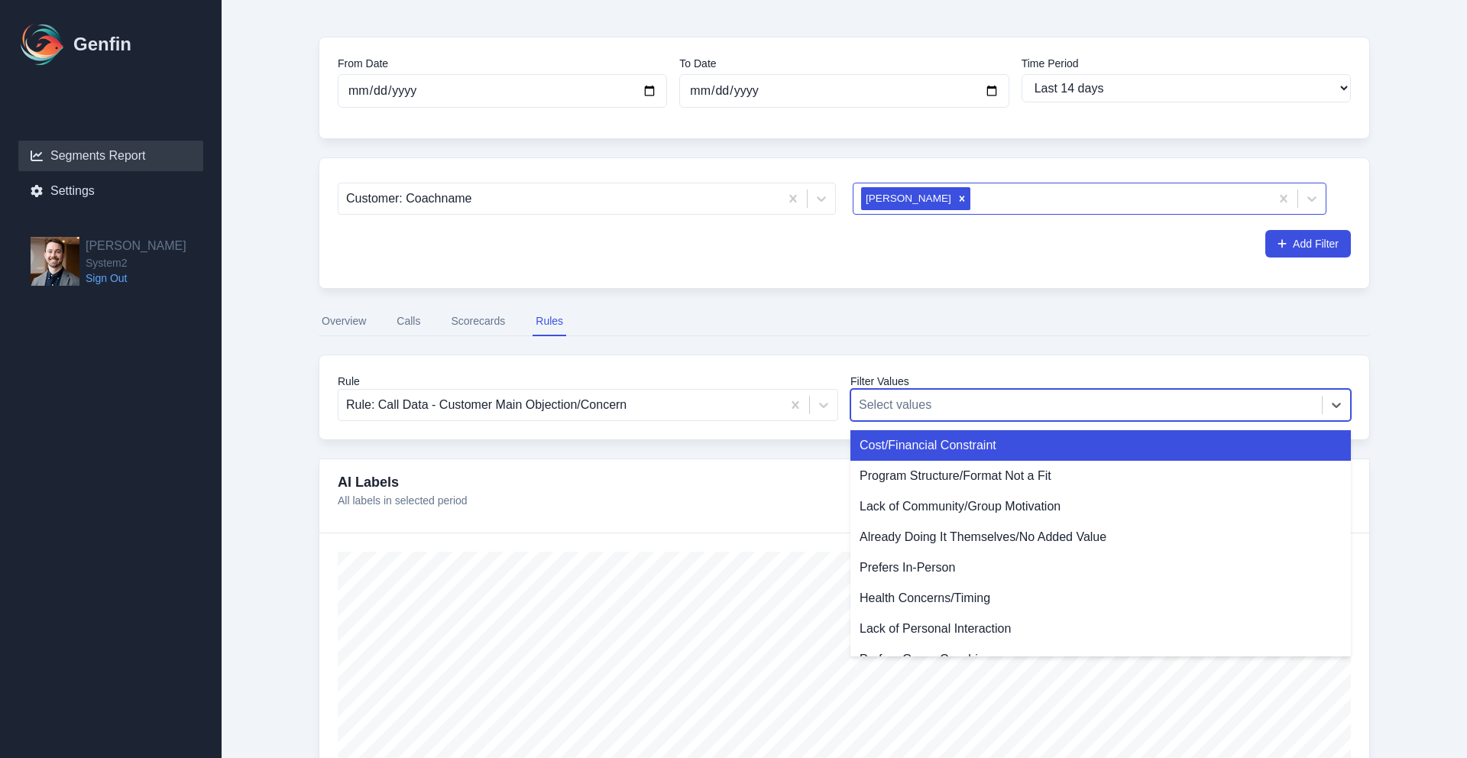
click at [1058, 395] on div at bounding box center [1086, 404] width 455 height 21
click at [1029, 440] on div "Cost/Financial Constraint" at bounding box center [1101, 445] width 501 height 31
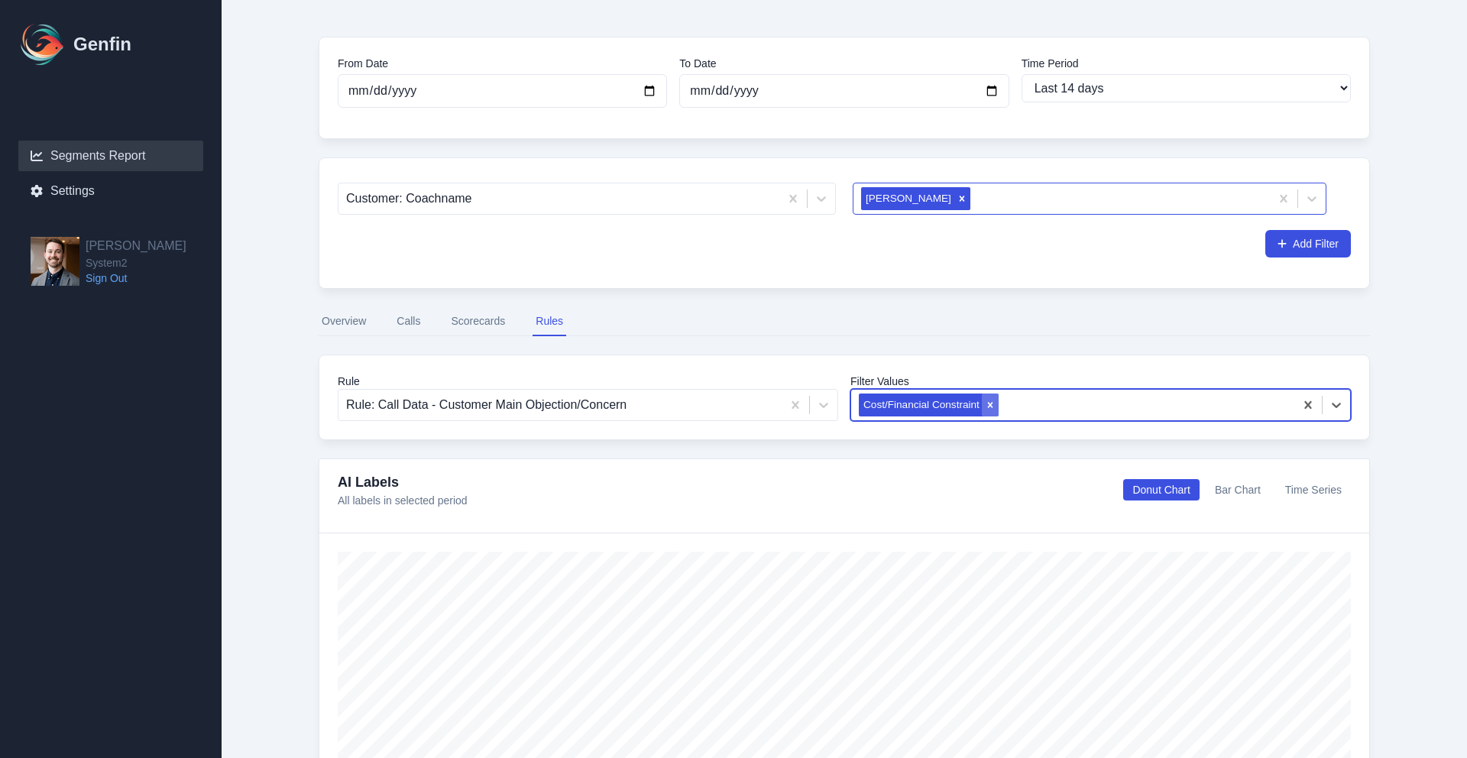
click at [983, 411] on div "Remove Cost/Financial Constraint" at bounding box center [990, 405] width 17 height 23
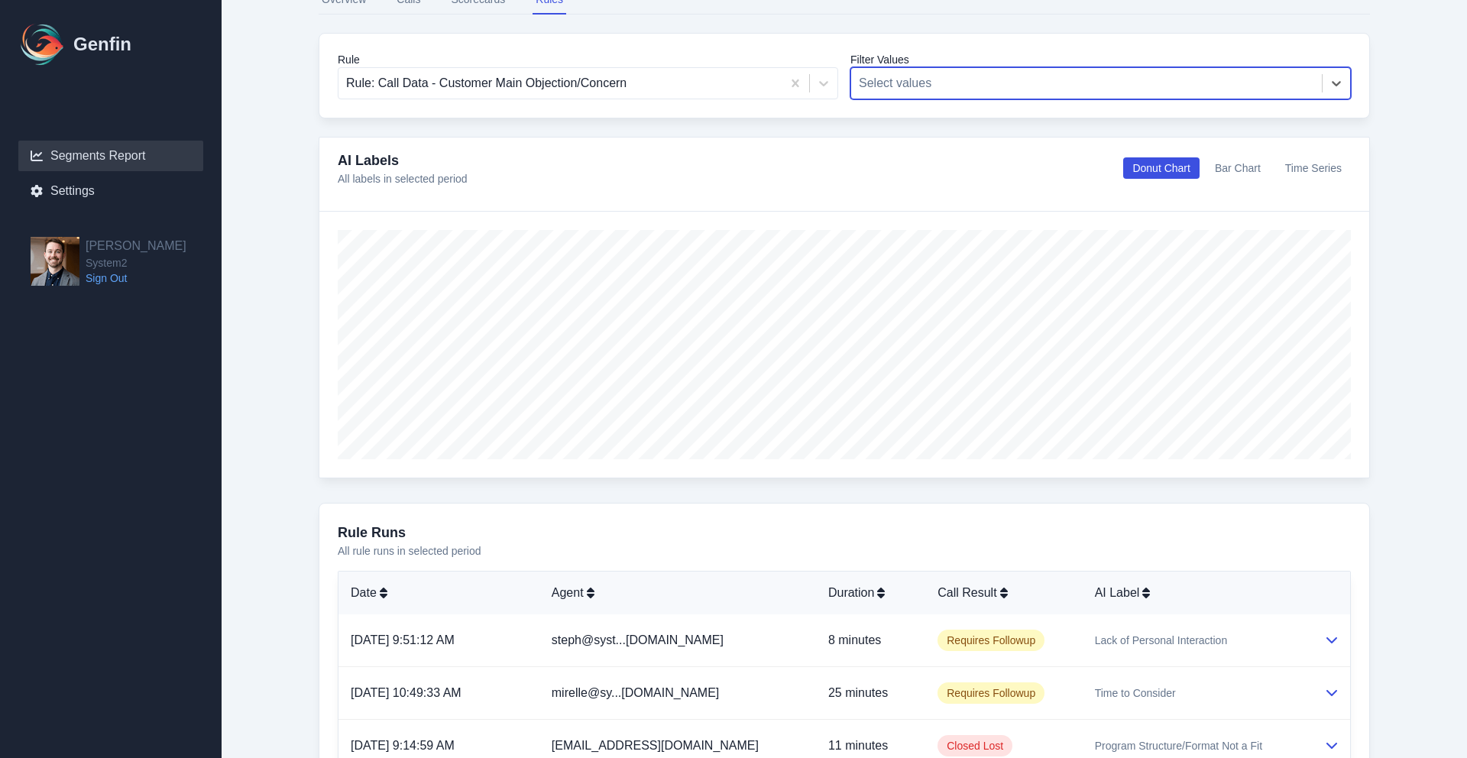
scroll to position [592, 0]
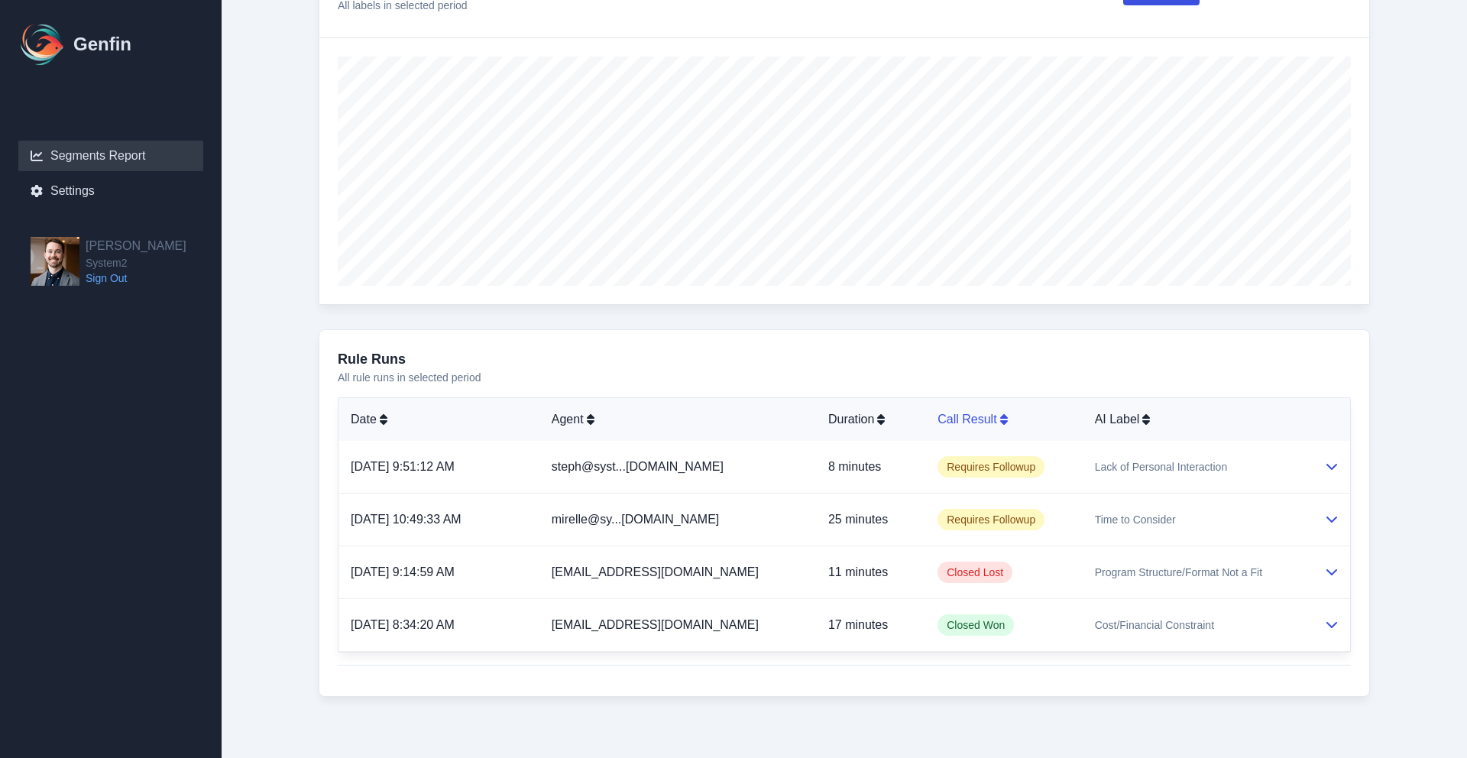
click at [973, 426] on div "Call Result" at bounding box center [1004, 419] width 132 height 18
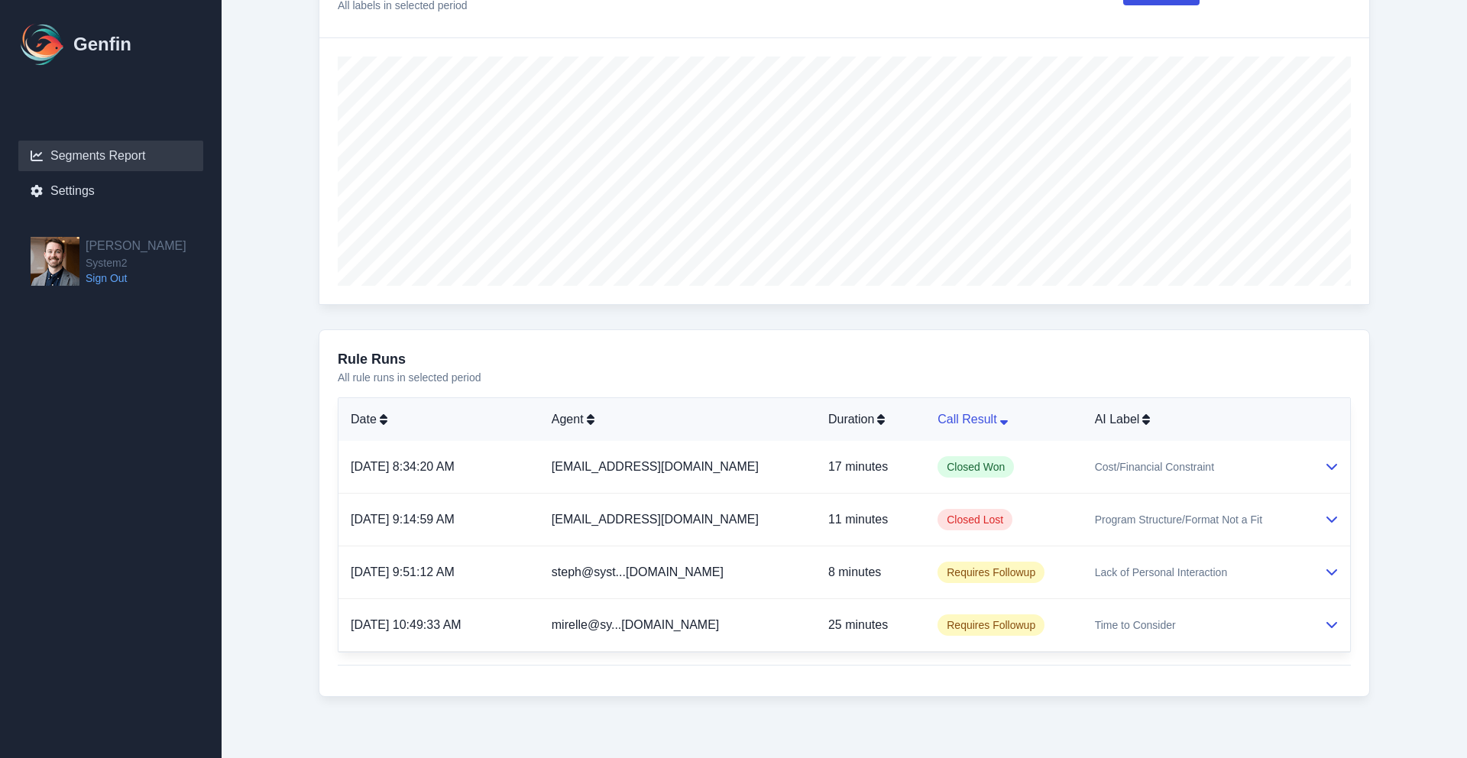
click at [973, 426] on div "Call Result" at bounding box center [1004, 419] width 132 height 18
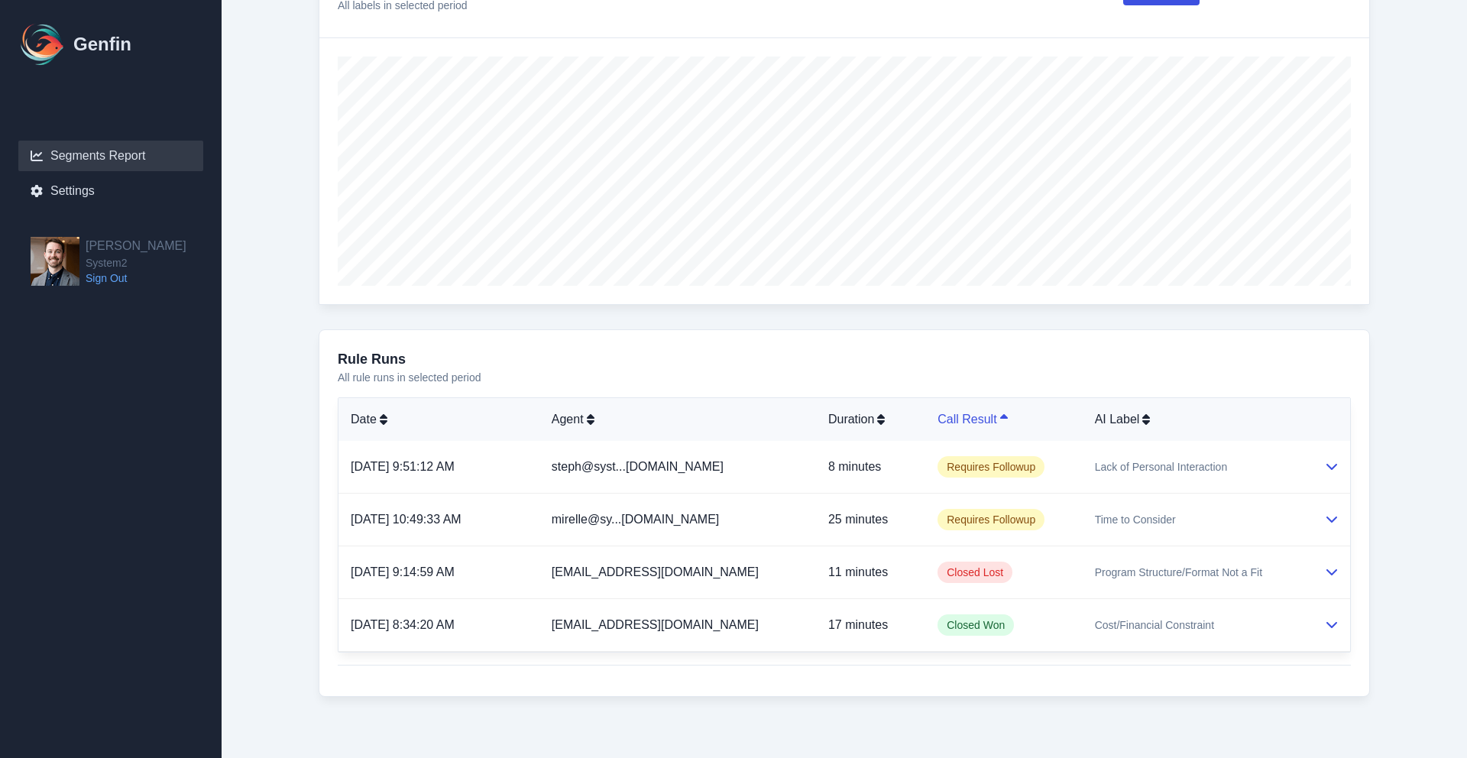
click at [973, 426] on div "Call Result" at bounding box center [1004, 419] width 132 height 18
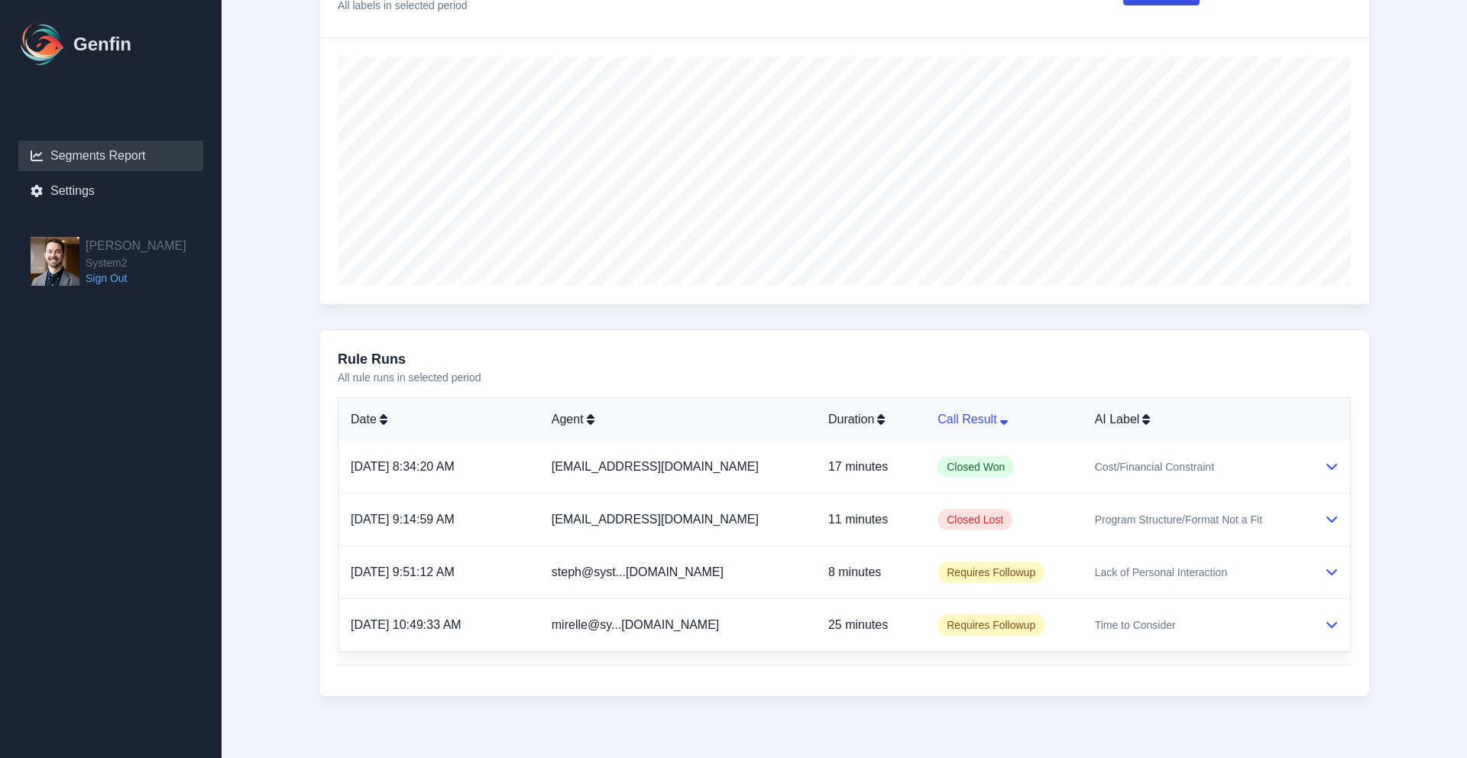
click at [973, 426] on div "Call Result" at bounding box center [1004, 419] width 132 height 18
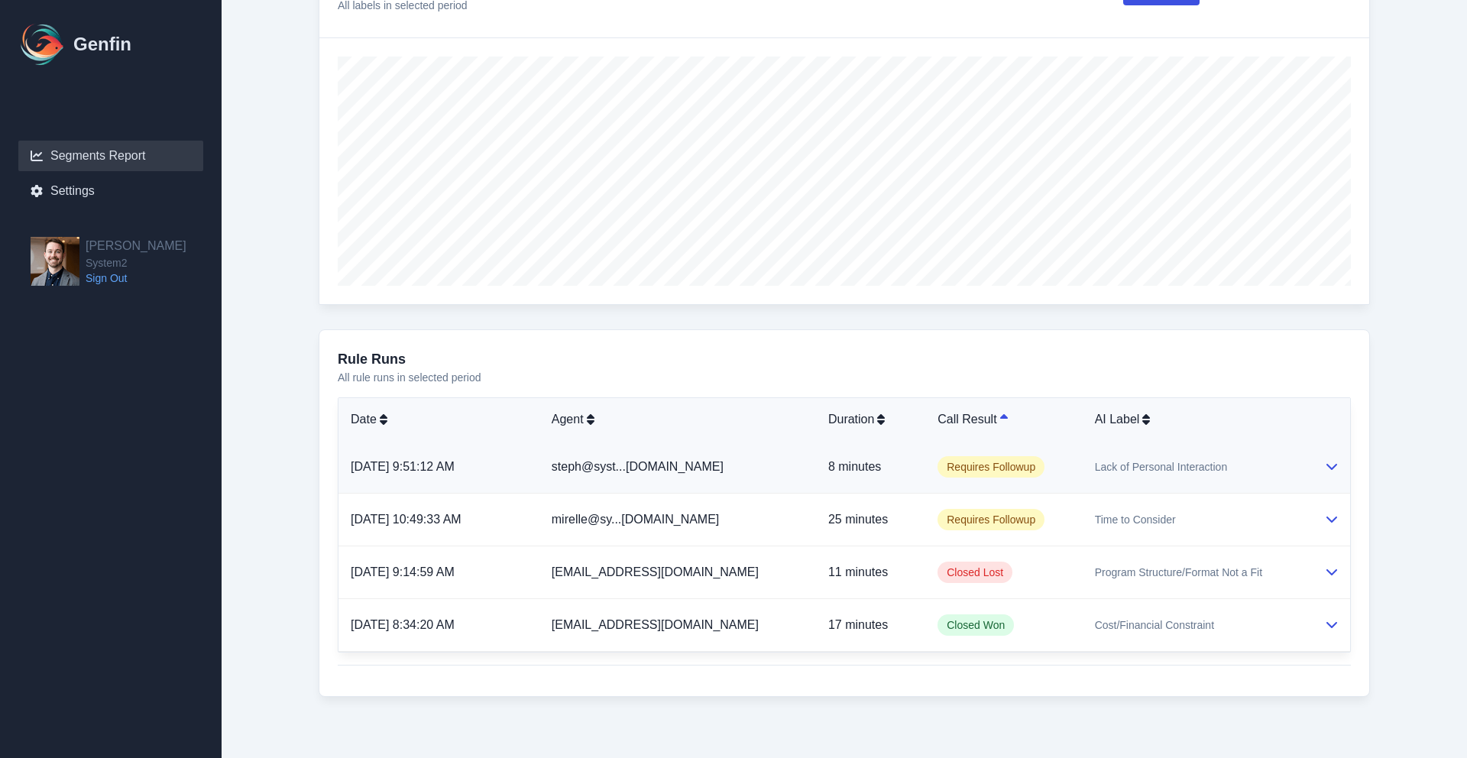
click at [1062, 461] on td "Requires Followup" at bounding box center [1003, 467] width 157 height 53
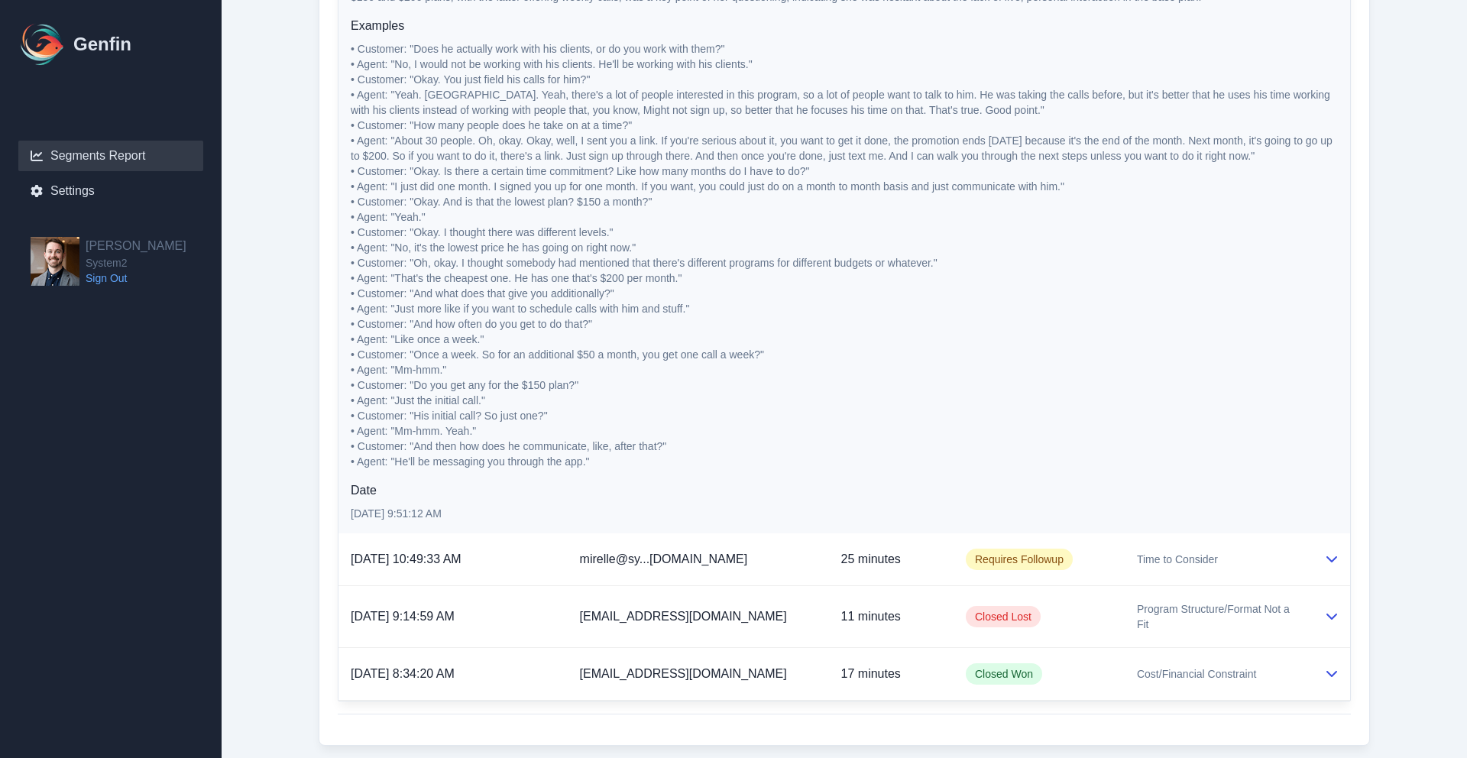
scroll to position [1204, 0]
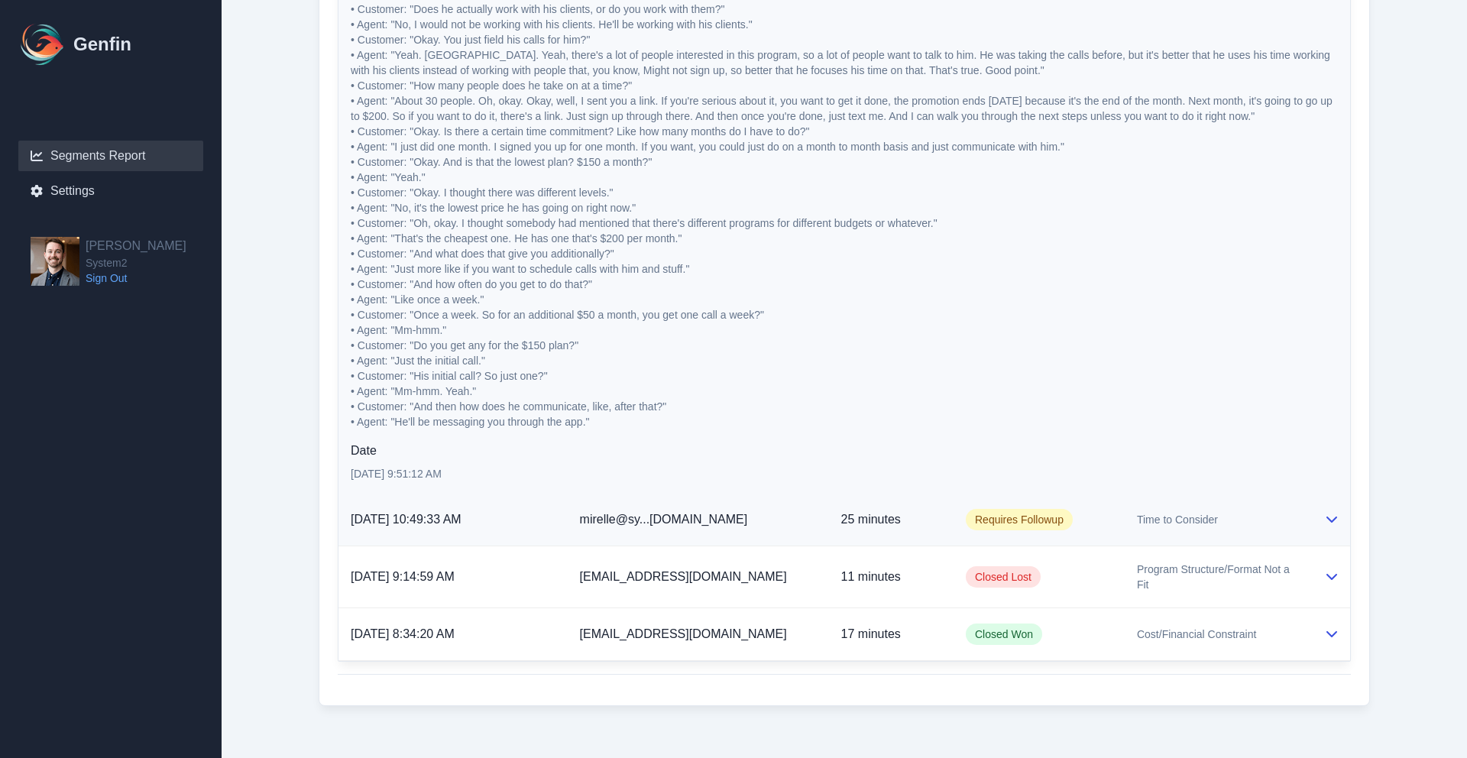
click at [1081, 517] on td "Requires Followup" at bounding box center [1039, 520] width 171 height 53
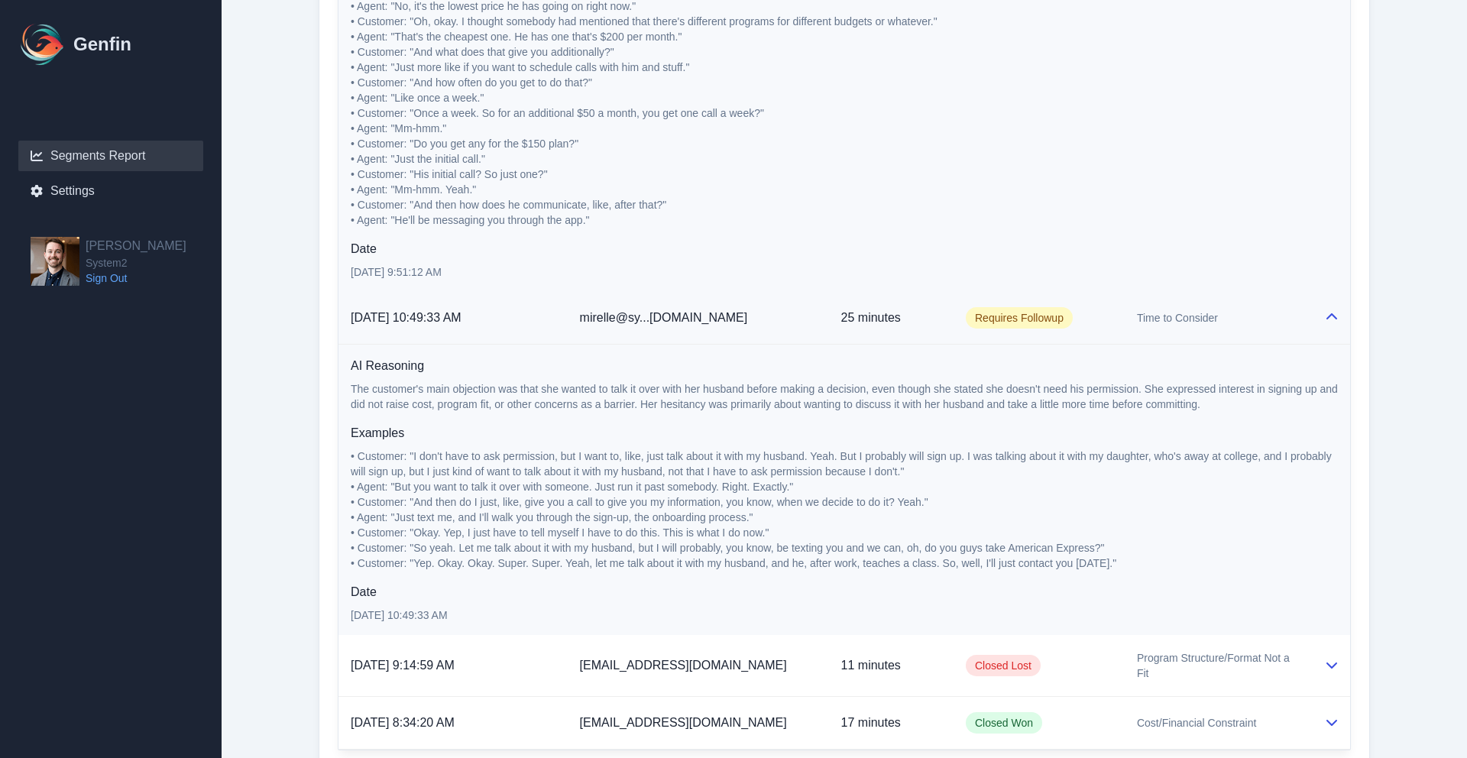
scroll to position [1494, 0]
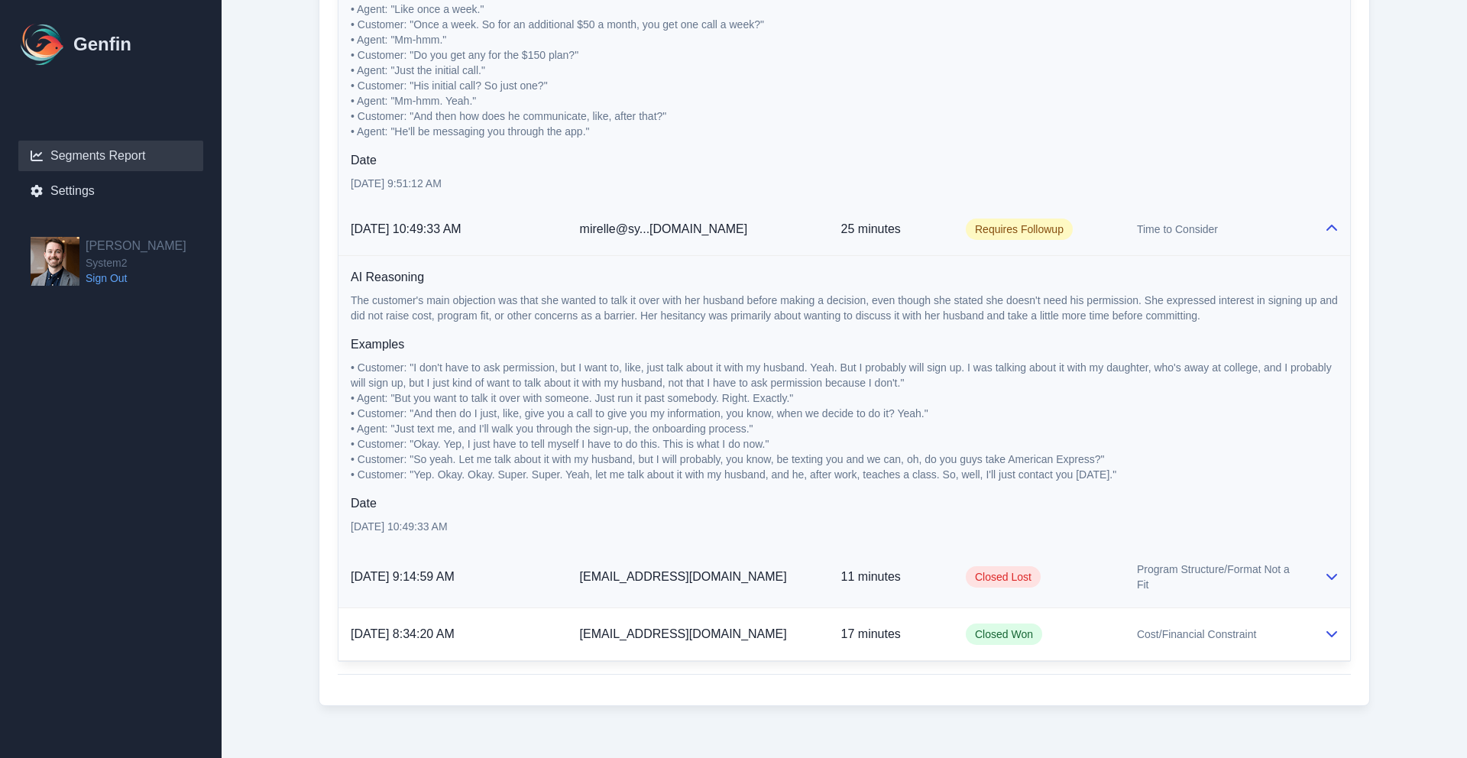
click at [1077, 560] on td "Closed Lost" at bounding box center [1039, 577] width 171 height 62
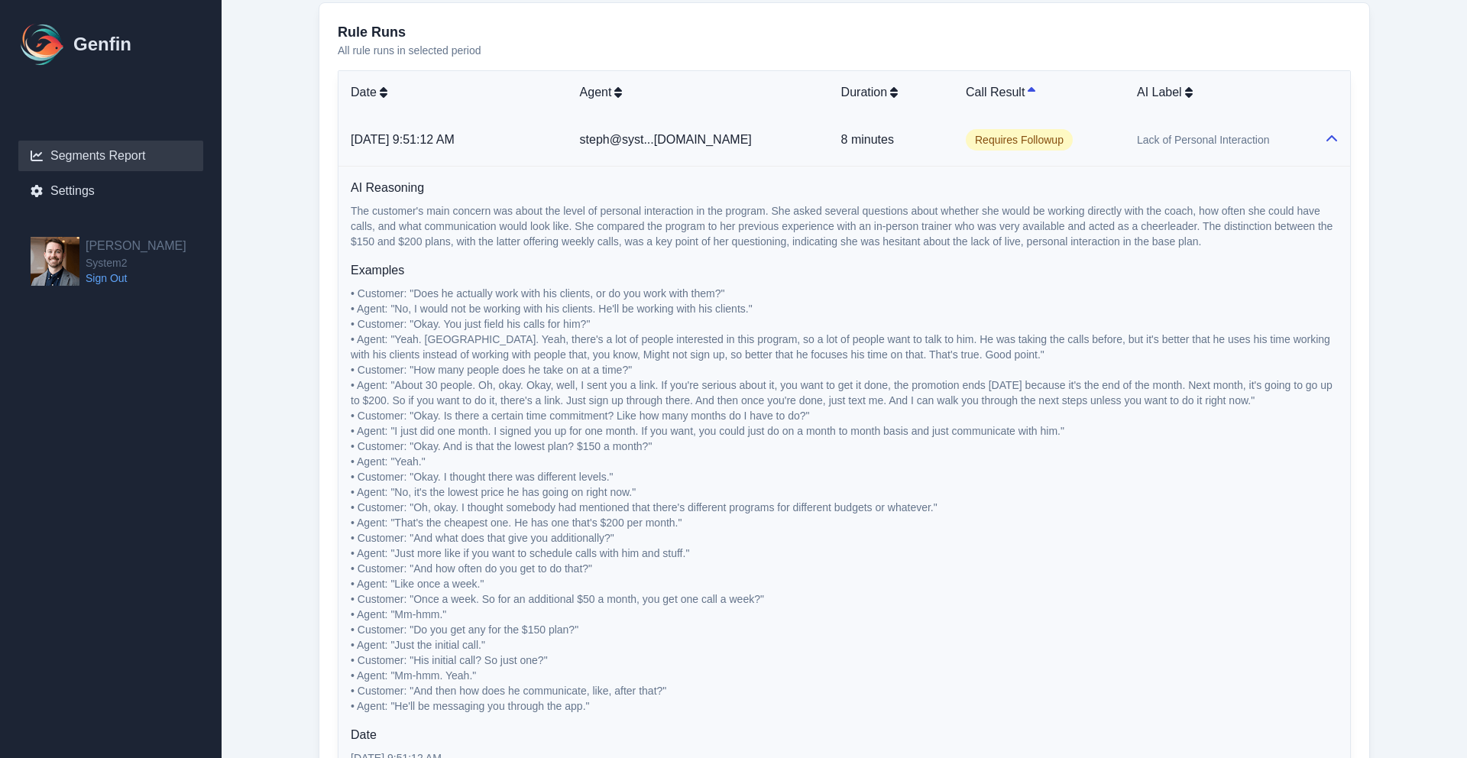
scroll to position [929, 0]
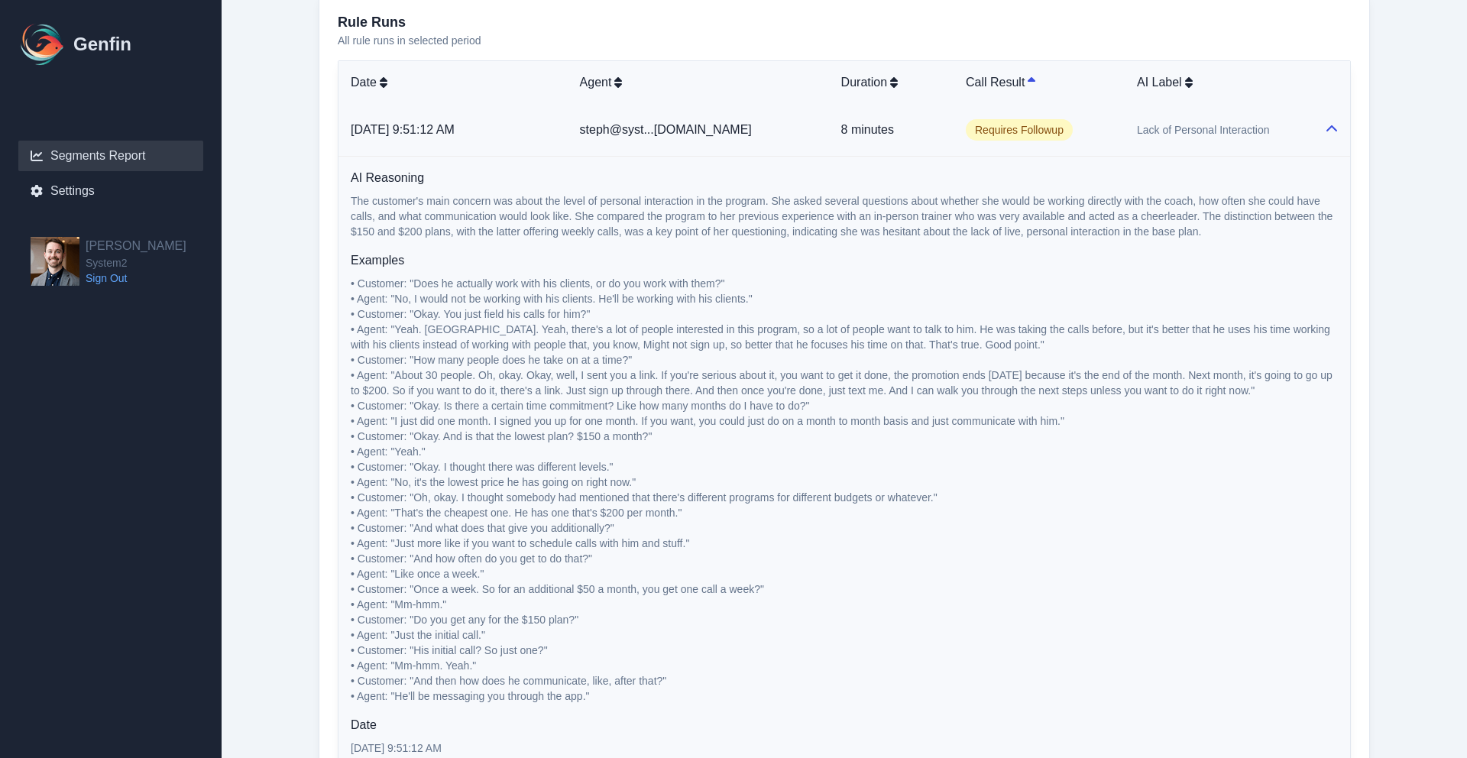
click at [455, 134] on span "[DATE] 9:51:12 AM" at bounding box center [403, 129] width 104 height 13
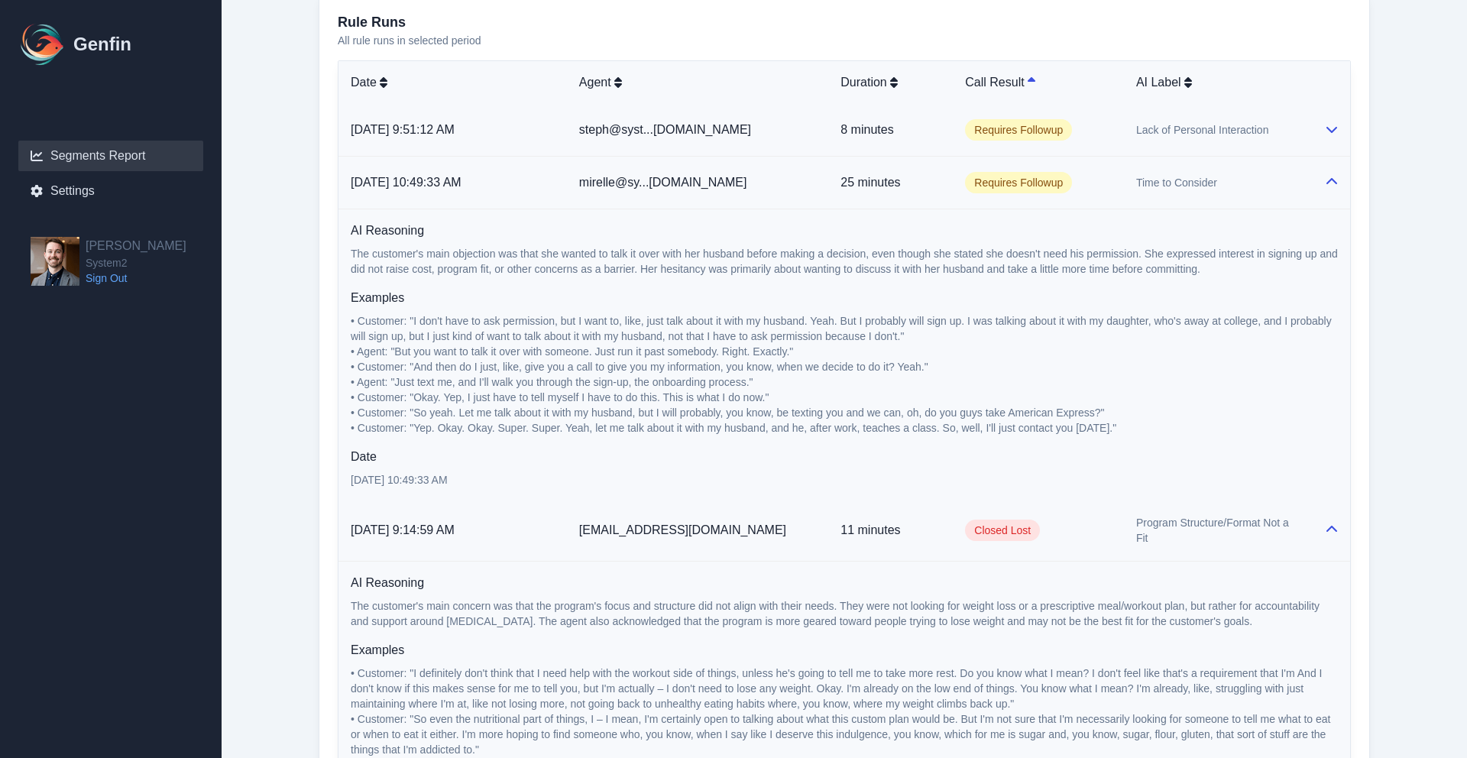
click at [455, 134] on span "[DATE] 9:51:12 AM" at bounding box center [403, 129] width 104 height 13
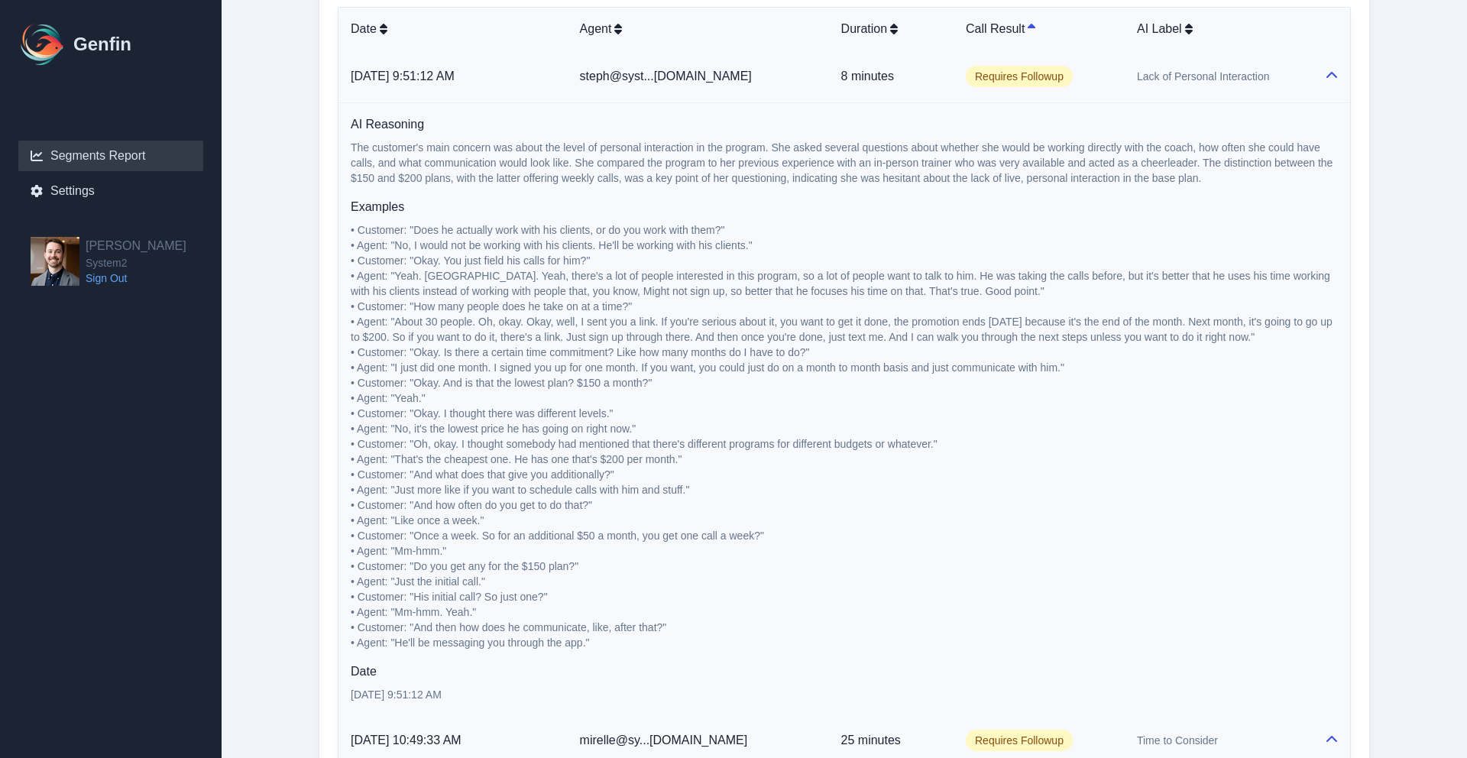
scroll to position [971, 0]
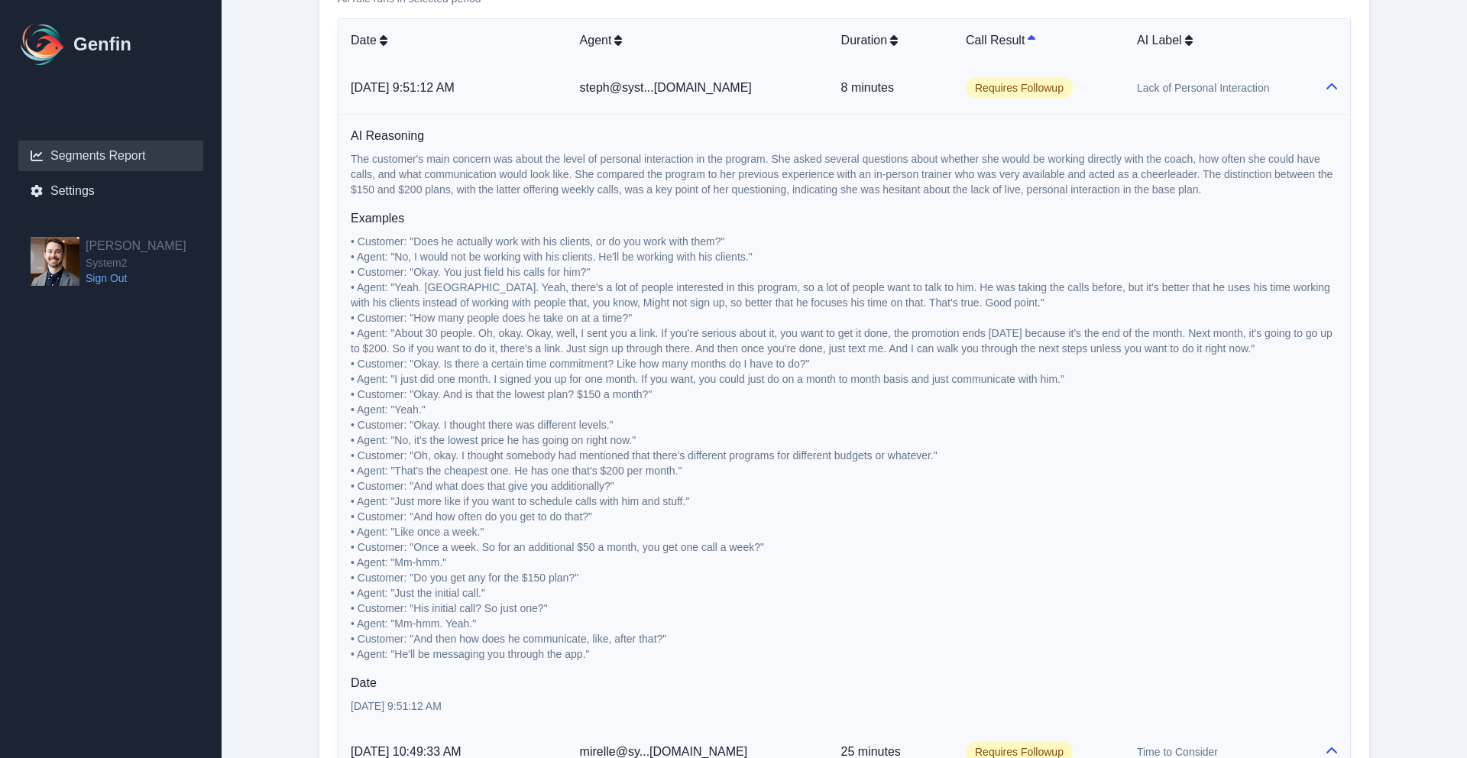
click at [1379, 410] on div "From Date [DATE] To Date [DATE] Time Period Last 7 days Last 14 days Last 30 da…" at bounding box center [844, 371] width 1113 height 2479
click at [1163, 81] on span "Lack of Personal Interaction" at bounding box center [1203, 87] width 133 height 15
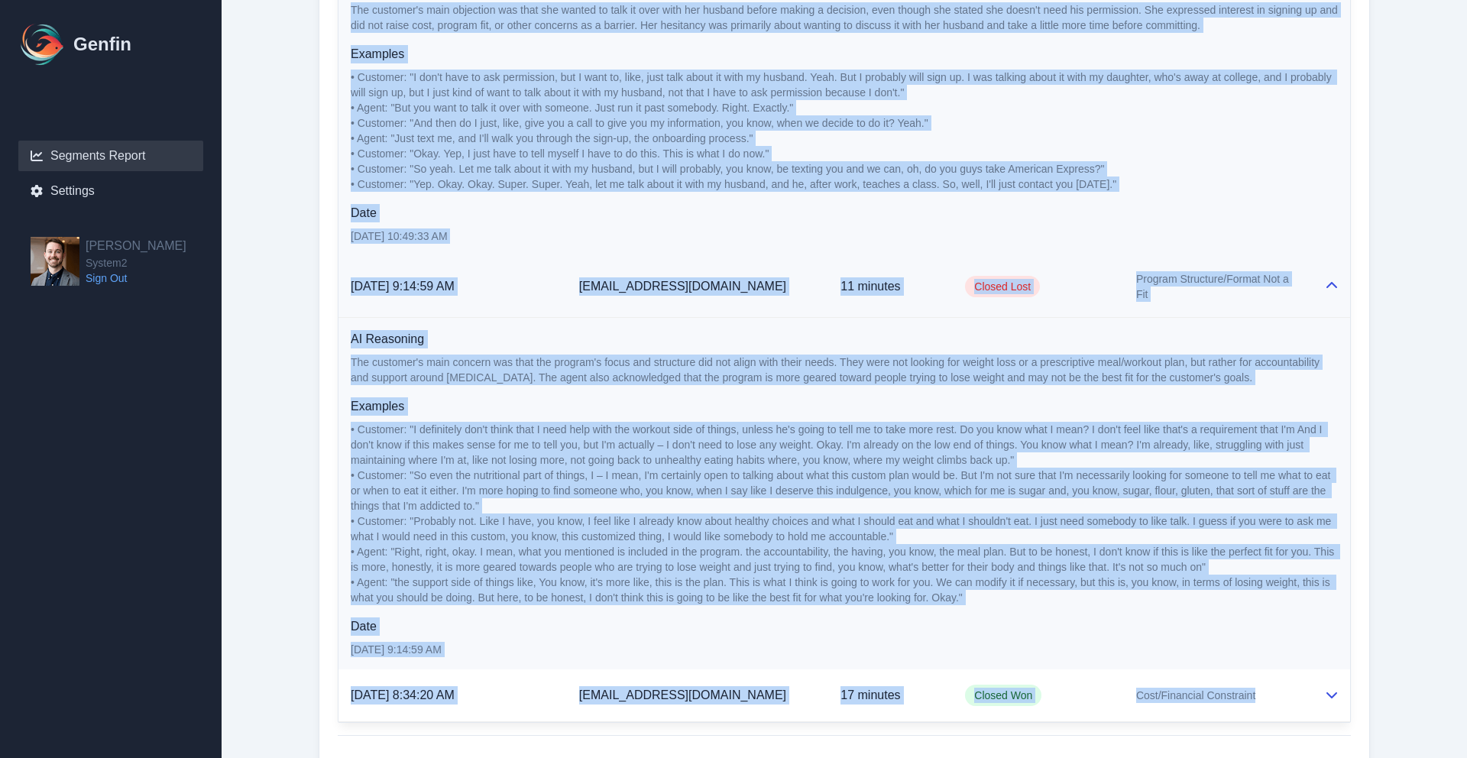
scroll to position [1234, 0]
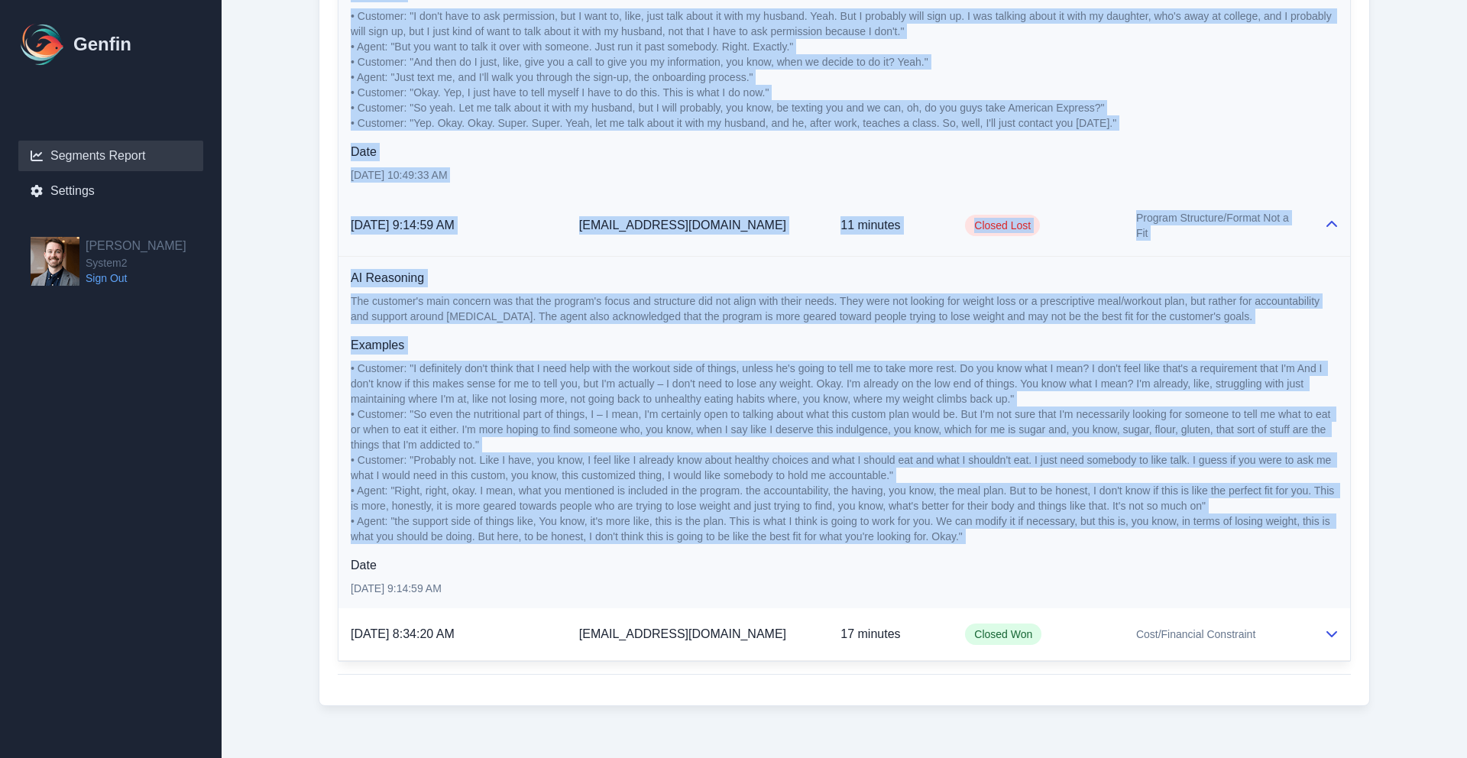
drag, startPoint x: 394, startPoint y: 154, endPoint x: 977, endPoint y: 536, distance: 697.1
click at [977, 536] on tbody "[DATE] 9:51:12 AM steph@syst...[DOMAIN_NAME] 8 minutes Requires Followup Lack o…" at bounding box center [845, 230] width 1012 height 862
copy tbody "3/65/0860, 33:29:59 LO ipsumdo@si...a1.consect 26 adipisc Elitsedd Eiusmodt Inc…"
click at [712, 309] on p "The customer's main concern was that the program's focus and structure did not …" at bounding box center [844, 308] width 987 height 31
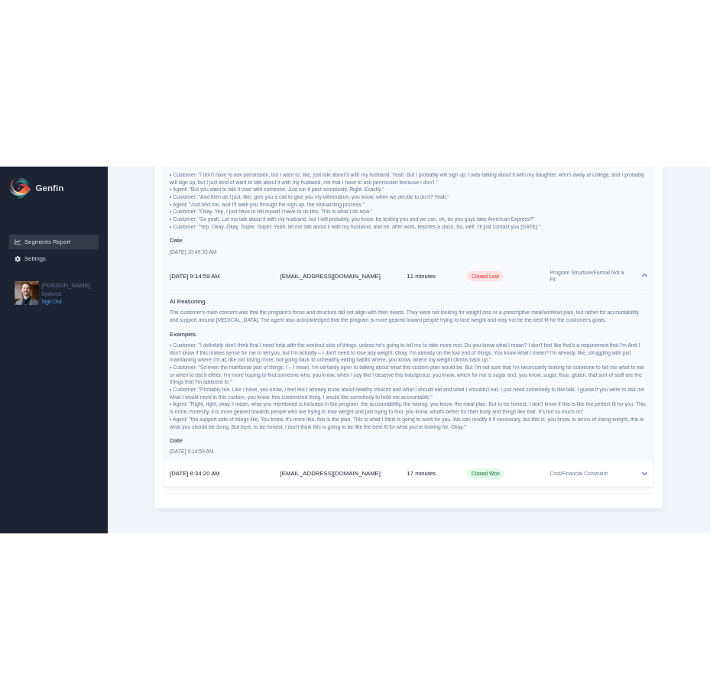
scroll to position [1233, 0]
